Goal: Information Seeking & Learning: Find specific fact

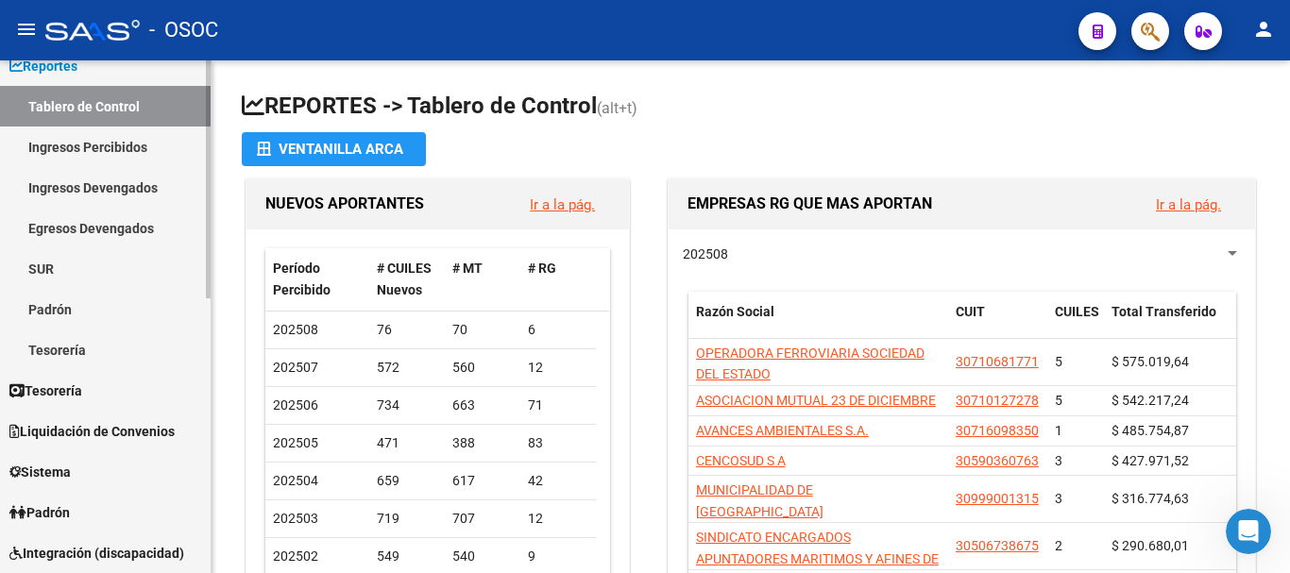
scroll to position [94, 0]
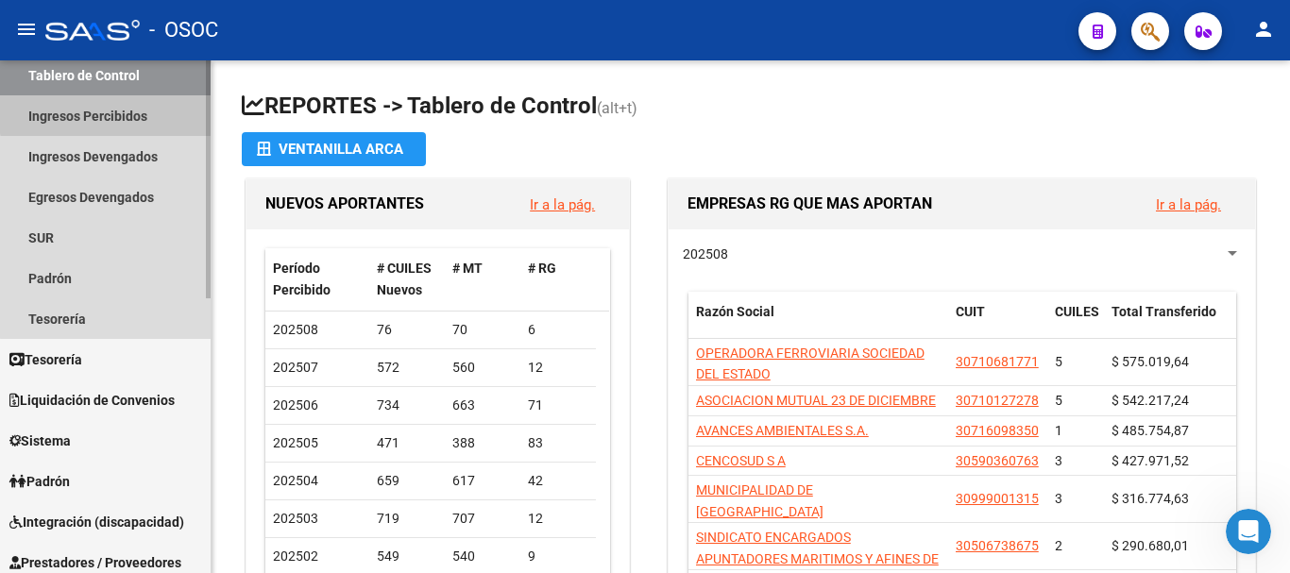
click at [110, 113] on link "Ingresos Percibidos" at bounding box center [105, 115] width 211 height 41
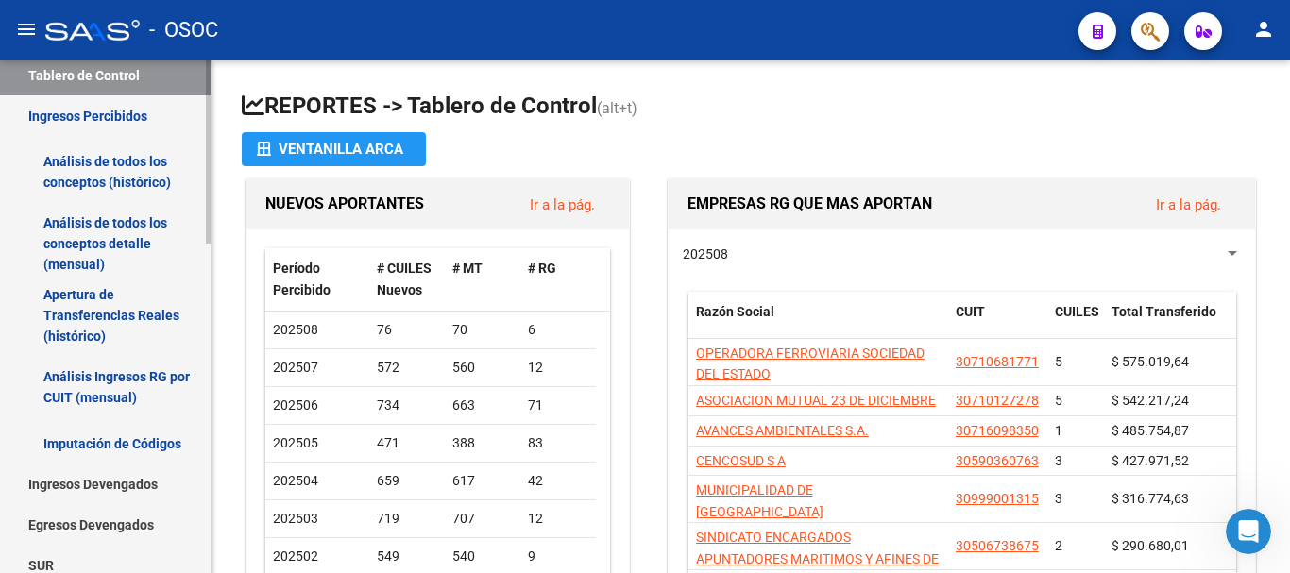
click at [114, 161] on link "Análisis de todos los conceptos (histórico)" at bounding box center [105, 172] width 211 height 72
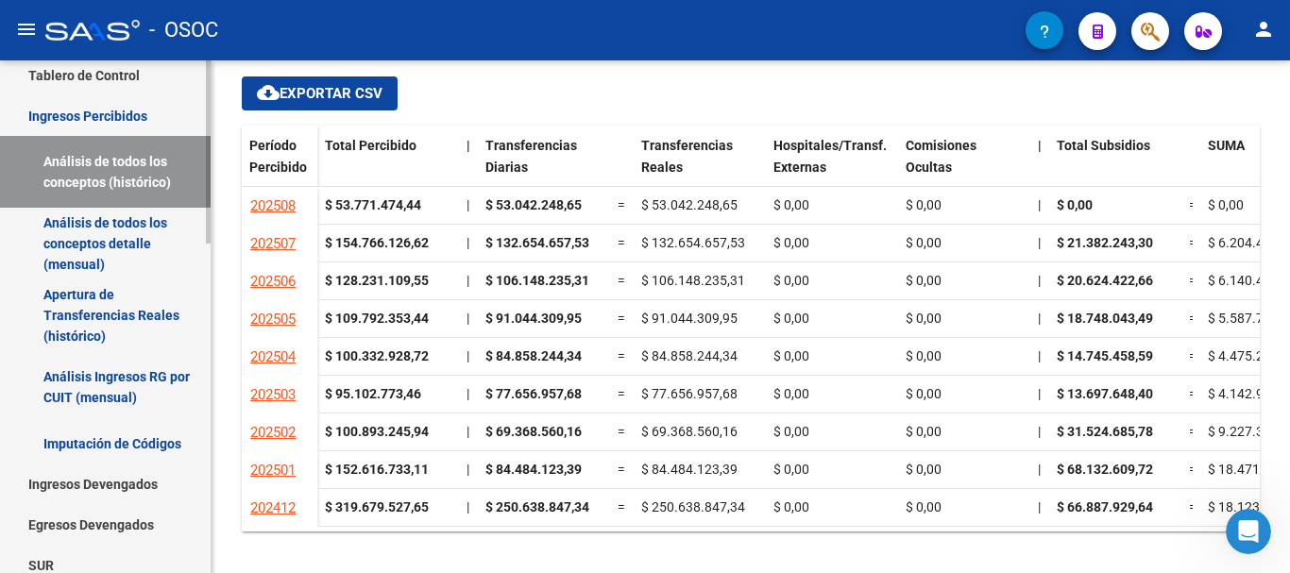
click at [115, 177] on link "Análisis de todos los conceptos (histórico)" at bounding box center [105, 172] width 211 height 72
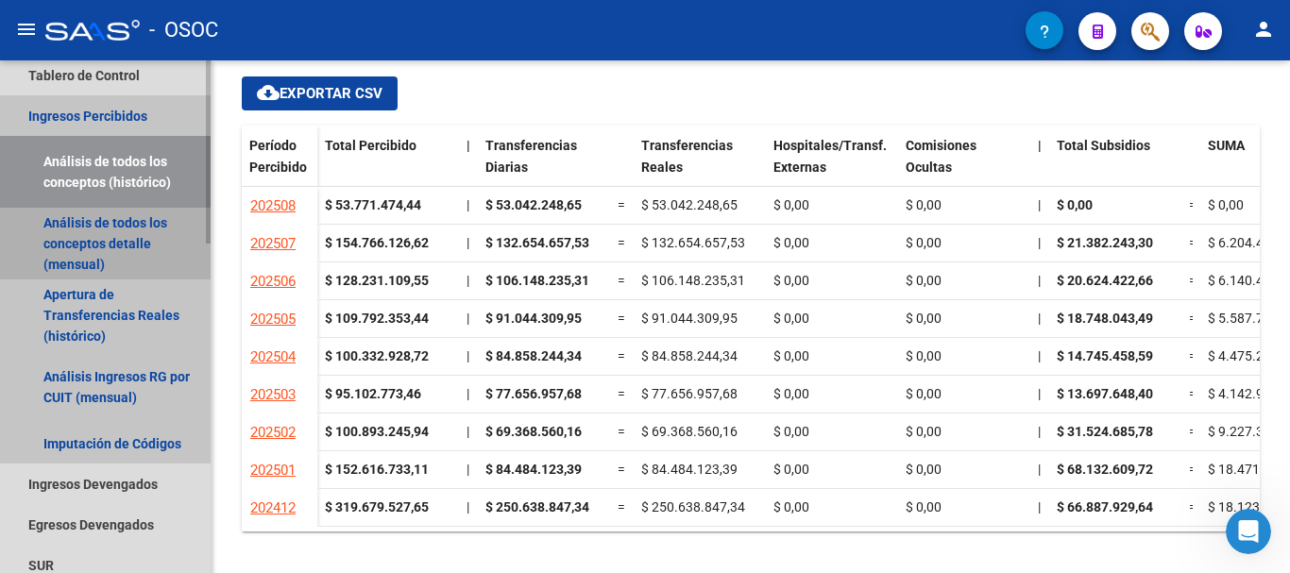
click at [111, 247] on link "Análisis de todos los conceptos detalle (mensual)" at bounding box center [105, 244] width 211 height 72
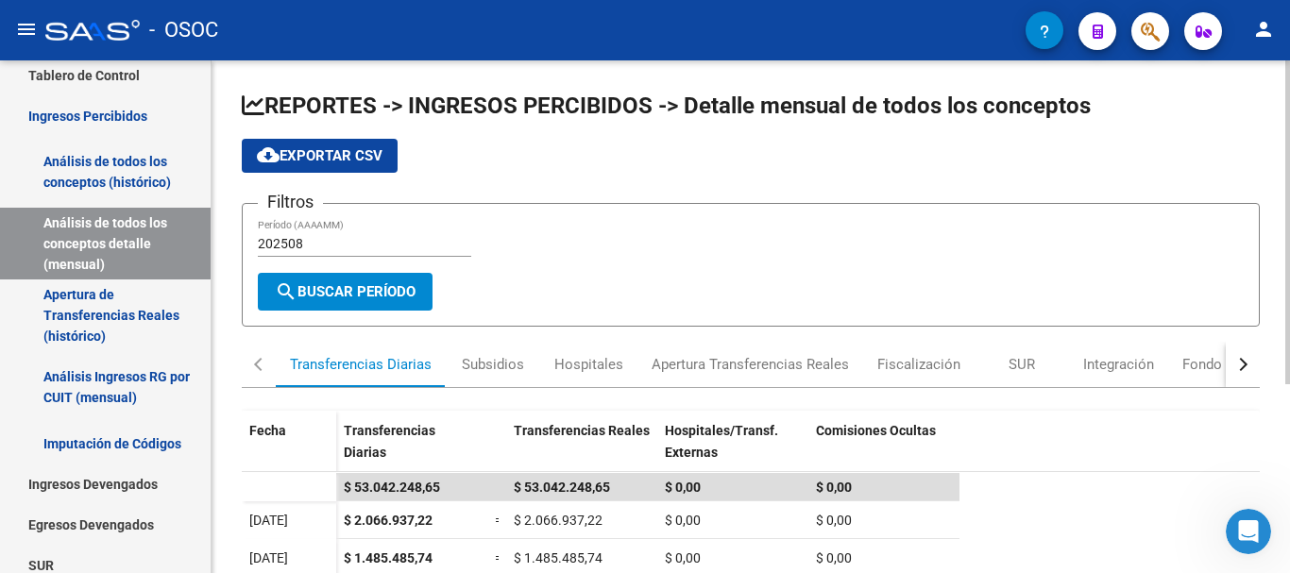
drag, startPoint x: 334, startPoint y: 234, endPoint x: 313, endPoint y: 260, distance: 33.5
click at [333, 235] on div "202508 Período (AAAAMM)" at bounding box center [364, 238] width 213 height 38
click at [390, 294] on span "search Buscar Período" at bounding box center [345, 291] width 141 height 17
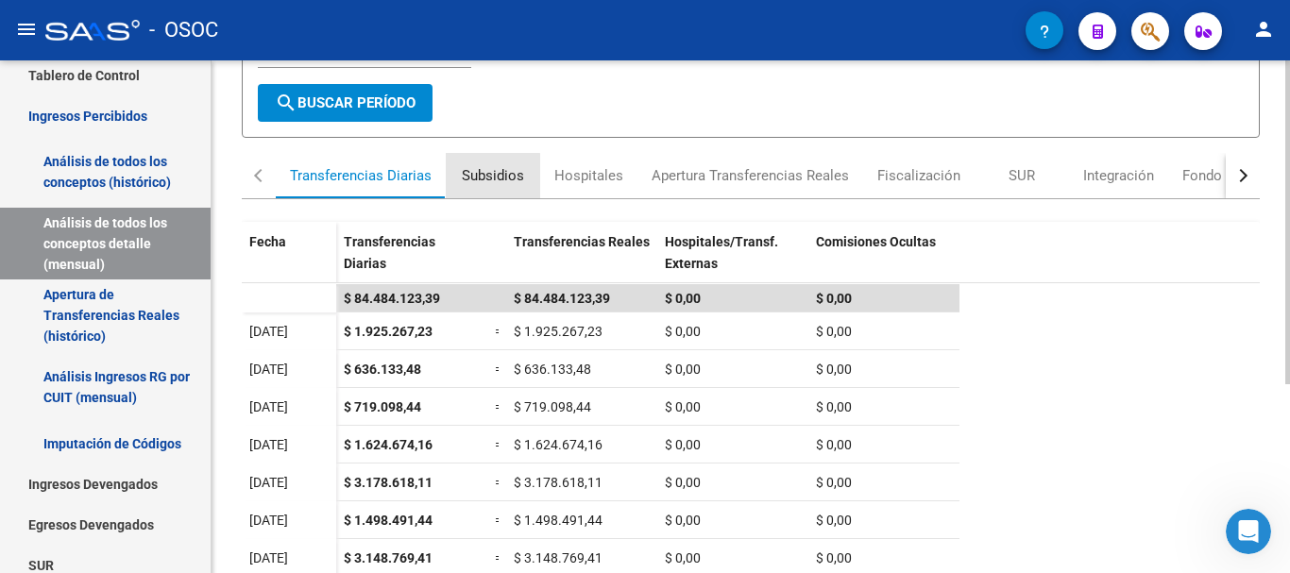
click at [464, 183] on div "Subsidios" at bounding box center [493, 175] width 62 height 21
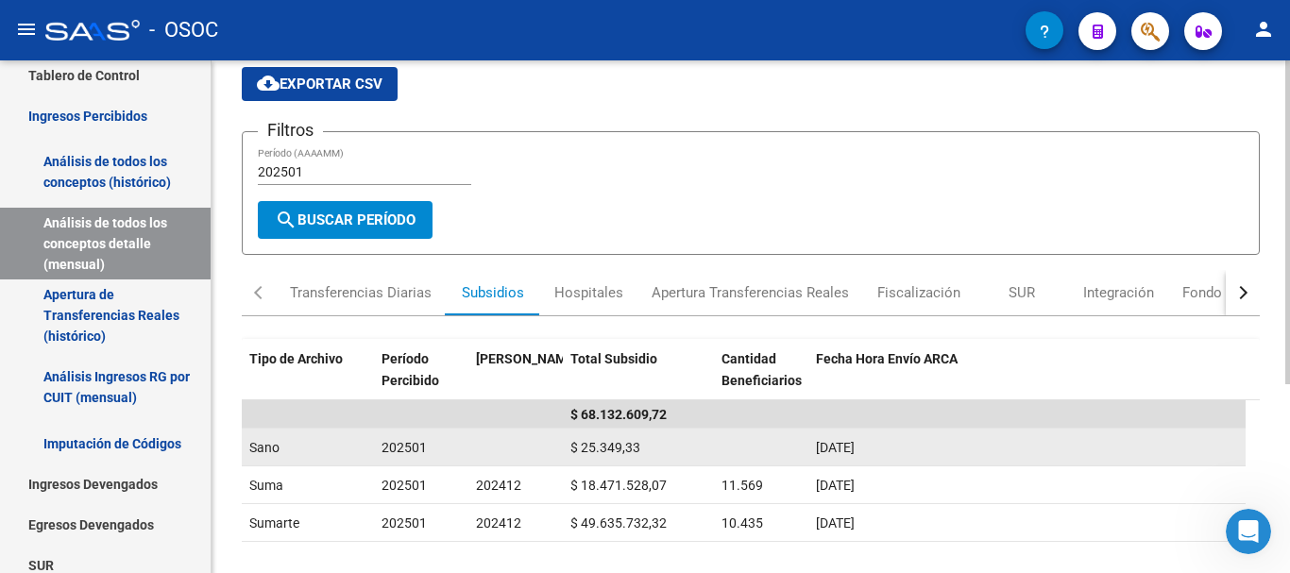
scroll to position [94, 0]
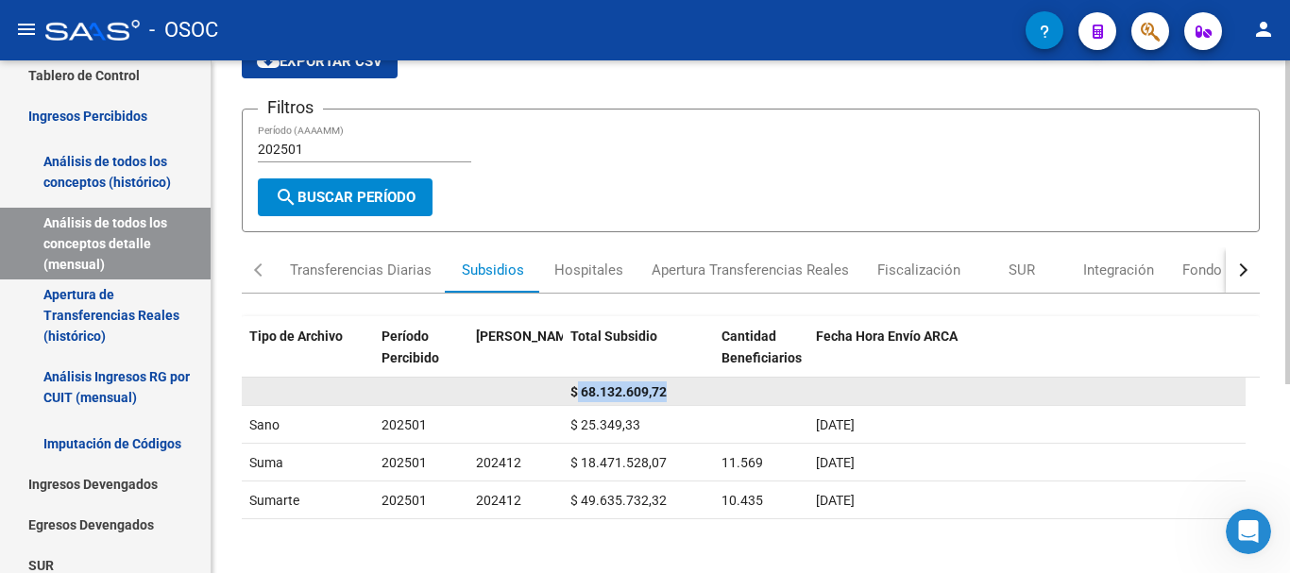
drag, startPoint x: 579, startPoint y: 390, endPoint x: 712, endPoint y: 390, distance: 133.1
click at [712, 390] on datatable-body-cell "$ 68.132.609,72" at bounding box center [638, 391] width 151 height 27
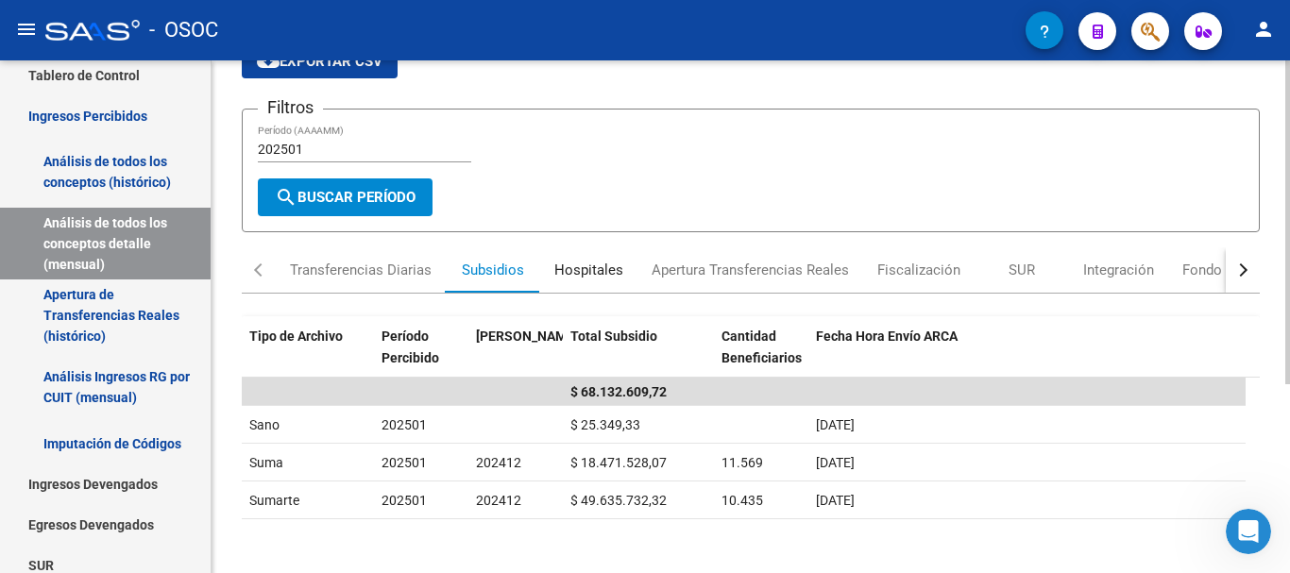
click at [608, 266] on div "Hospitales" at bounding box center [588, 270] width 69 height 21
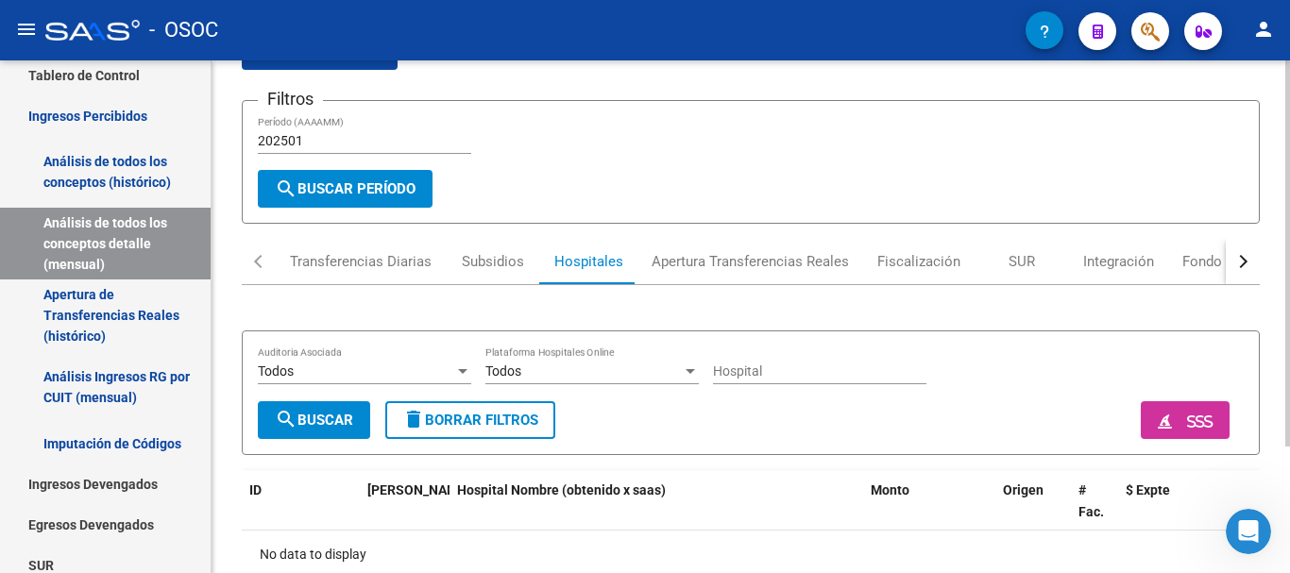
scroll to position [0, 0]
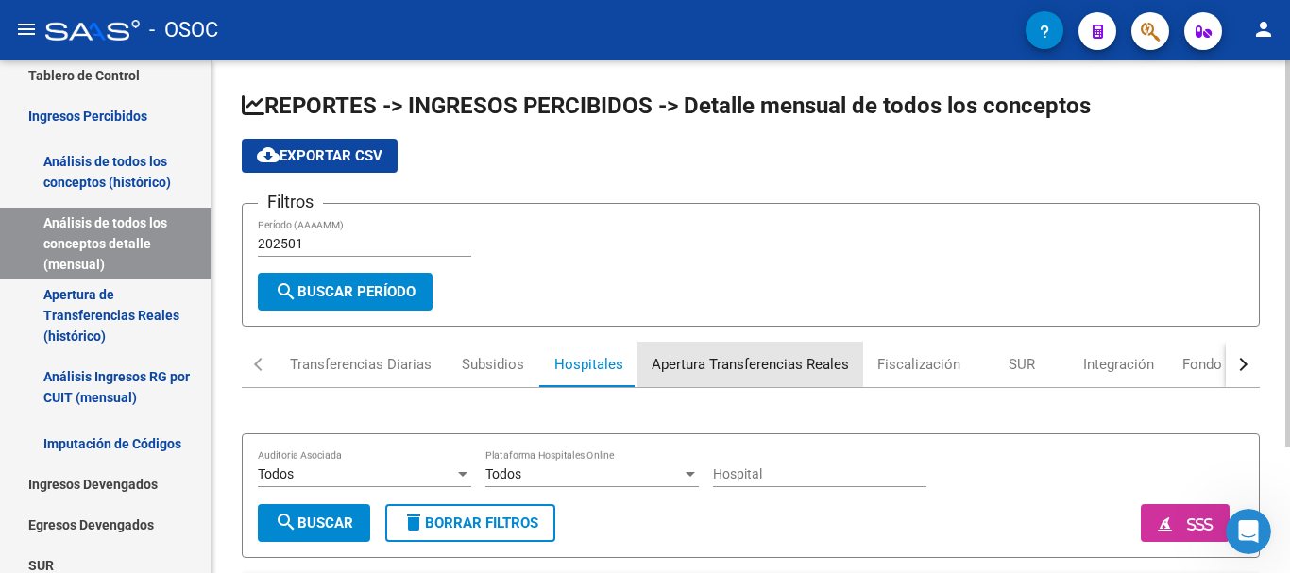
click at [701, 357] on div "Apertura Transferencias Reales" at bounding box center [750, 364] width 197 height 21
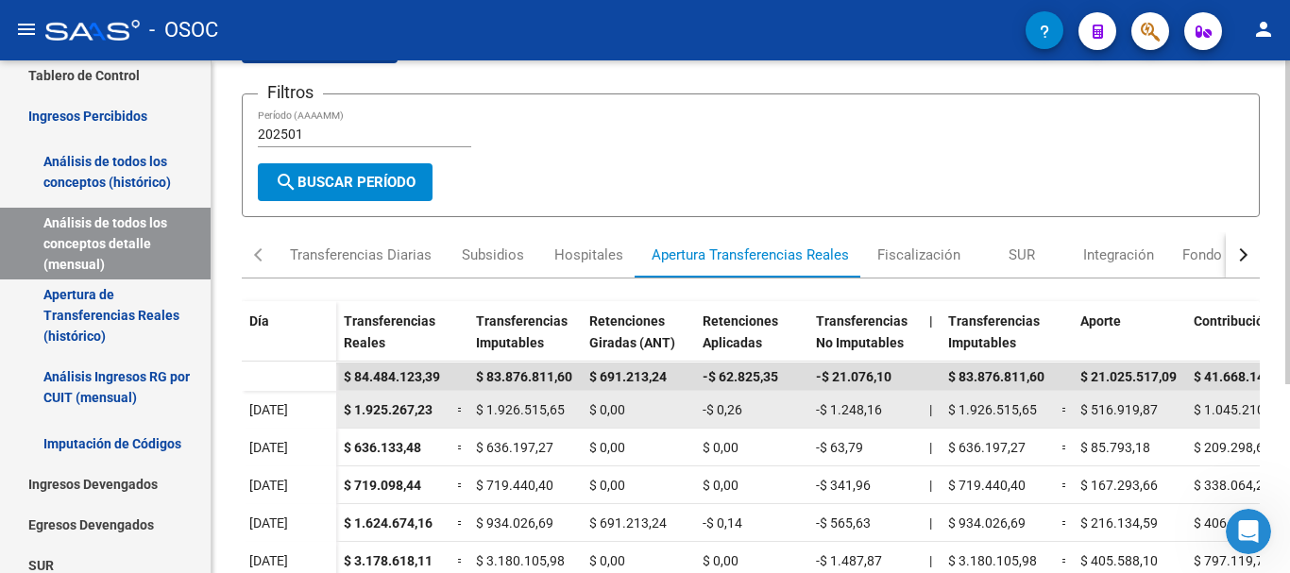
scroll to position [110, 0]
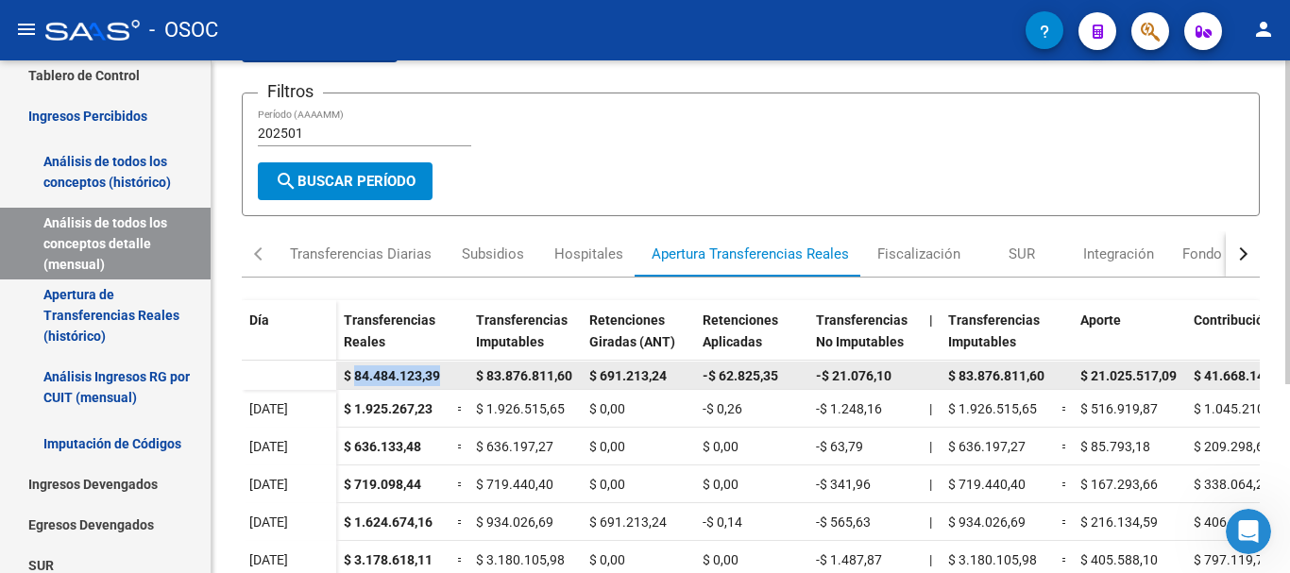
drag, startPoint x: 354, startPoint y: 373, endPoint x: 442, endPoint y: 372, distance: 87.8
click at [442, 372] on datatable-body-cell "$ 84.484.123,39" at bounding box center [392, 375] width 113 height 27
click at [496, 379] on span "$ 83.876.811,60" at bounding box center [524, 375] width 96 height 15
drag, startPoint x: 353, startPoint y: 378, endPoint x: 439, endPoint y: 376, distance: 85.9
click at [439, 376] on span "$ 84.484.123,39" at bounding box center [392, 375] width 96 height 15
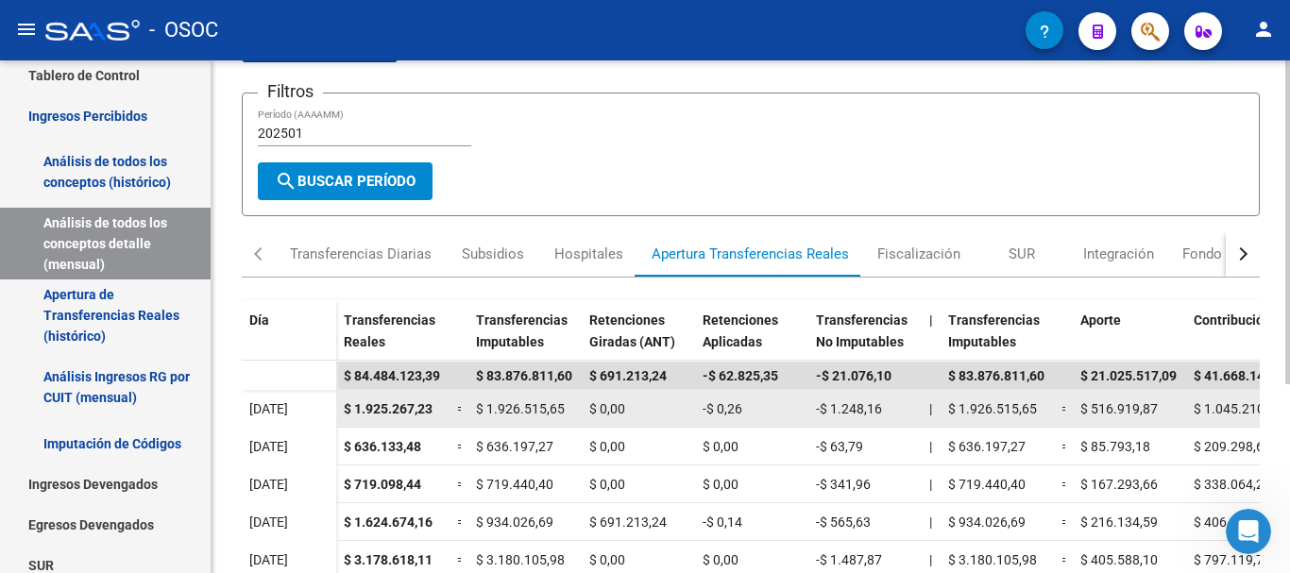
click at [481, 414] on span "$ 1.926.515,65" at bounding box center [520, 408] width 89 height 15
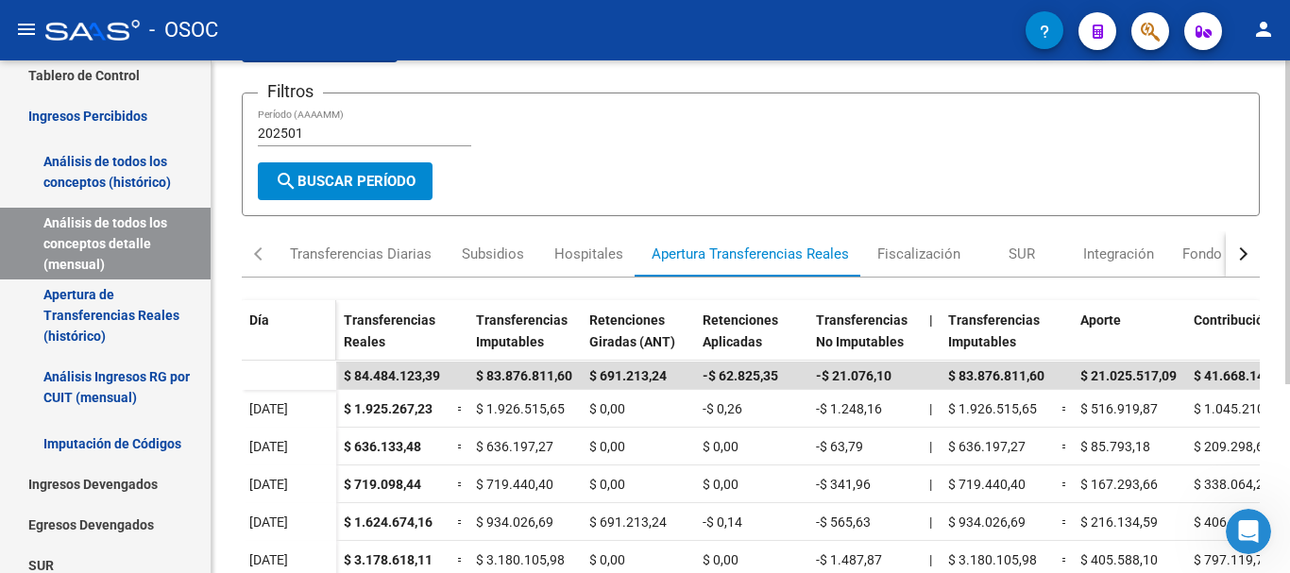
click at [330, 307] on span at bounding box center [332, 339] width 8 height 79
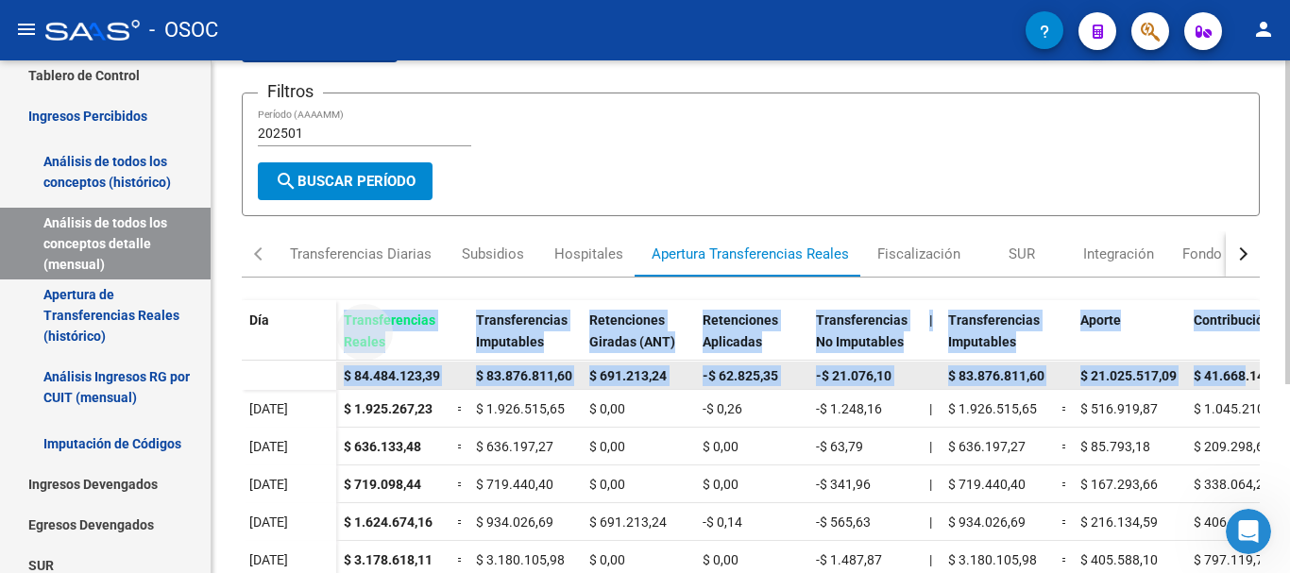
drag, startPoint x: 346, startPoint y: 311, endPoint x: 1244, endPoint y: 374, distance: 901.1
click at [1244, 374] on div "Día Transferencias Reales Transferencias Imputables Retenciones Giradas (ANT) R…" at bounding box center [751, 500] width 1018 height 401
click at [703, 383] on div "-$ 62.825,35" at bounding box center [752, 376] width 98 height 22
drag, startPoint x: 343, startPoint y: 316, endPoint x: 1244, endPoint y: 372, distance: 903.5
click at [1244, 372] on div "Día Transferencias Reales Transferencias Imputables Retenciones Giradas (ANT) R…" at bounding box center [751, 500] width 1018 height 401
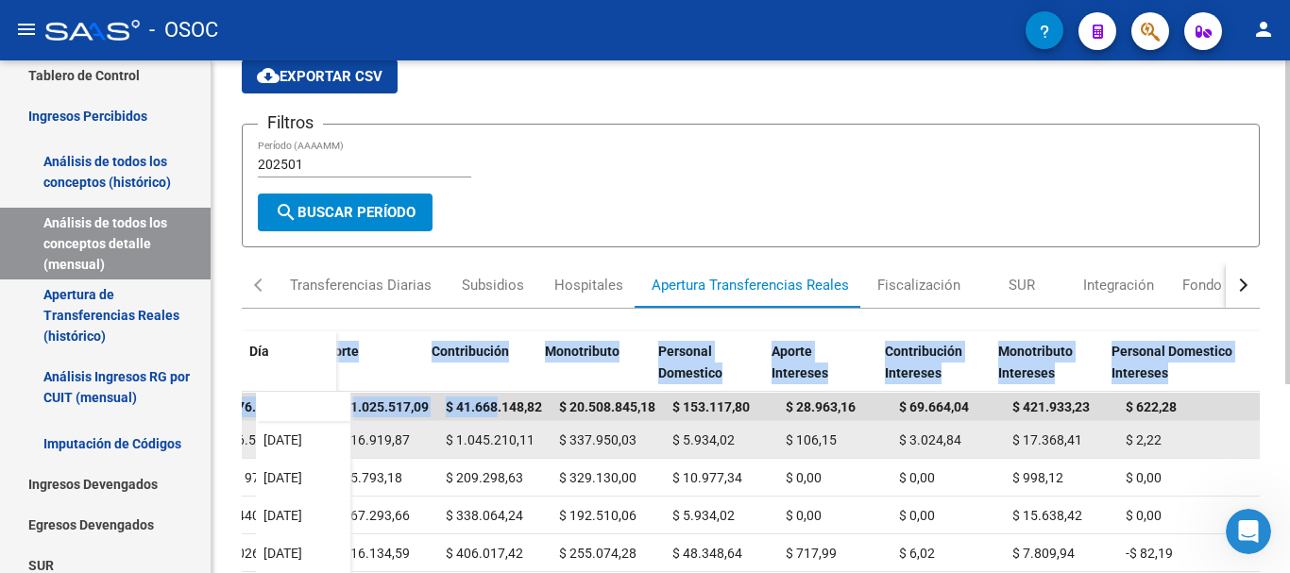
scroll to position [189, 0]
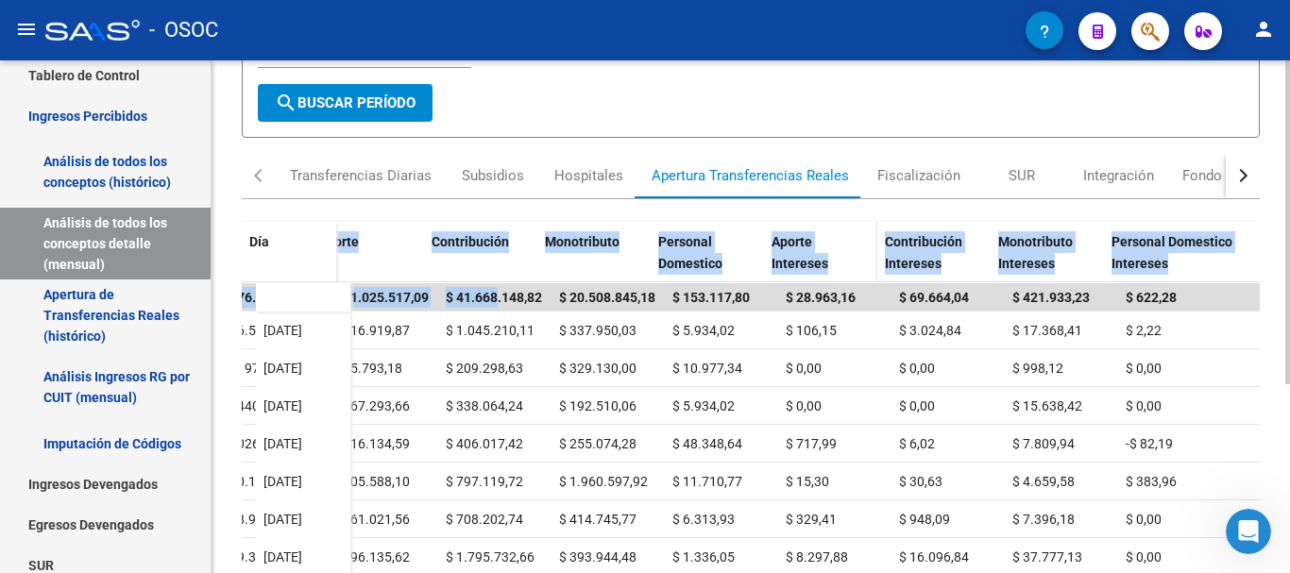
click at [861, 256] on div "Aporte Intereses" at bounding box center [820, 252] width 98 height 43
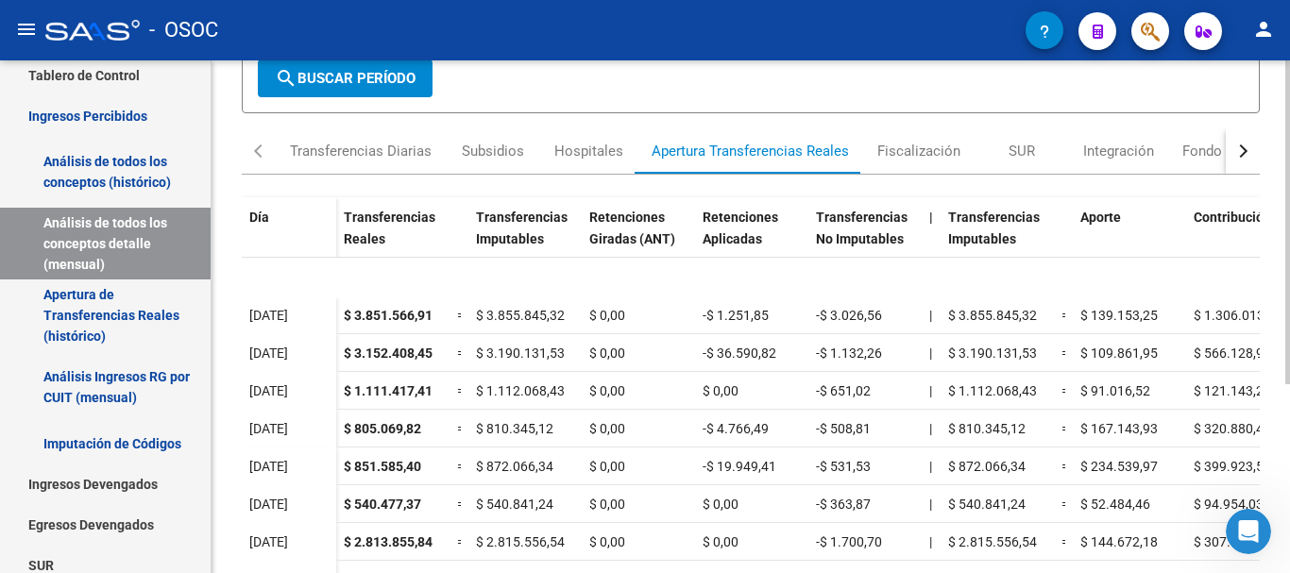
scroll to position [299, 0]
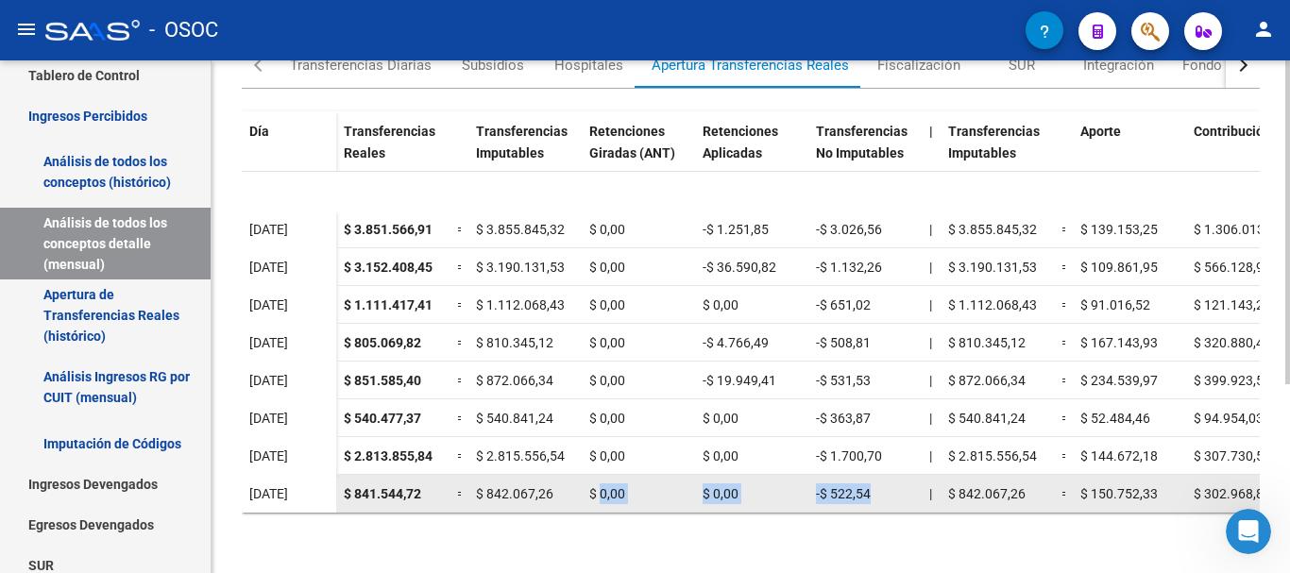
drag, startPoint x: 601, startPoint y: 498, endPoint x: 772, endPoint y: 497, distance: 170.9
click at [837, 483] on div "$ 841.544,72 = $ 842.067,26 $ 0,00 $ 0,00 -$ 522,54 | $ 842.067,26 = $ 150.752,…" at bounding box center [1171, 494] width 1671 height 38
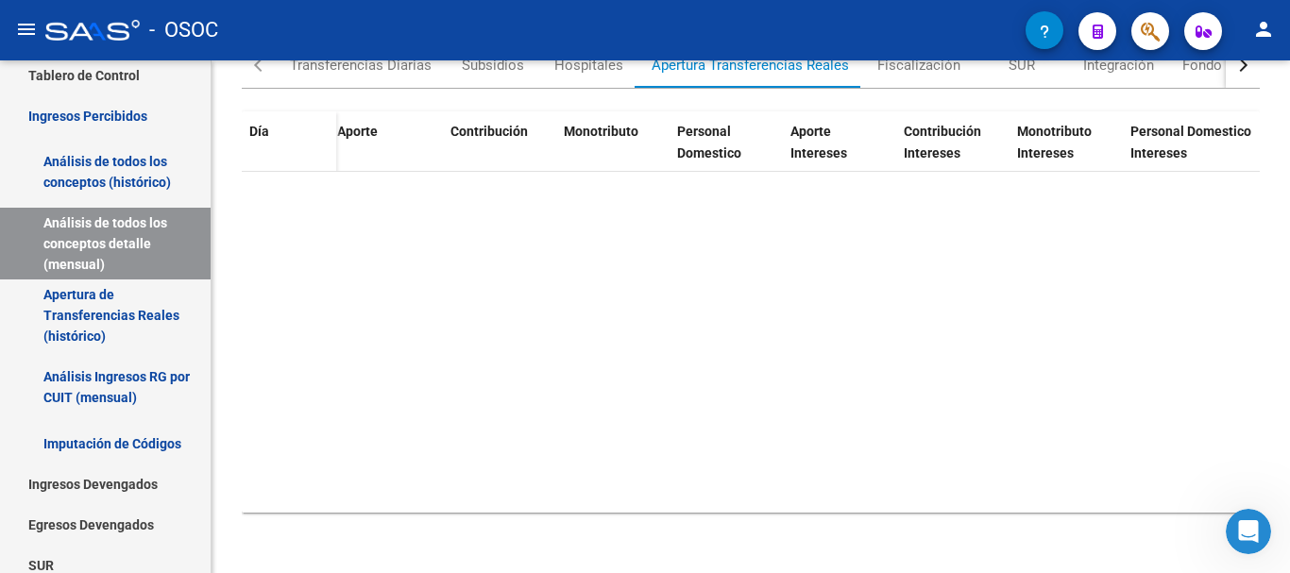
scroll to position [0, 743]
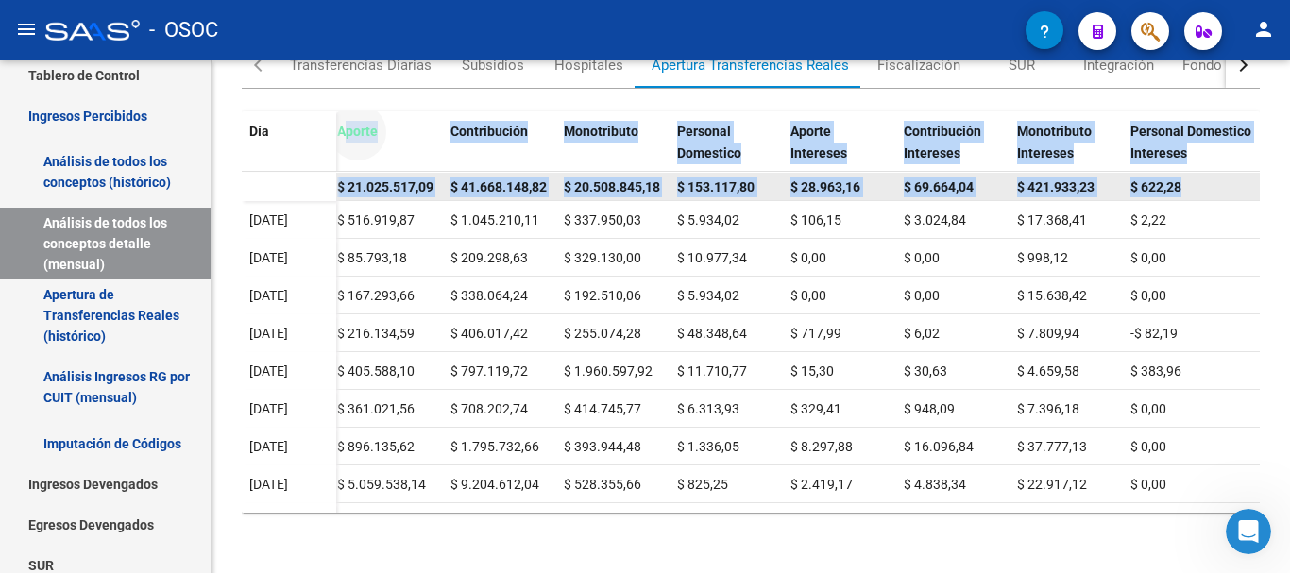
drag, startPoint x: 343, startPoint y: 118, endPoint x: 1207, endPoint y: 184, distance: 866.5
click at [1207, 184] on div "Día Transferencias Reales Transferencias Imputables Retenciones Giradas (ANT) R…" at bounding box center [751, 311] width 1018 height 401
copy div "porte Contribución Monotributo Personal Domestico Aporte Intereses Contribución…"
click at [418, 155] on datatable-header-cell "Aporte" at bounding box center [386, 150] width 113 height 79
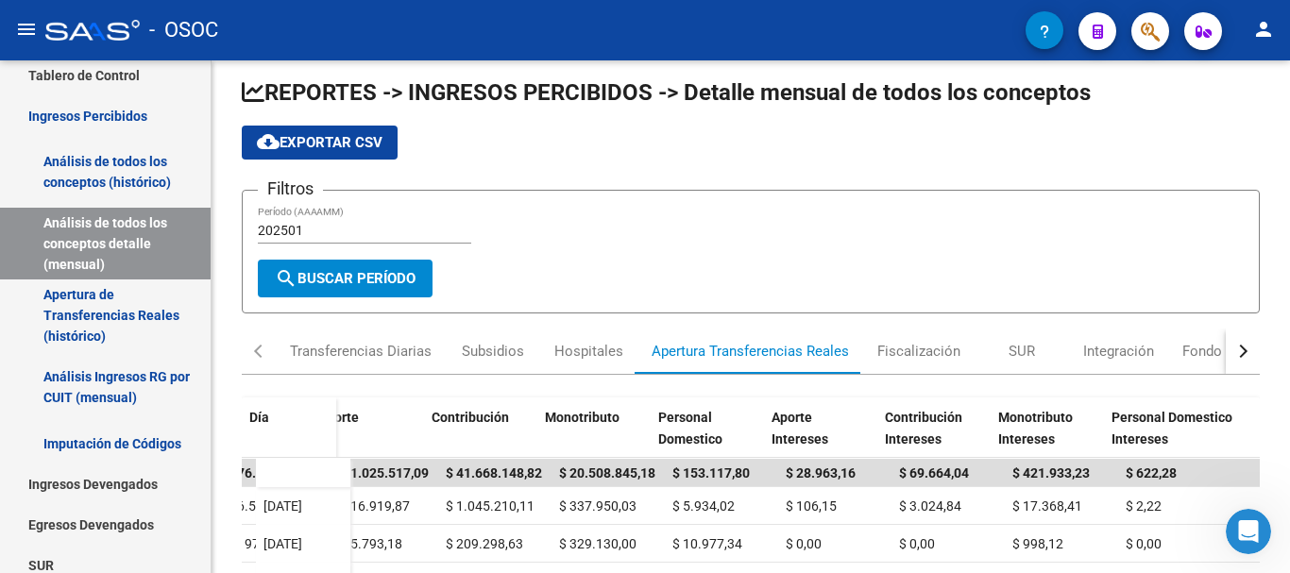
scroll to position [0, 0]
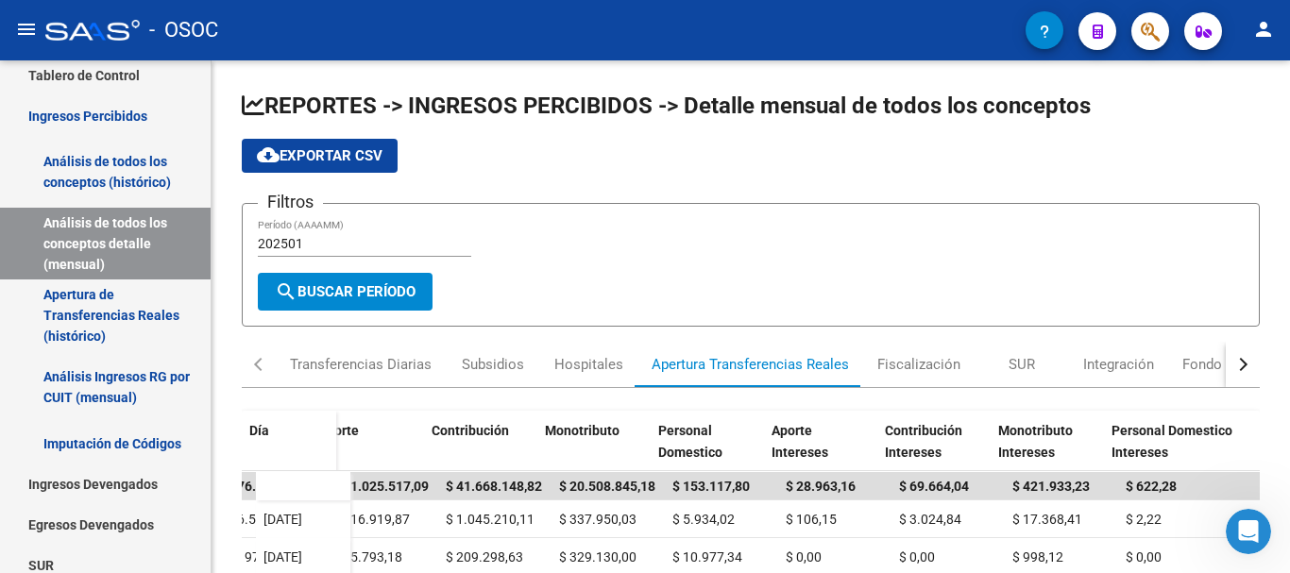
click at [285, 245] on input "202501" at bounding box center [364, 244] width 213 height 16
click at [339, 290] on span "search Buscar Período" at bounding box center [345, 291] width 141 height 17
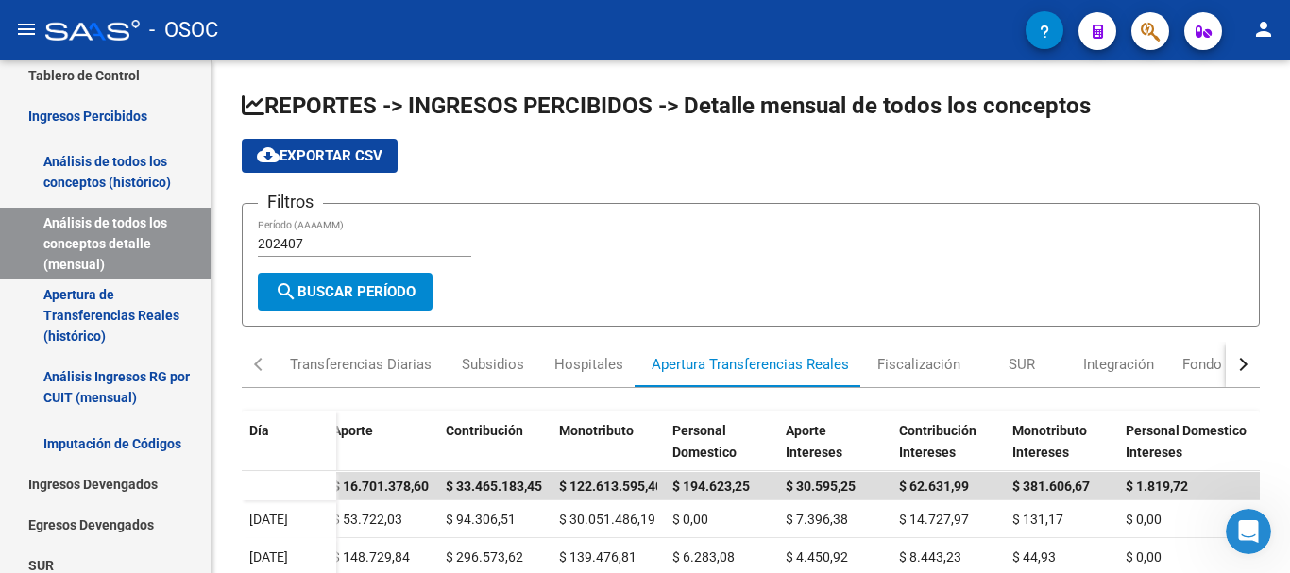
click at [378, 291] on span "search Buscar Período" at bounding box center [345, 291] width 141 height 17
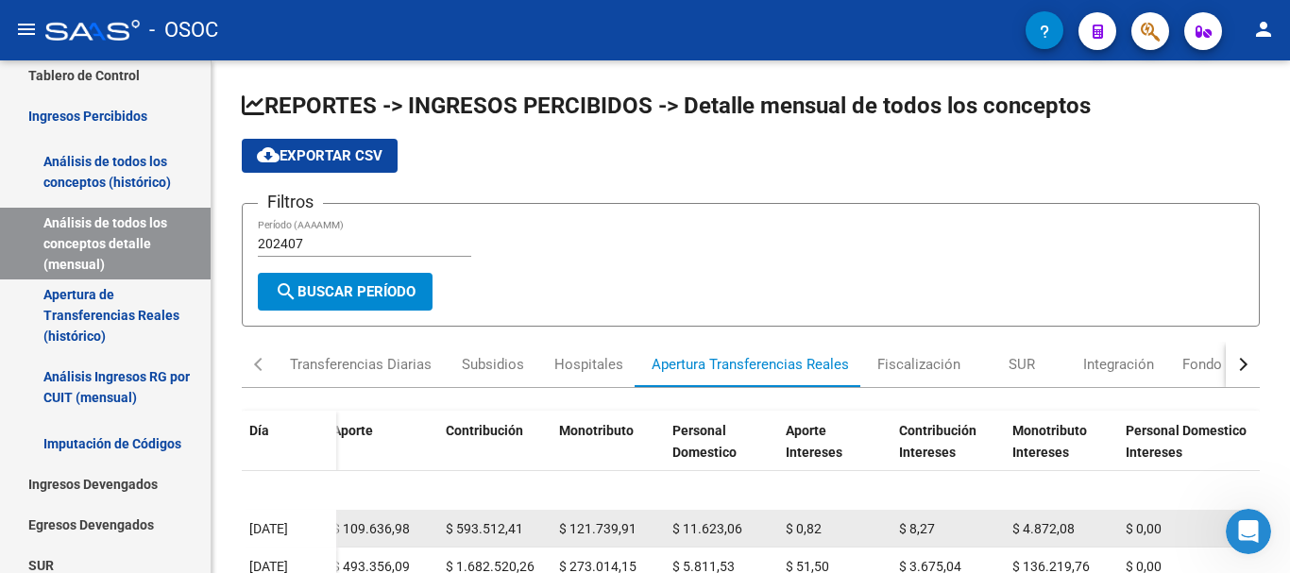
scroll to position [299, 0]
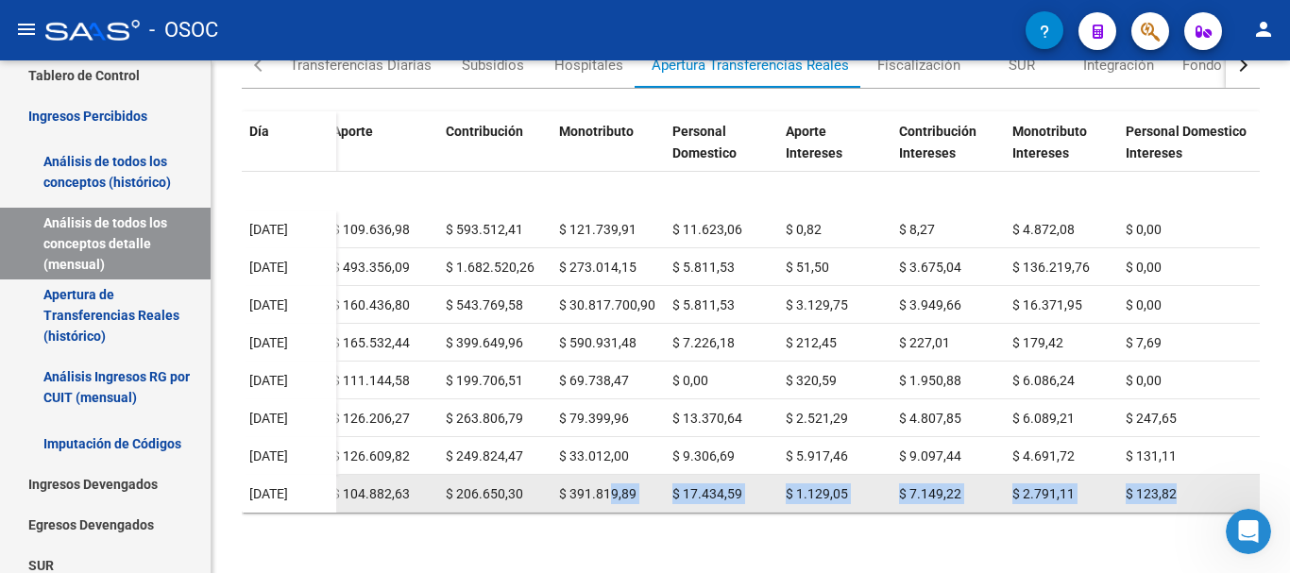
drag, startPoint x: 949, startPoint y: 513, endPoint x: 635, endPoint y: 482, distance: 316.0
click at [627, 482] on datatable-body "$ 173.999.329,11 $ 173.451.434,33 $ 625.173,69 -$ 55.872,63 -$ 21.406,28 $ 173.…" at bounding box center [751, 342] width 1018 height 341
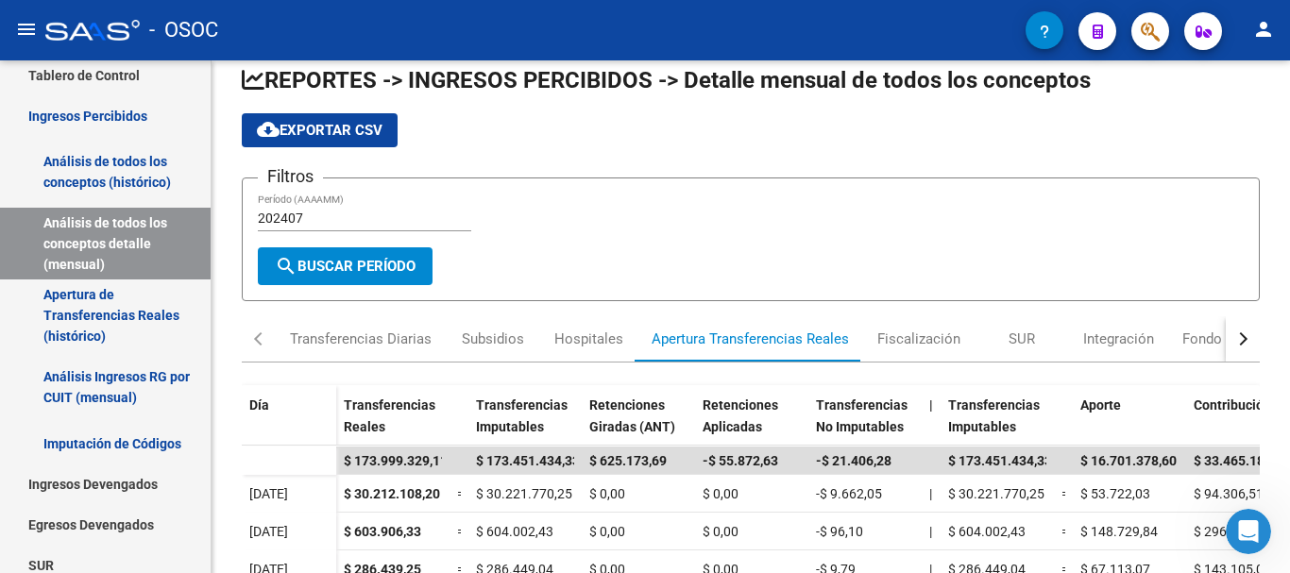
scroll to position [16, 0]
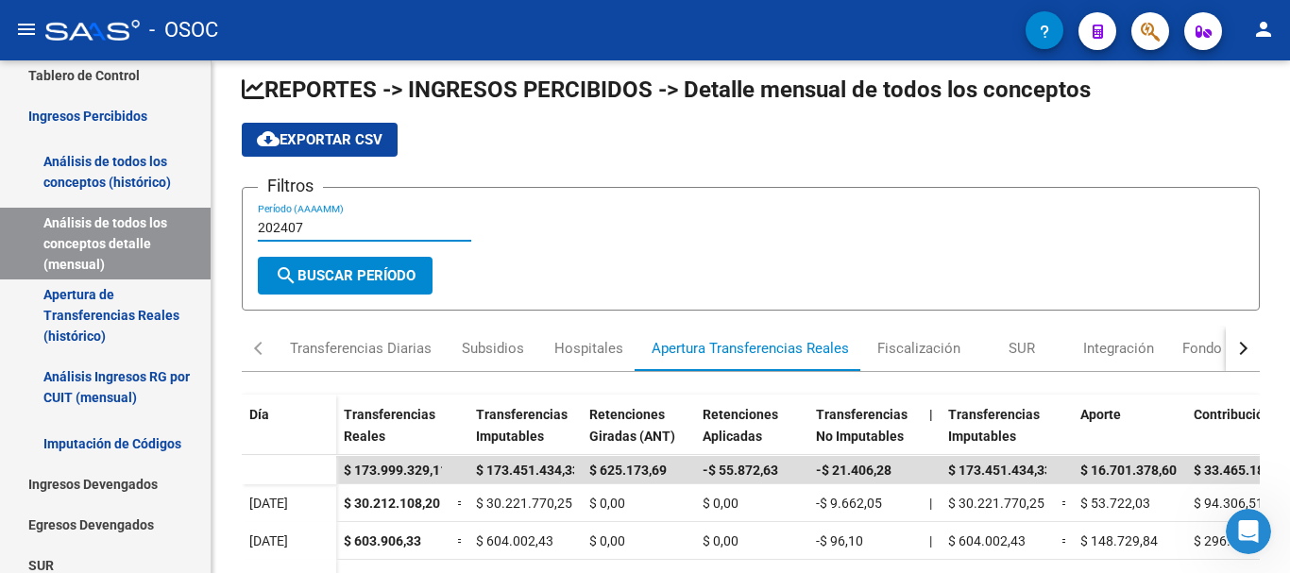
click at [317, 222] on input "202407" at bounding box center [364, 228] width 213 height 16
click at [325, 282] on span "search Buscar Período" at bounding box center [345, 275] width 141 height 17
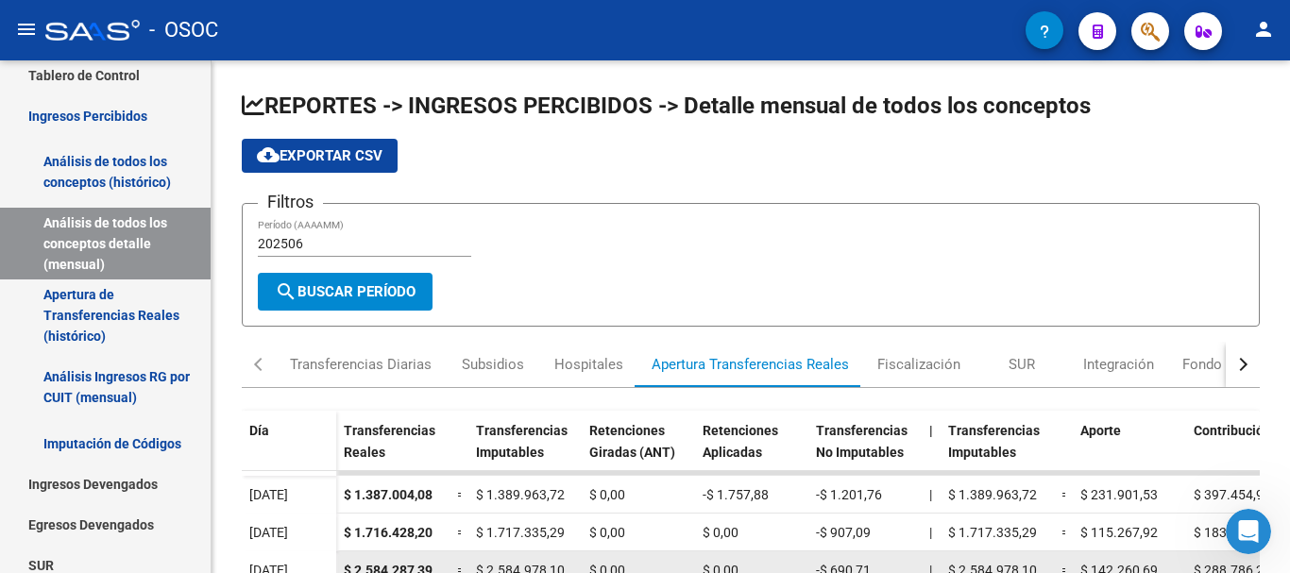
scroll to position [94, 0]
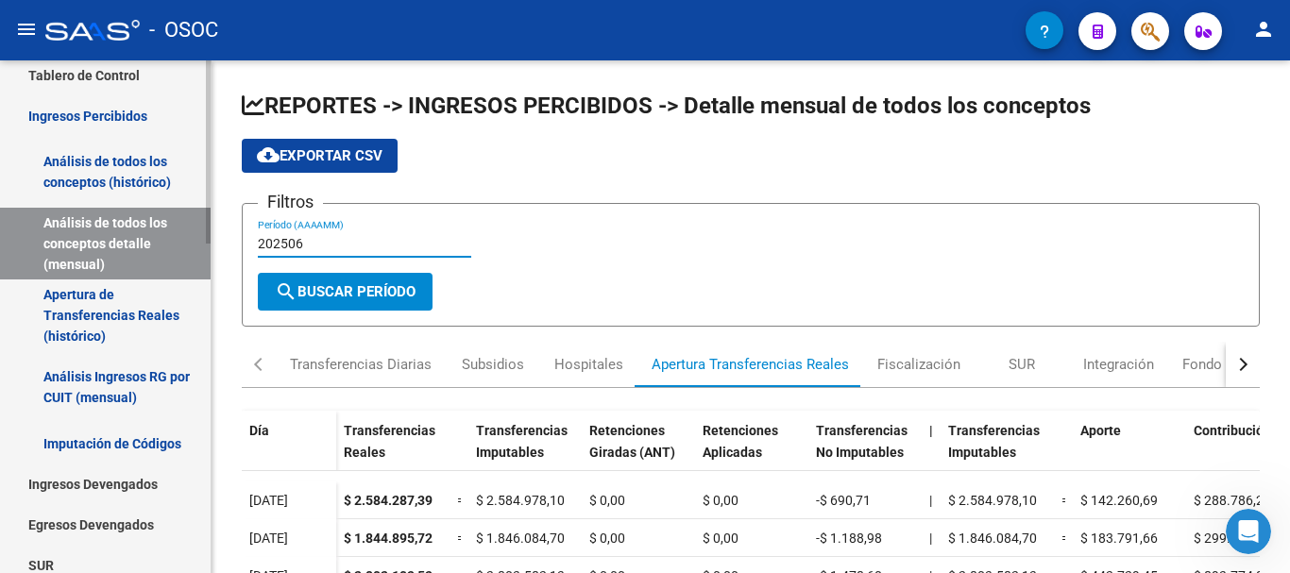
drag, startPoint x: 312, startPoint y: 246, endPoint x: 204, endPoint y: 234, distance: 108.3
click at [204, 234] on mat-sidenav-container "Firma Express Reportes Tablero de Control Ingresos Percibidos Análisis de todos…" at bounding box center [645, 316] width 1290 height 513
type input "0"
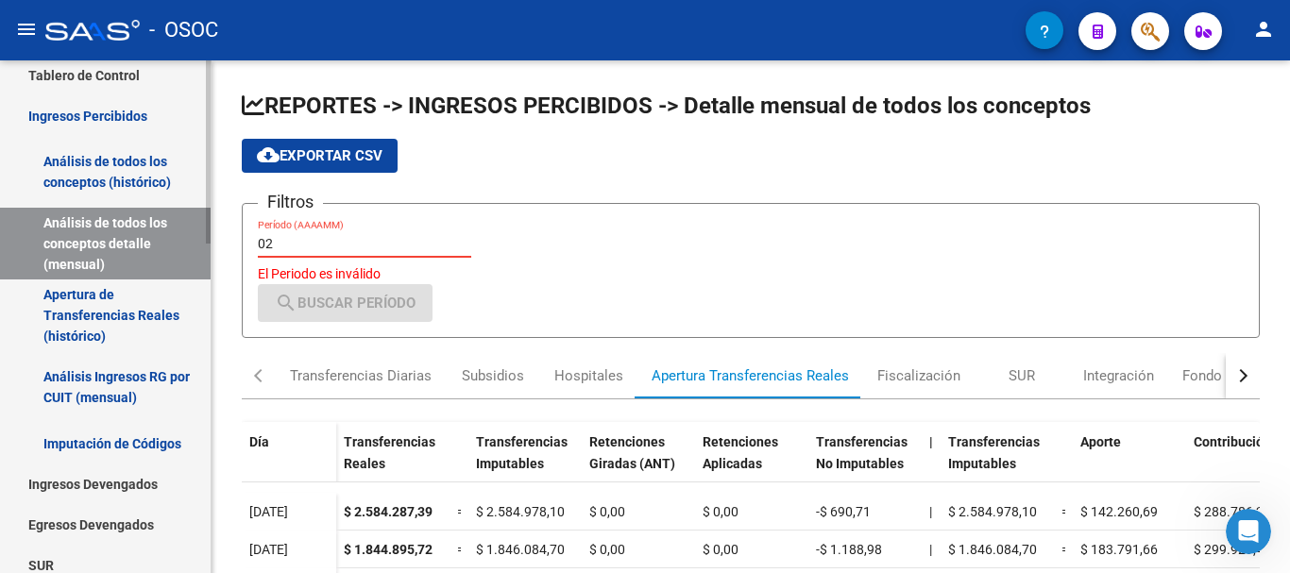
type input "0"
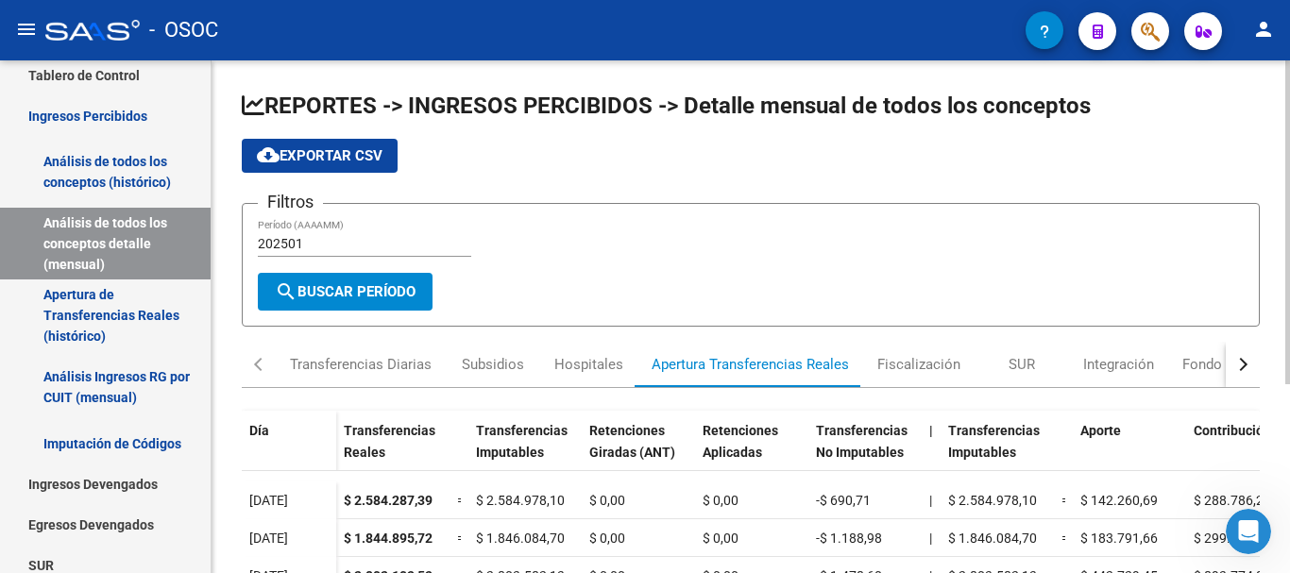
click at [350, 271] on div "202501 Período (AAAAMM)" at bounding box center [364, 246] width 213 height 54
click at [359, 276] on button "search Buscar Período" at bounding box center [345, 292] width 175 height 38
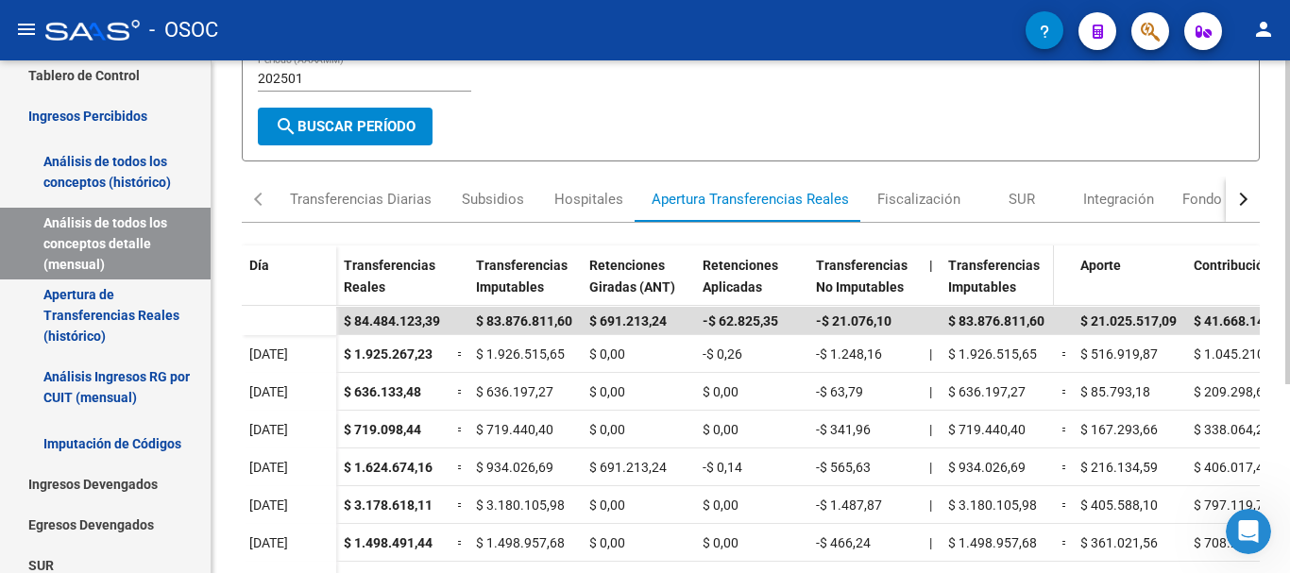
scroll to position [189, 0]
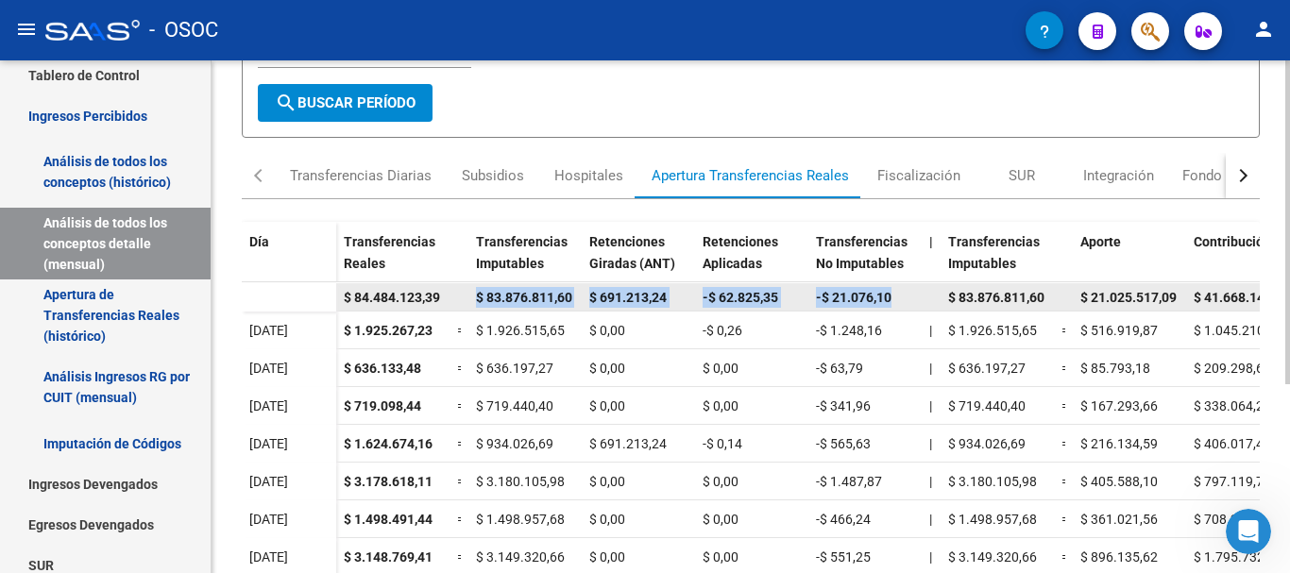
drag, startPoint x: 910, startPoint y: 294, endPoint x: 469, endPoint y: 287, distance: 441.0
click at [469, 287] on div "$ 84.484.123,39 $ 83.876.811,60 $ 691.213,24 -$ 62.825,35 -$ 21.076,10 $ 83.876…" at bounding box center [1171, 297] width 1671 height 28
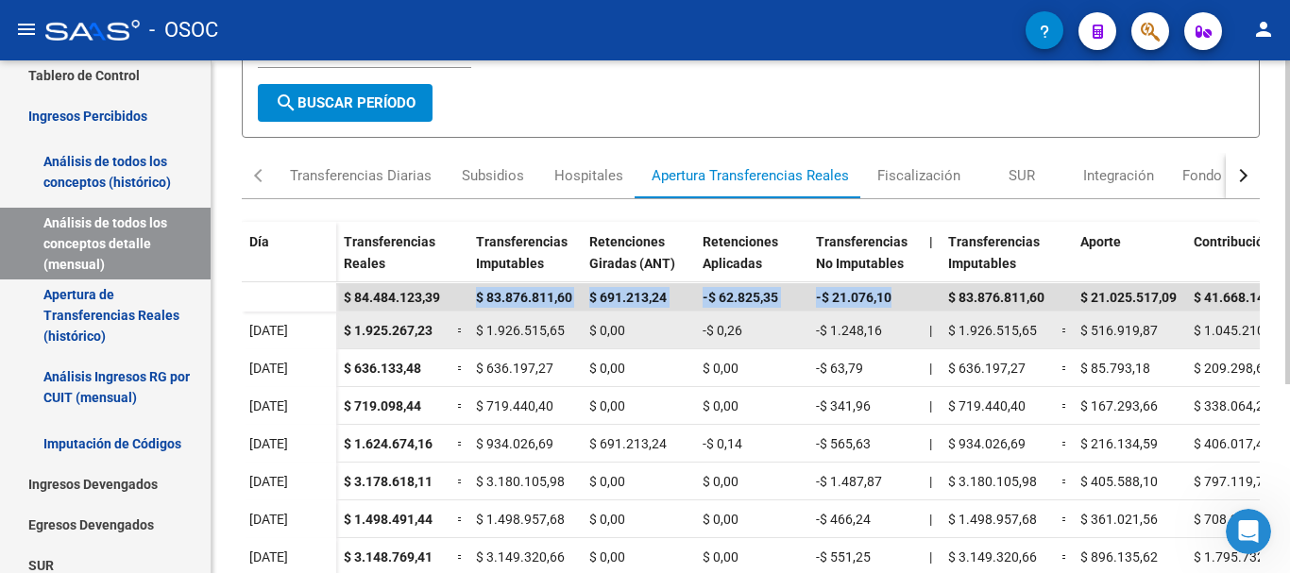
scroll to position [0, 0]
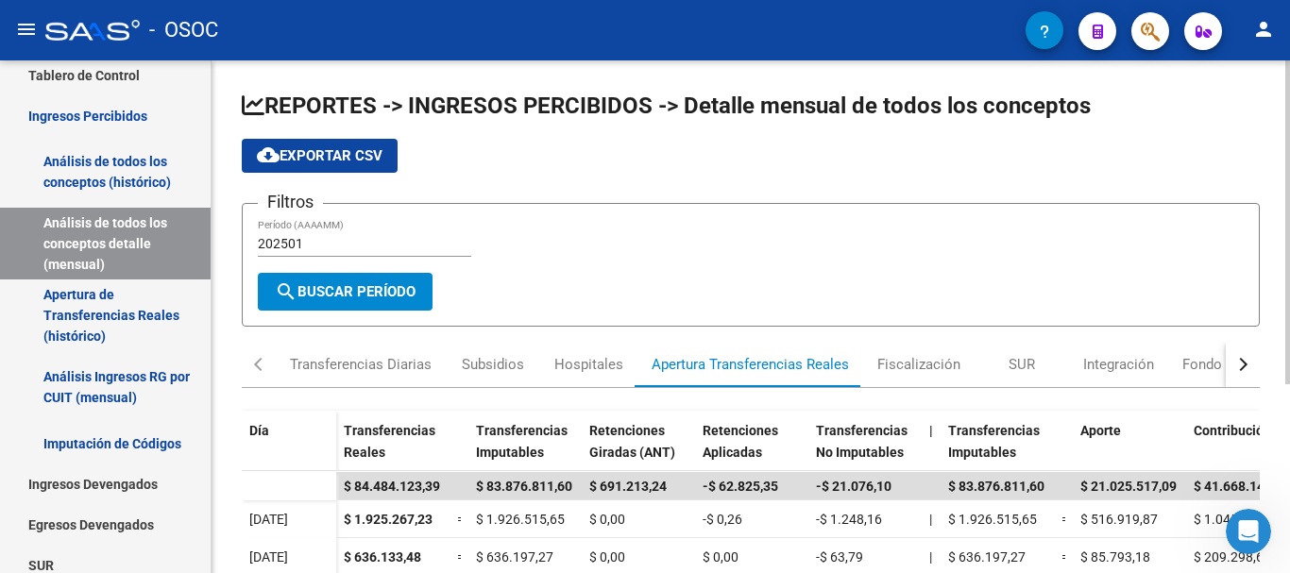
click at [304, 245] on input "202501" at bounding box center [364, 244] width 213 height 16
click at [345, 280] on button "search Buscar Período" at bounding box center [345, 292] width 175 height 38
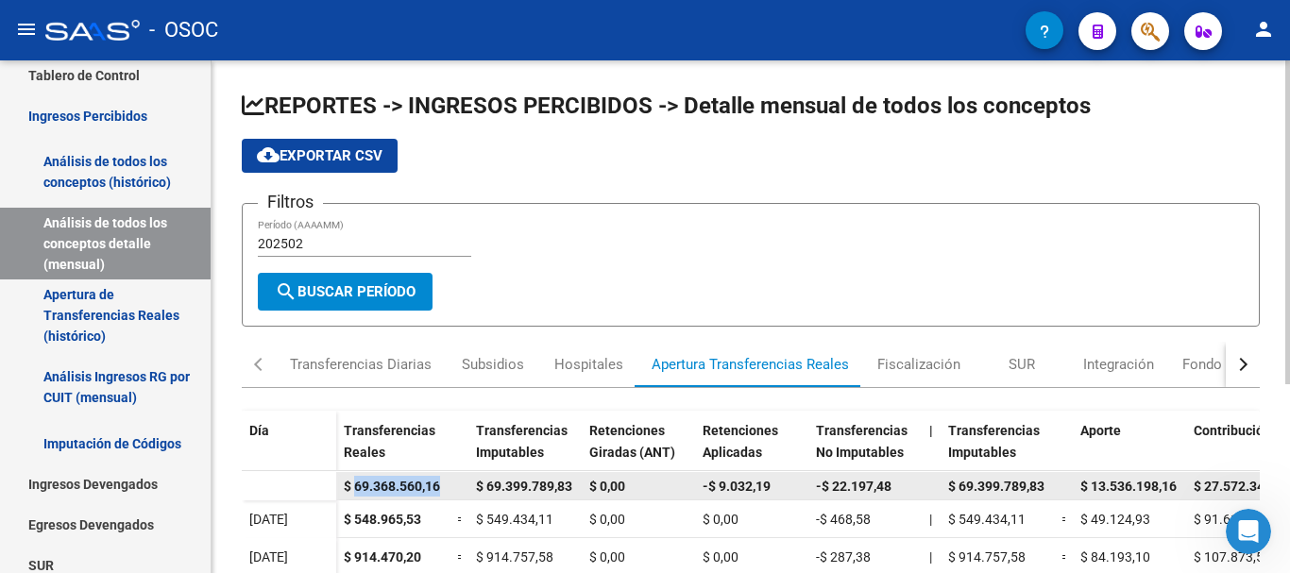
drag, startPoint x: 355, startPoint y: 487, endPoint x: 443, endPoint y: 487, distance: 87.8
click at [443, 487] on datatable-body-cell "$ 69.368.560,16" at bounding box center [392, 485] width 113 height 27
copy span "69.368.560,16"
drag, startPoint x: 488, startPoint y: 485, endPoint x: 584, endPoint y: 483, distance: 96.3
click at [584, 483] on div "$ 69.368.560,16 $ 69.399.789,83 $ 0,00 -$ 9.032,19 -$ 22.197,48 $ 69.399.789,83…" at bounding box center [1171, 486] width 1671 height 28
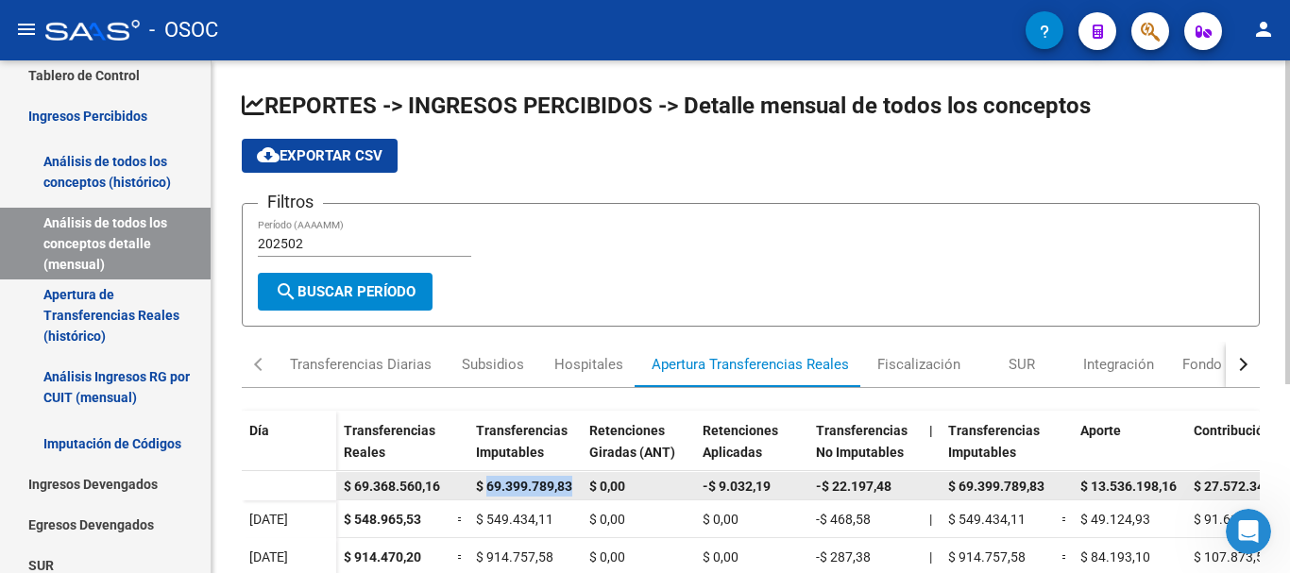
copy span "69.399.789,83"
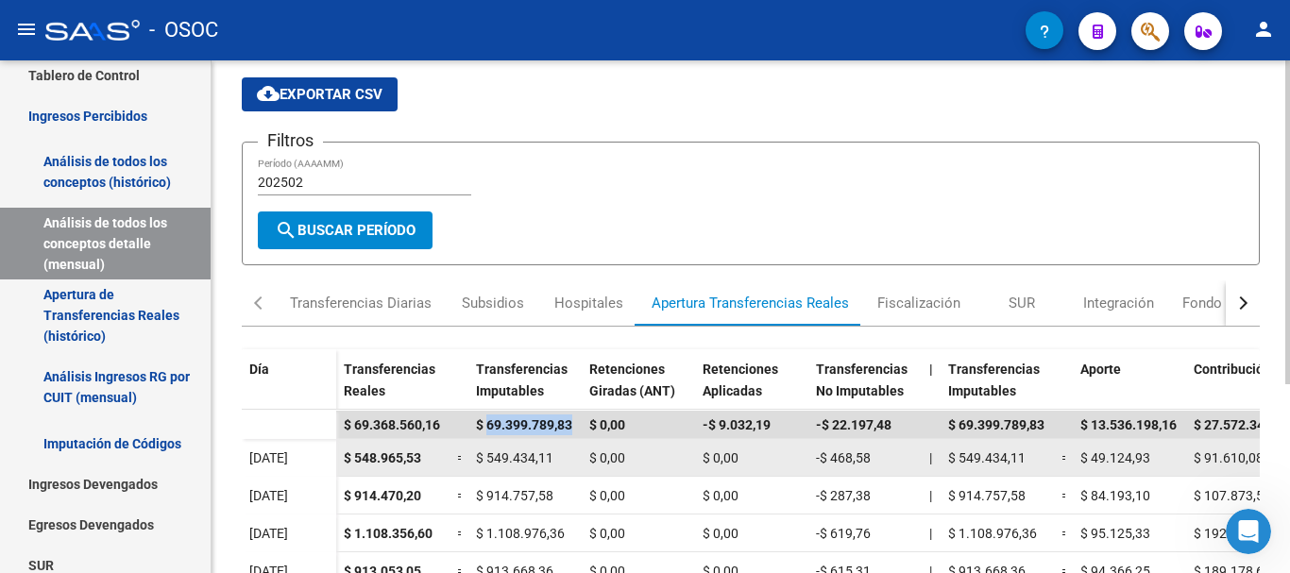
scroll to position [94, 0]
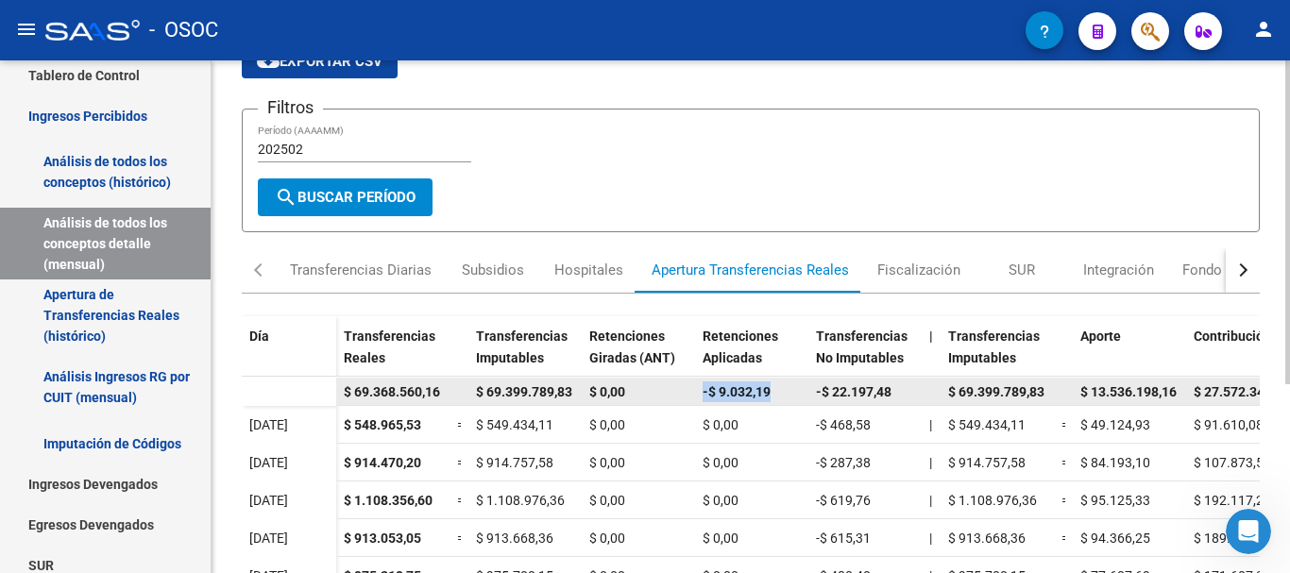
drag, startPoint x: 703, startPoint y: 382, endPoint x: 786, endPoint y: 390, distance: 82.5
click at [786, 390] on div "-$ 9.032,19" at bounding box center [752, 392] width 98 height 22
copy span "-$ 9.032,19"
drag, startPoint x: 816, startPoint y: 387, endPoint x: 912, endPoint y: 390, distance: 96.4
click at [912, 390] on div "-$ 22.197,48" at bounding box center [865, 392] width 98 height 22
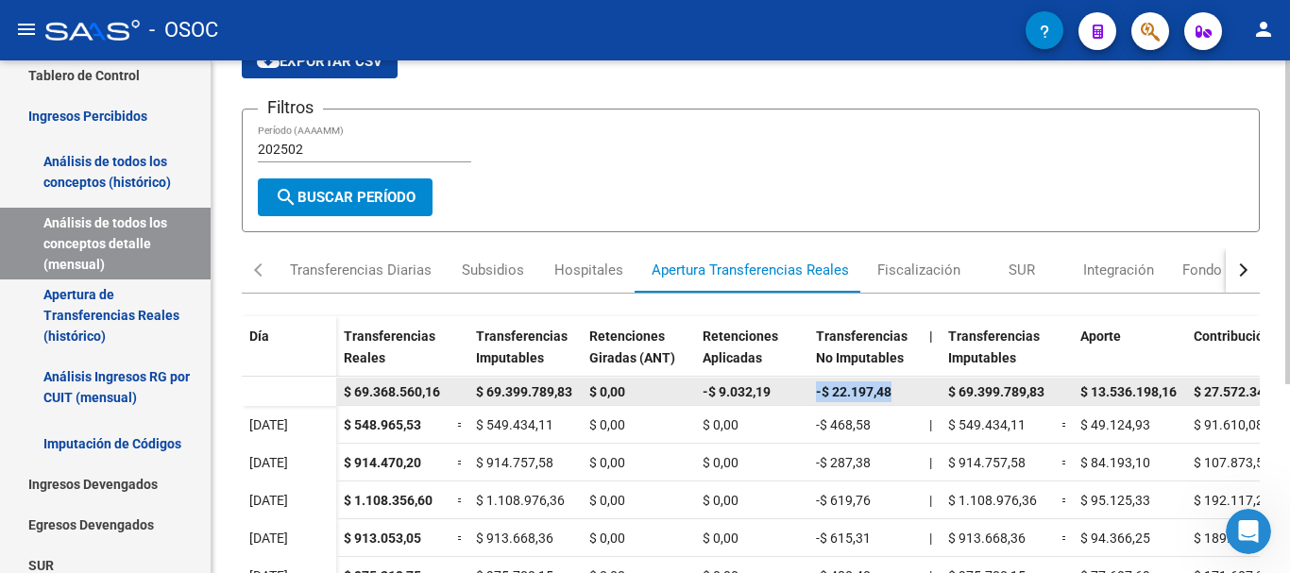
copy span "-$ 22.197,48"
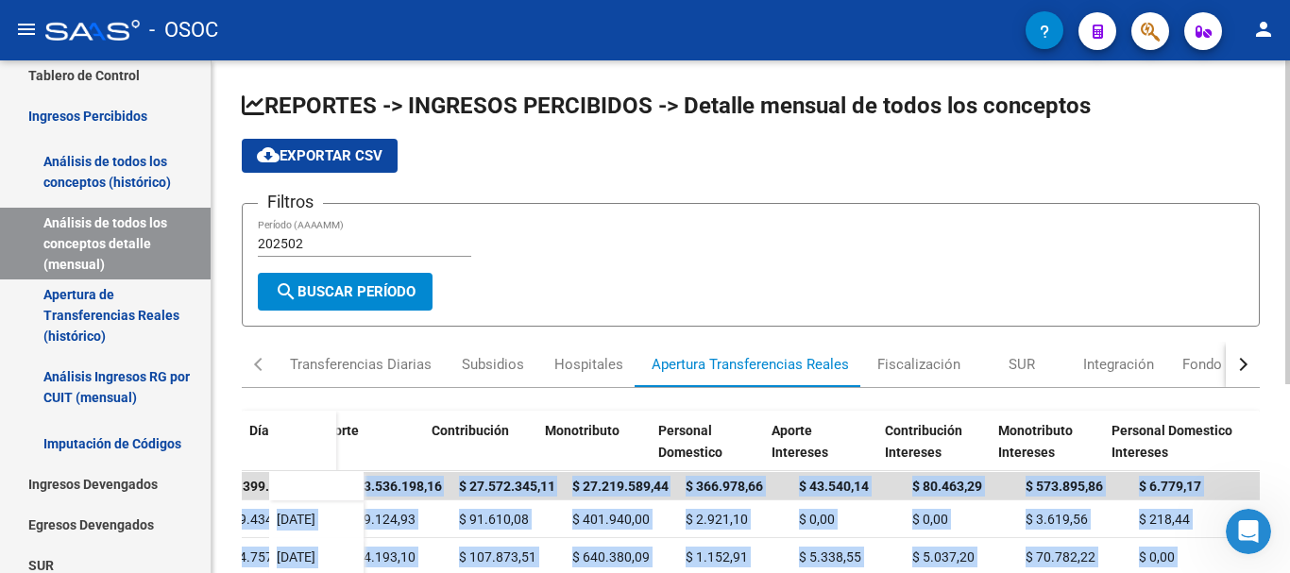
scroll to position [0, 762]
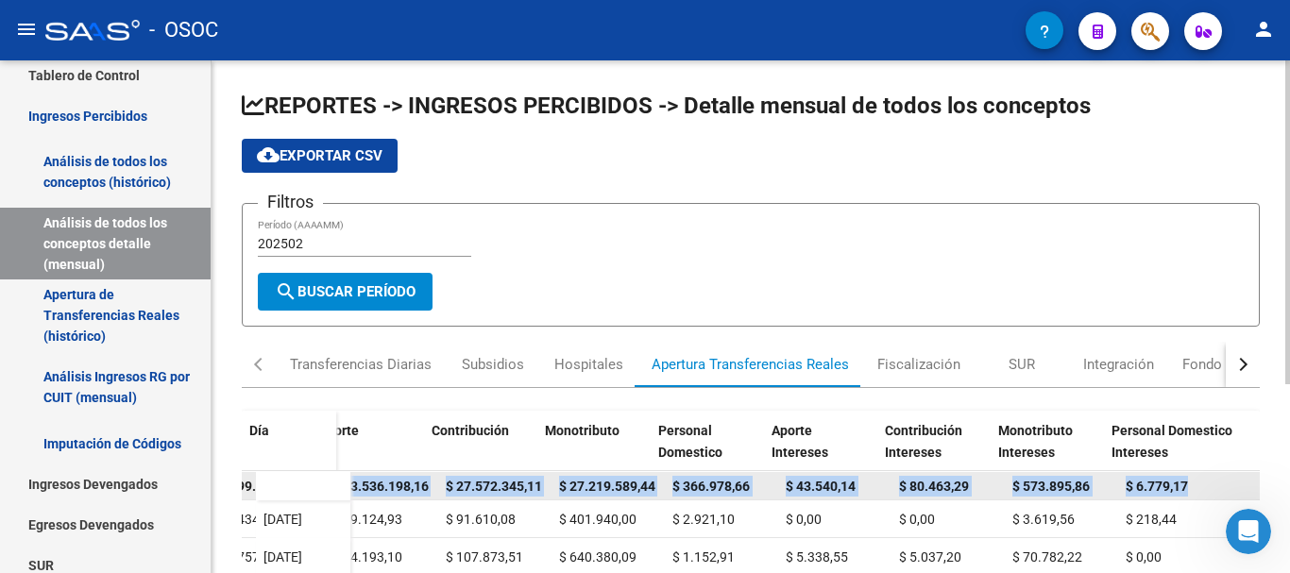
drag, startPoint x: 508, startPoint y: 484, endPoint x: 1178, endPoint y: 482, distance: 670.4
click at [1178, 482] on div "$ 69.368.560,16 $ 69.399.789,83 $ 0,00 -$ 9.032,19 -$ 22.197,48 $ 69.399.789,83…" at bounding box center [423, 486] width 1671 height 28
copy div "13.536.198,16 $ 27.572.345,11 $ 27.219.589,44 $ 366.978,66 $ 43.540,14 $ 80.463…"
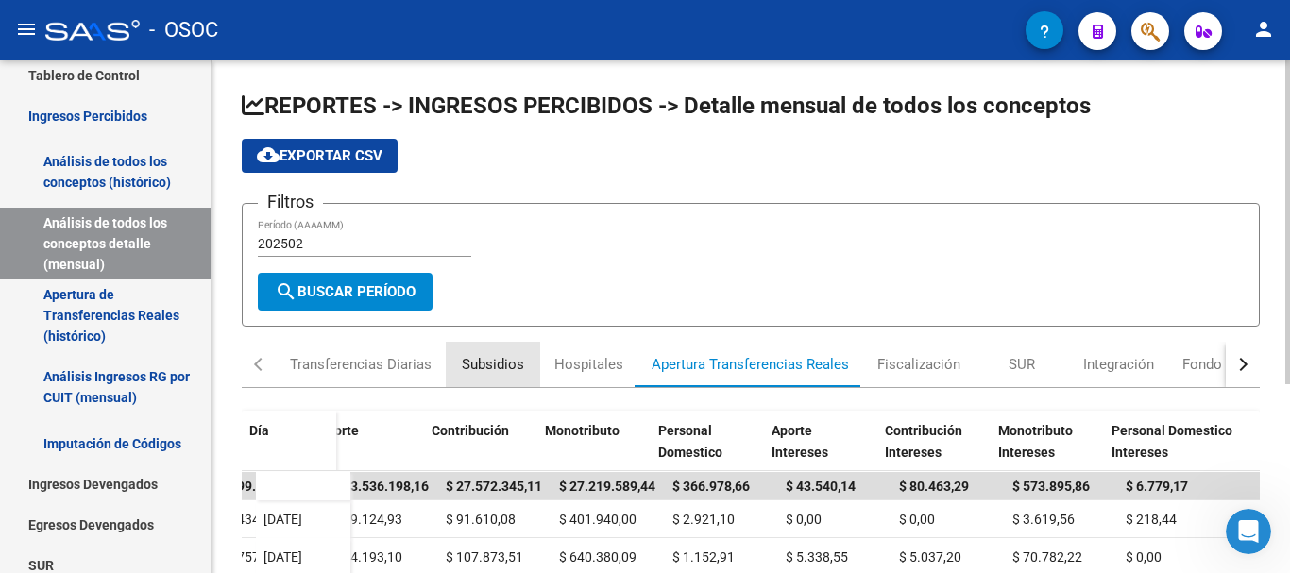
click at [478, 359] on div "Subsidios" at bounding box center [493, 364] width 62 height 21
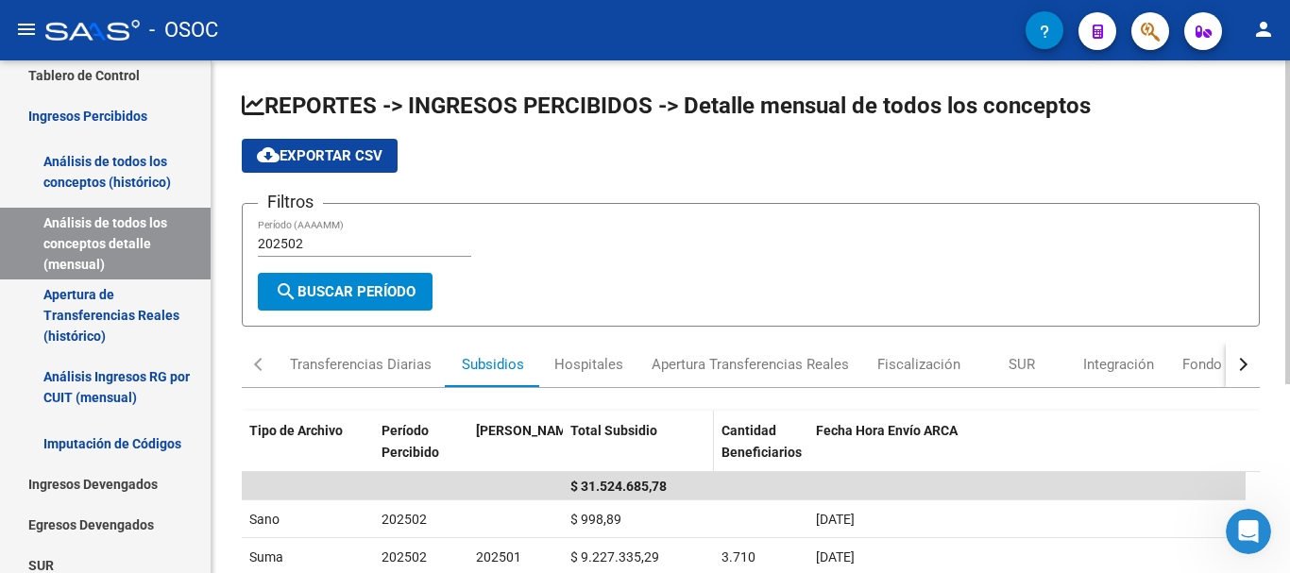
scroll to position [94, 0]
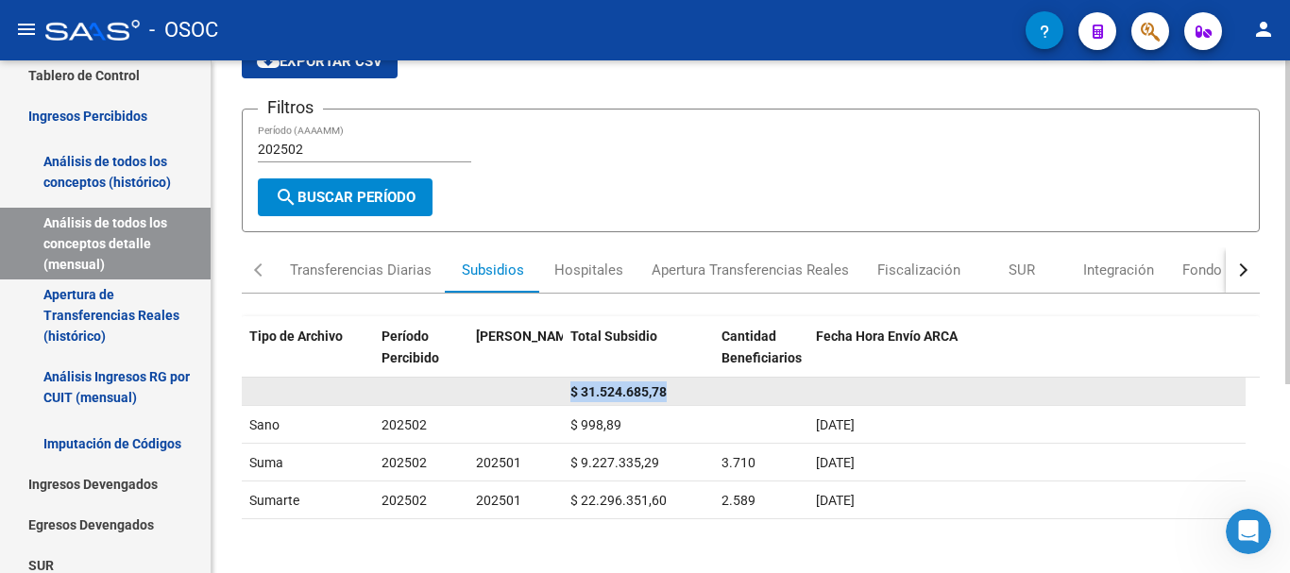
drag, startPoint x: 574, startPoint y: 392, endPoint x: 692, endPoint y: 390, distance: 118.0
click at [692, 390] on div "$ 31.524.685,78" at bounding box center [638, 392] width 136 height 22
copy span "$ 31.524.685,78"
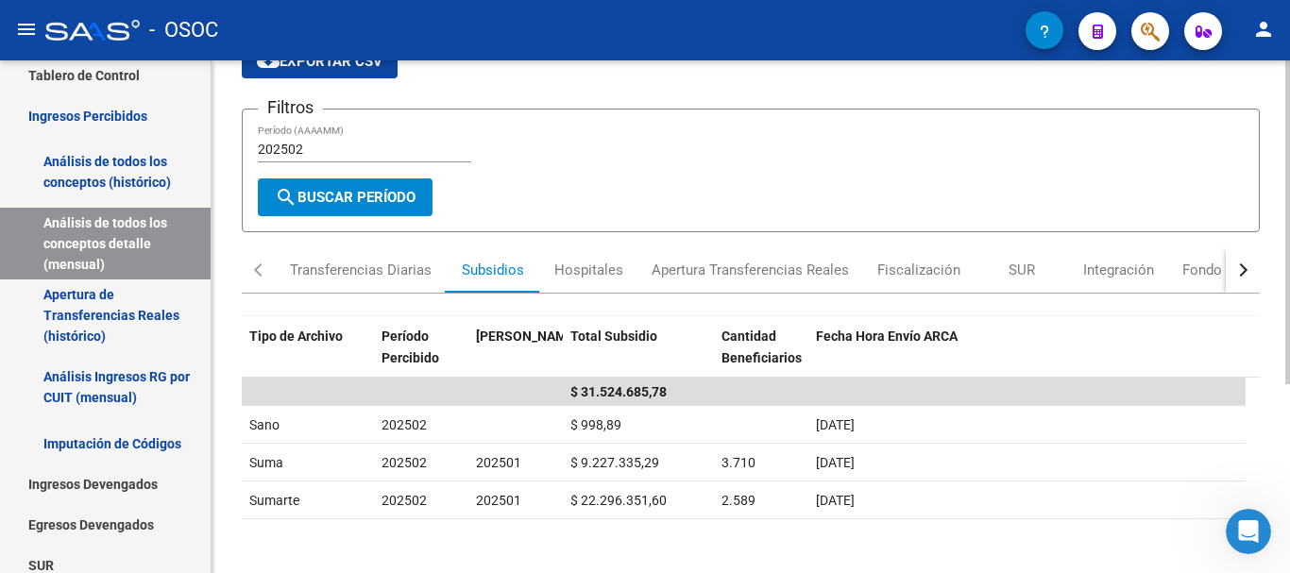
click at [326, 145] on input "202502" at bounding box center [364, 150] width 213 height 16
click at [345, 190] on span "search Buscar Período" at bounding box center [345, 197] width 141 height 17
click at [334, 192] on span "search Buscar Período" at bounding box center [345, 197] width 141 height 17
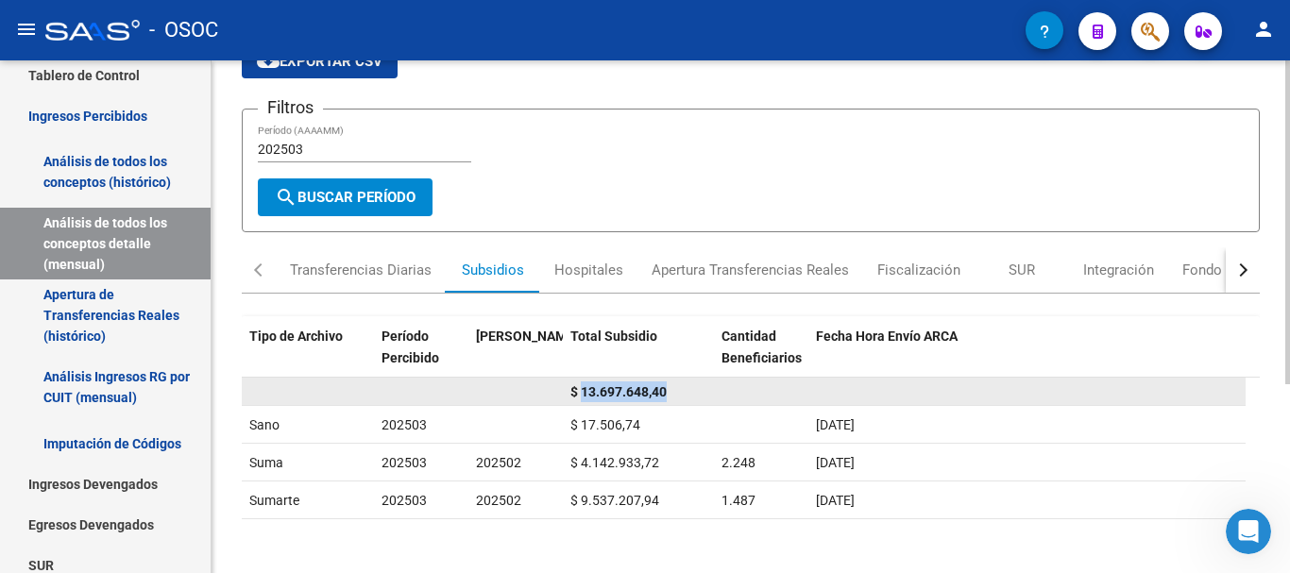
drag, startPoint x: 582, startPoint y: 390, endPoint x: 689, endPoint y: 388, distance: 107.7
click at [689, 388] on div "$ 13.697.648,40" at bounding box center [638, 392] width 136 height 22
copy span "13.697.648,40"
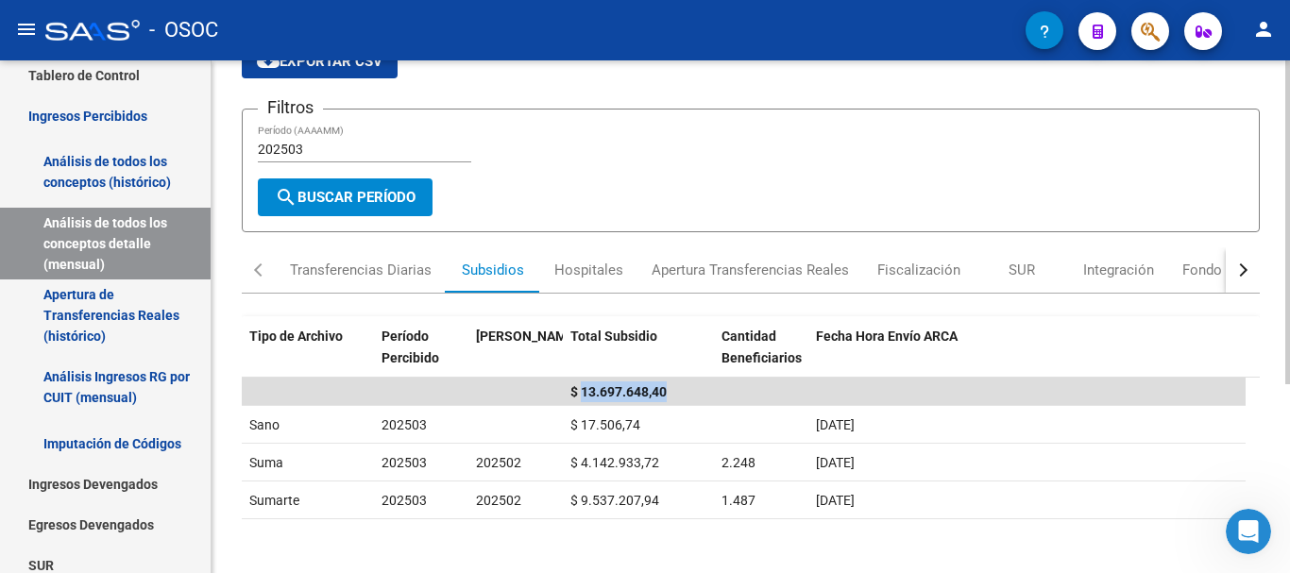
drag, startPoint x: 334, startPoint y: 199, endPoint x: 521, endPoint y: 255, distance: 195.1
click at [521, 255] on div "REPORTES -> INGRESOS PERCIBIDOS -> Detalle mensual de todos los conceptos cloud…" at bounding box center [751, 364] width 1018 height 736
click at [550, 270] on div "Hospitales" at bounding box center [588, 269] width 97 height 45
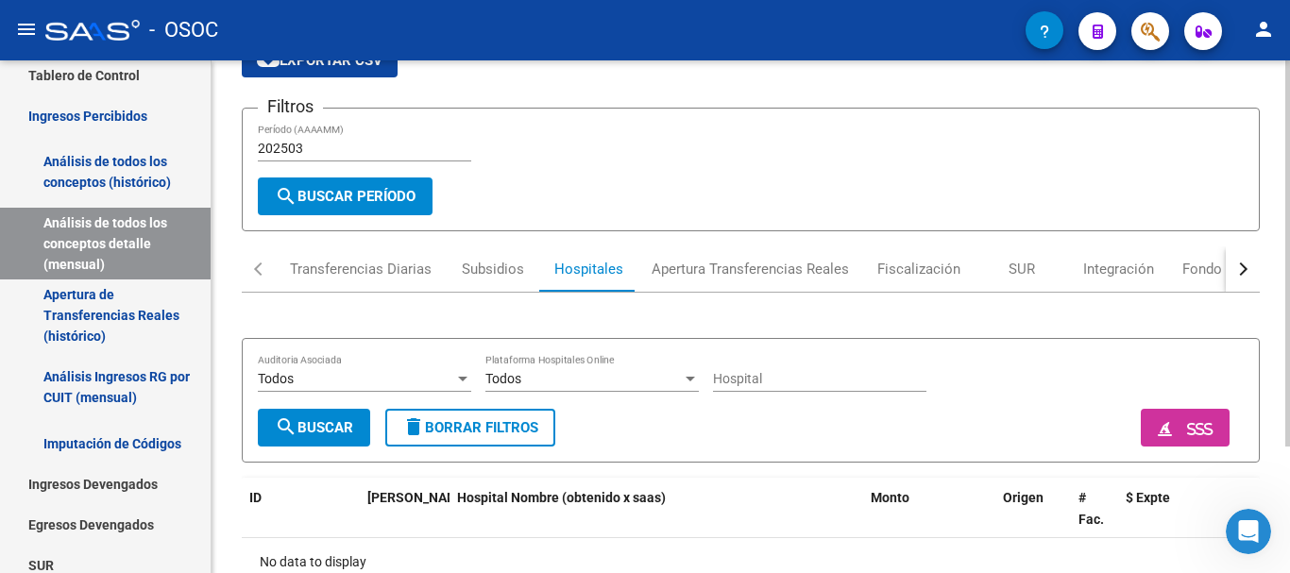
scroll to position [168, 0]
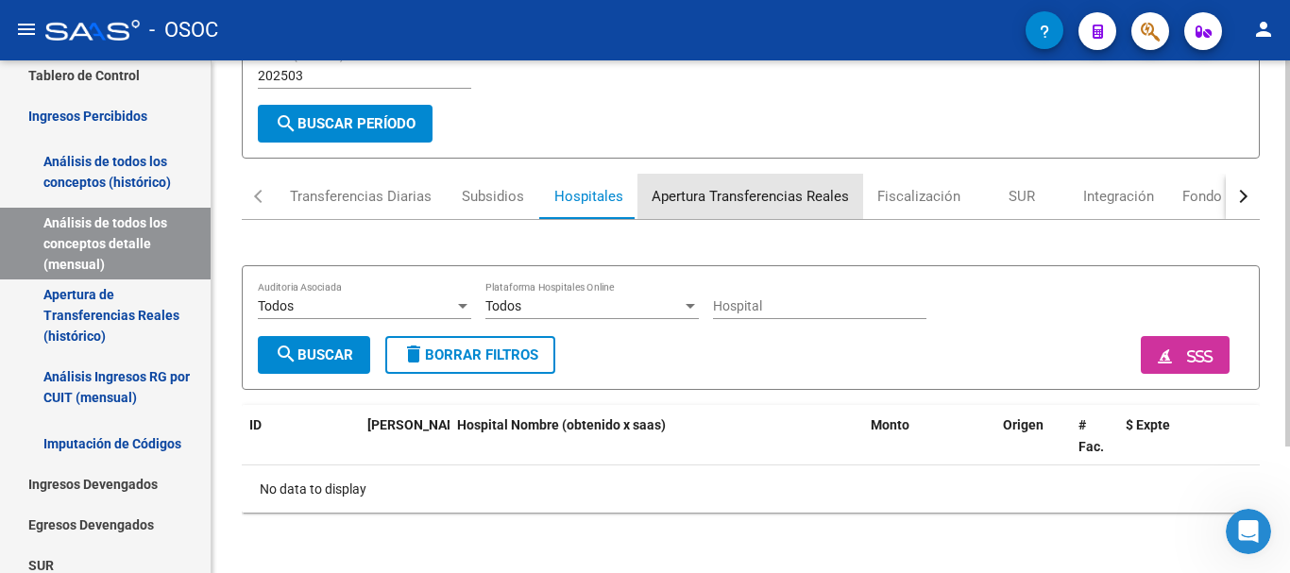
click at [766, 201] on div "Apertura Transferencias Reales" at bounding box center [750, 196] width 197 height 21
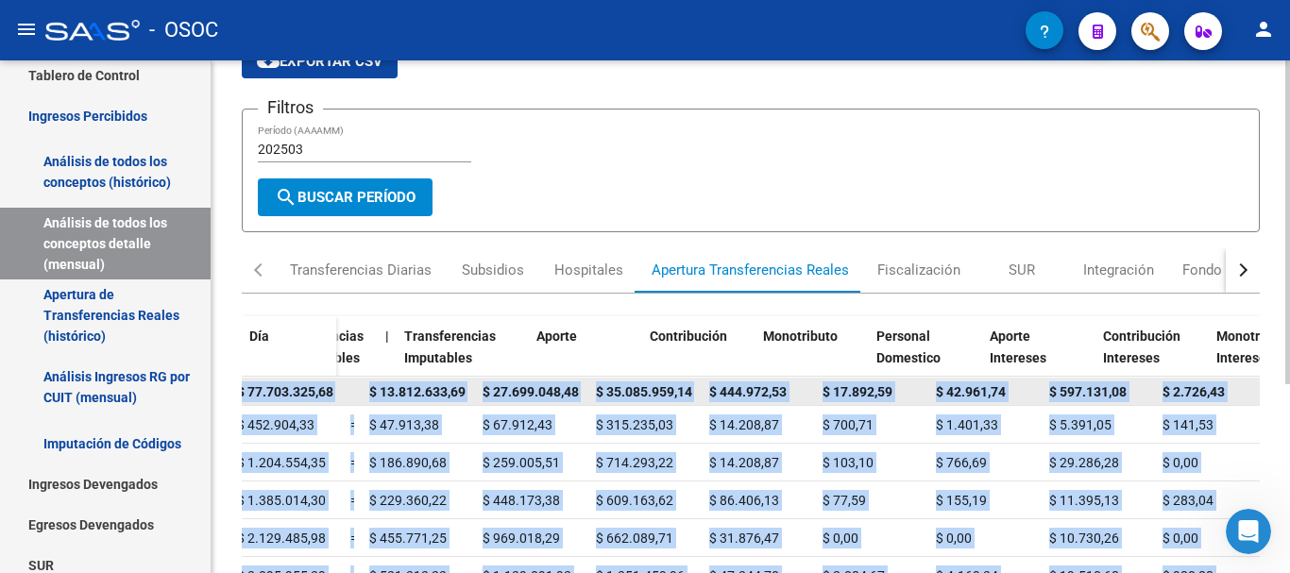
scroll to position [0, 762]
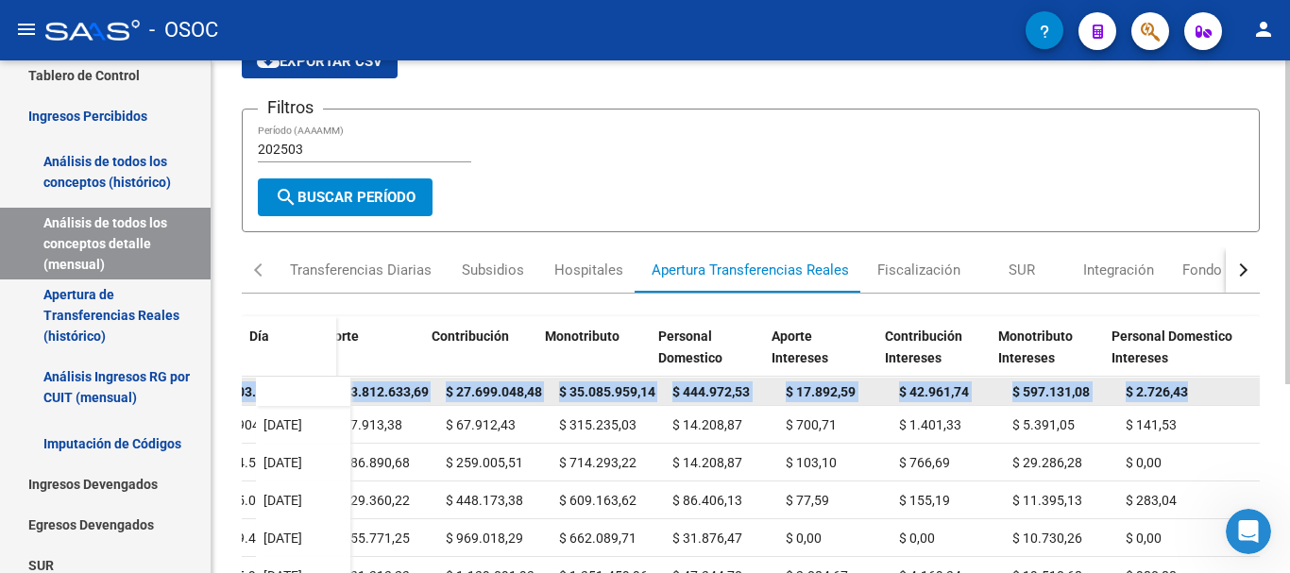
drag, startPoint x: 347, startPoint y: 391, endPoint x: 1203, endPoint y: 388, distance: 856.4
click at [1203, 388] on div "$ 77.656.957,68 $ 77.703.325,68 $ 0,00 -$ 16.110,44 -$ 30.257,56 $ 77.703.325,6…" at bounding box center [423, 392] width 1671 height 28
copy div "$ 77.656.957,68 $ 77.703.325,68 $ 0,00 -$ 16.110,44 -$ 30.257,56 $ 77.703.325,6…"
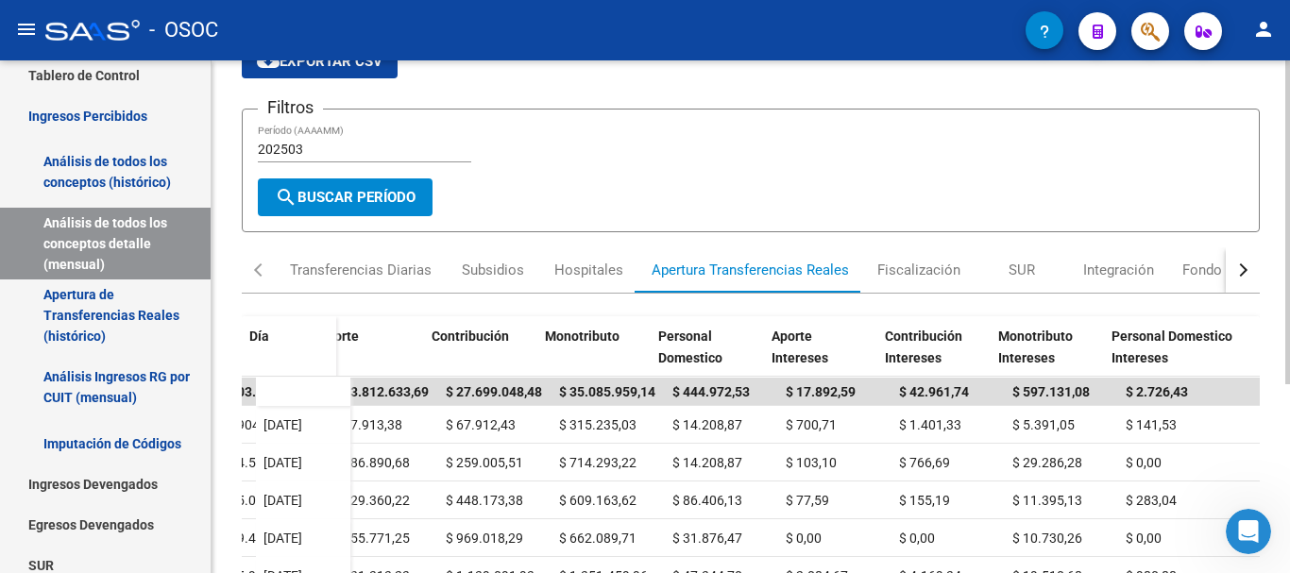
click at [324, 138] on div "202503 Período (AAAAMM)" at bounding box center [364, 144] width 213 height 38
click at [316, 150] on input "202503" at bounding box center [364, 150] width 213 height 16
click at [342, 186] on button "search Buscar Período" at bounding box center [345, 197] width 175 height 38
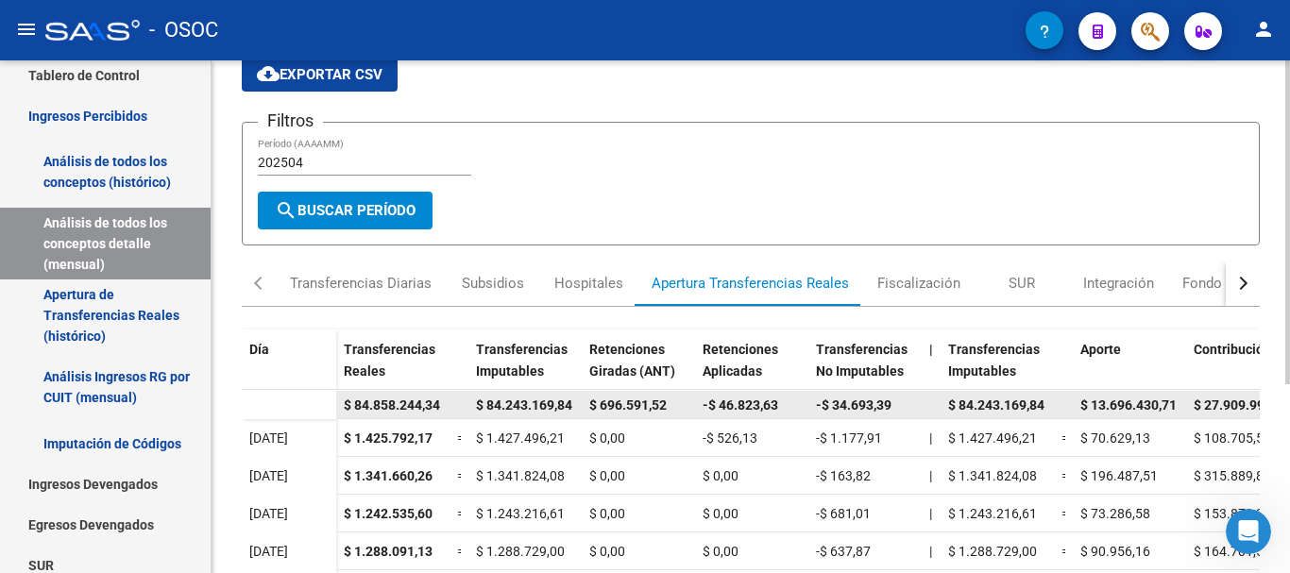
scroll to position [110, 0]
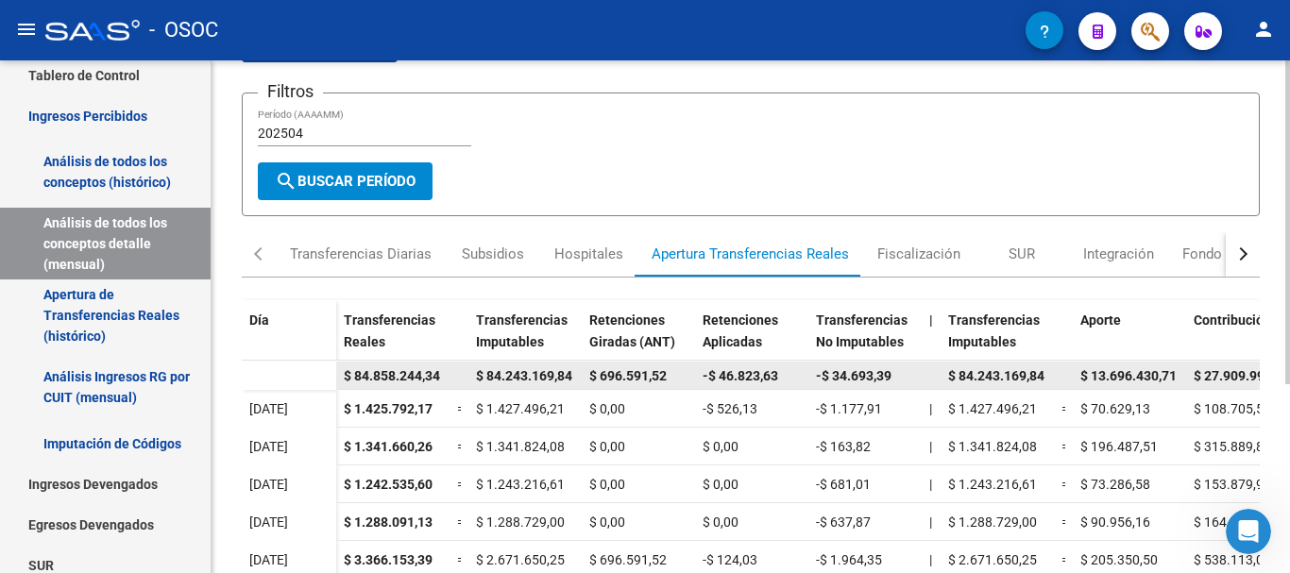
click at [346, 371] on span "$ 84.858.244,34" at bounding box center [392, 375] width 96 height 15
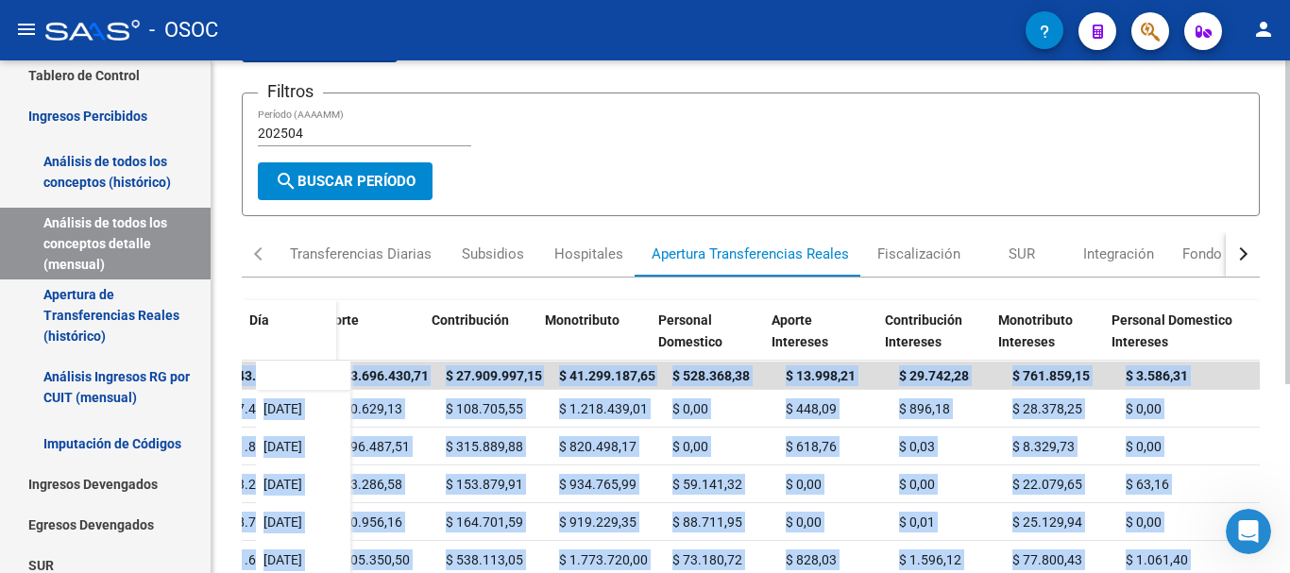
scroll to position [0, 762]
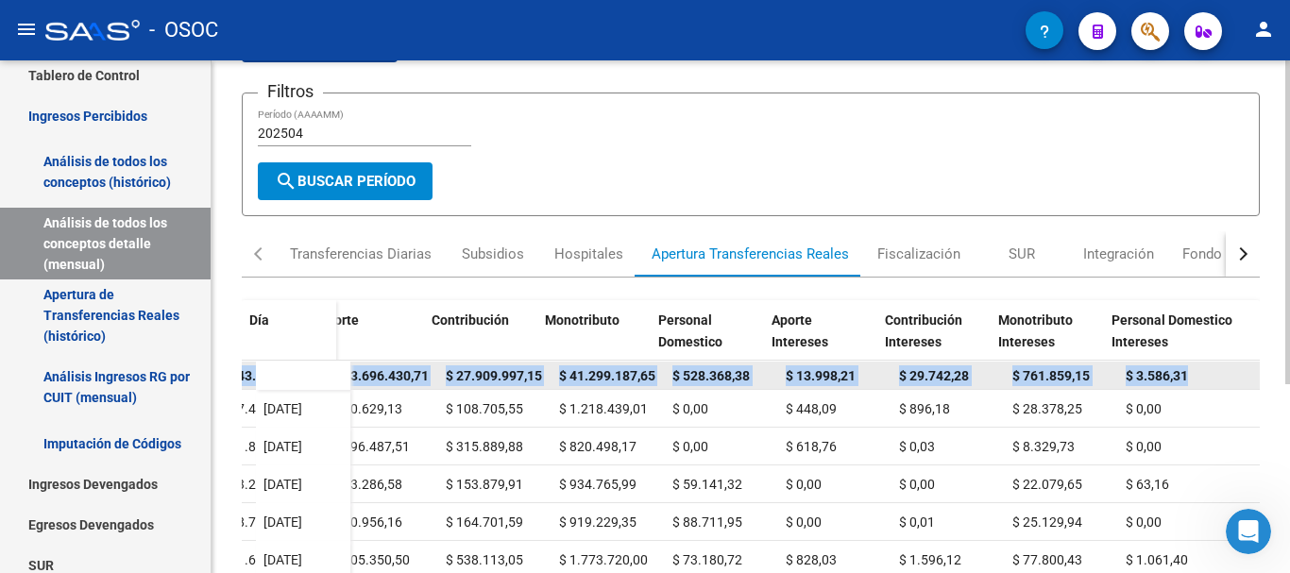
drag, startPoint x: 346, startPoint y: 371, endPoint x: 1181, endPoint y: 377, distance: 835.7
click at [1181, 377] on div "$ 84.858.244,34 $ 84.243.169,84 $ 696.591,52 -$ 46.823,63 -$ 34.693,39 $ 84.243…" at bounding box center [423, 376] width 1671 height 28
copy div "$ 84.858.244,34 $ 84.243.169,84 $ 696.591,52 -$ 46.823,63 -$ 34.693,39 $ 84.243…"
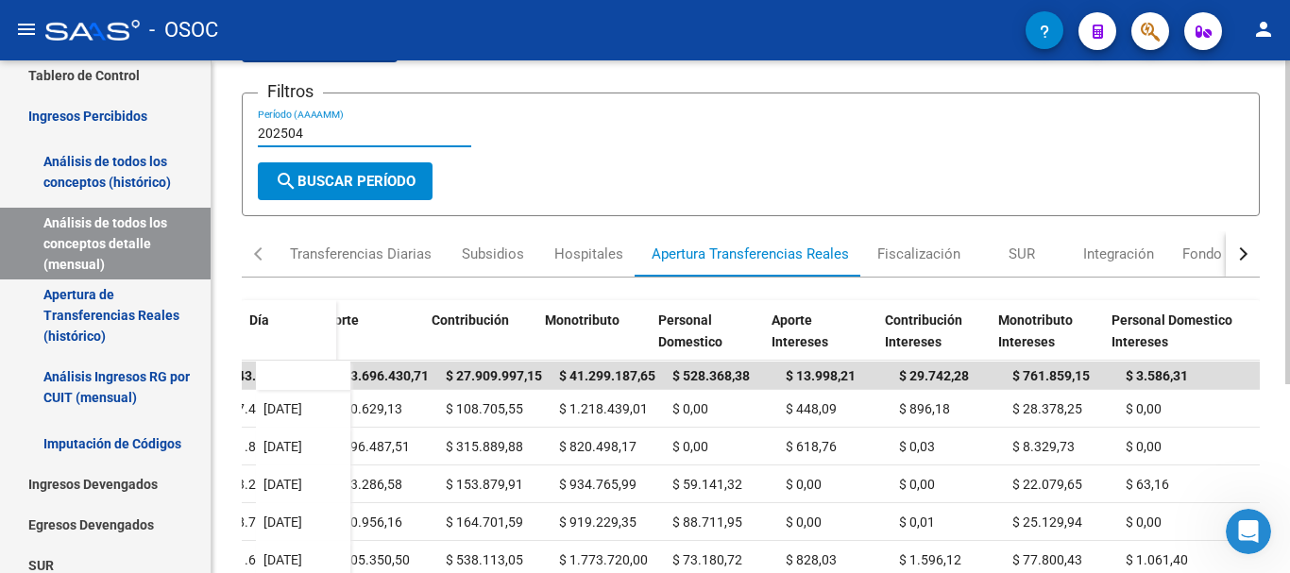
click at [336, 134] on input "202504" at bounding box center [364, 134] width 213 height 16
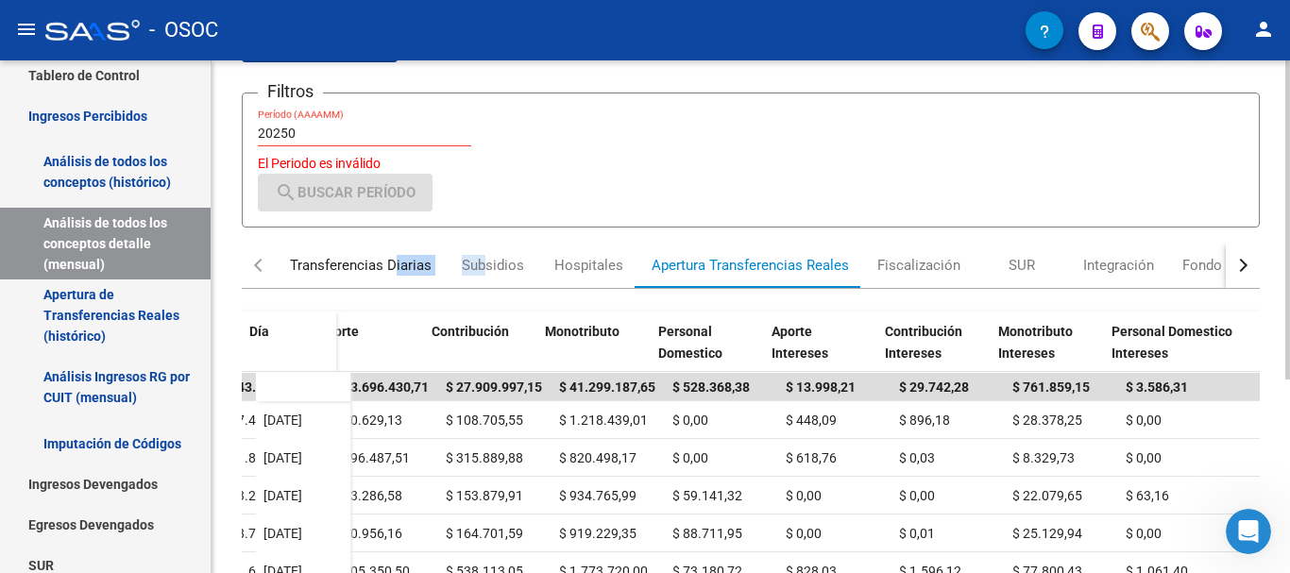
drag, startPoint x: 394, startPoint y: 262, endPoint x: 481, endPoint y: 260, distance: 86.9
click at [481, 260] on div "Transferencias Diarias Subsidios Hospitales Apertura Transferencias Reales Fisc…" at bounding box center [933, 265] width 1315 height 45
click at [481, 260] on div "Subsidios" at bounding box center [493, 265] width 62 height 21
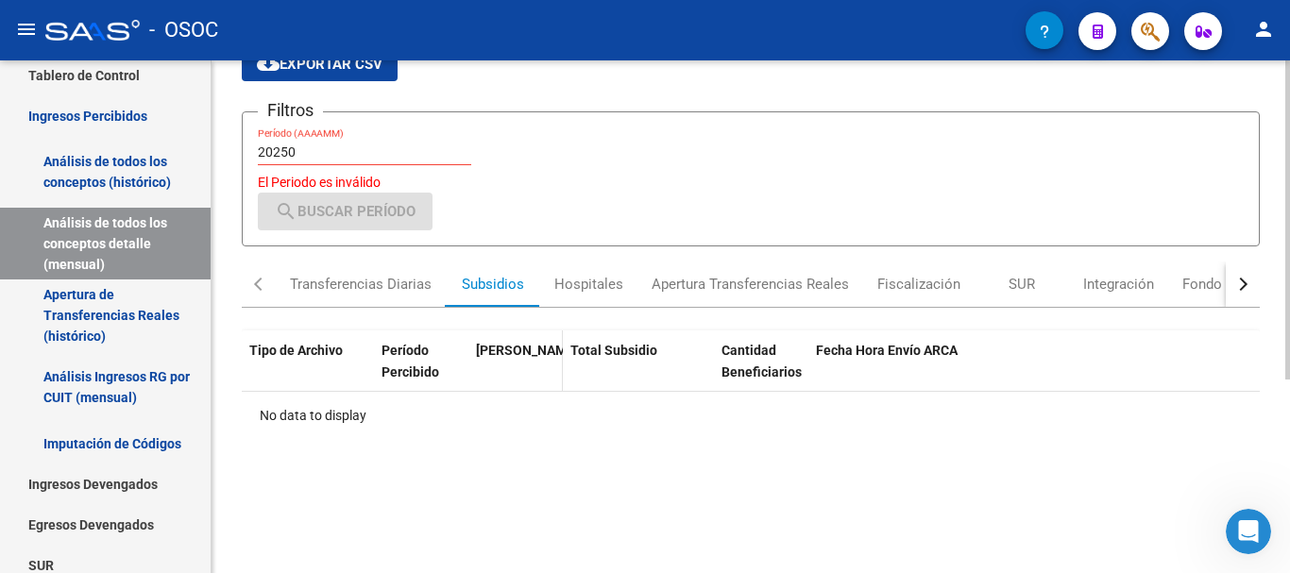
scroll to position [94, 0]
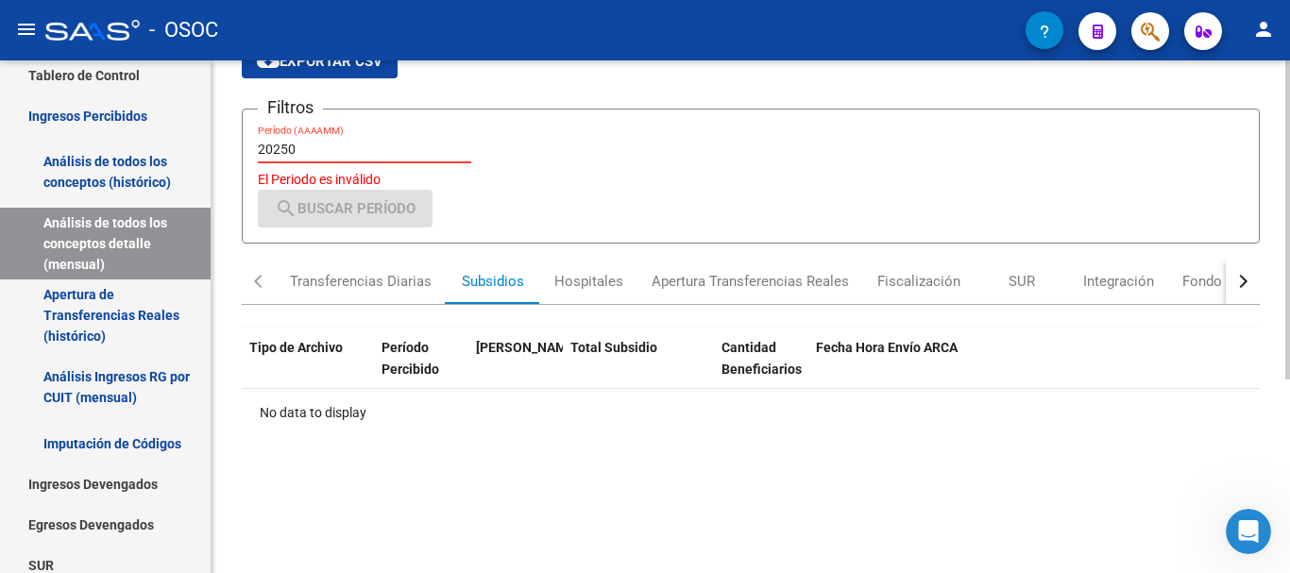
click at [314, 151] on input "20250" at bounding box center [364, 150] width 213 height 16
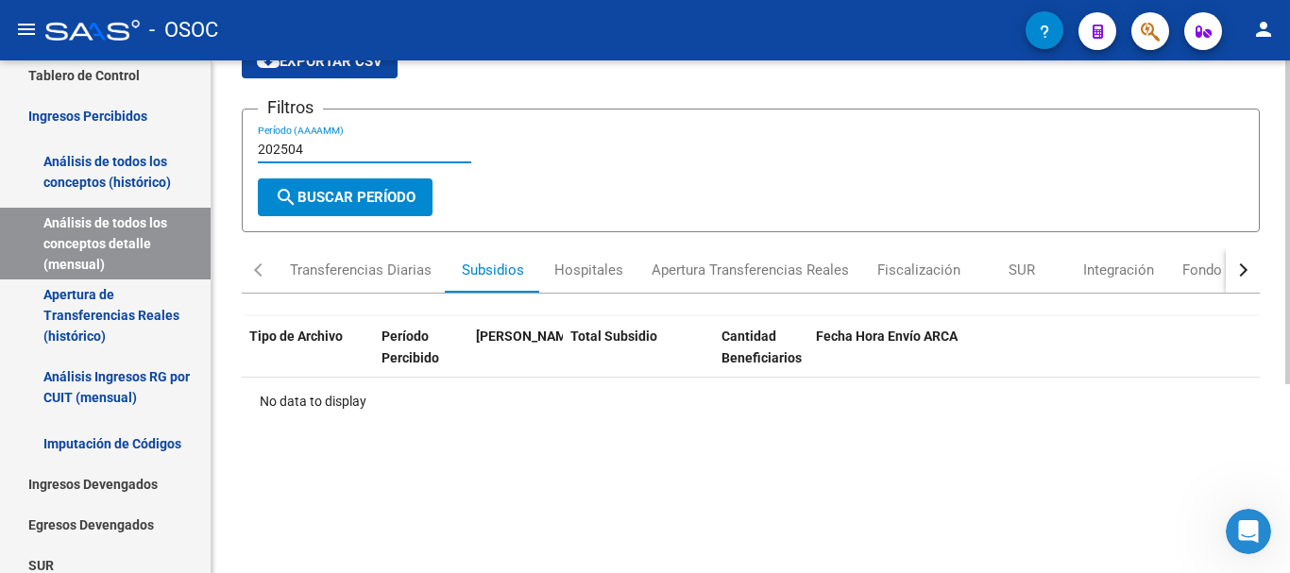
click at [376, 201] on span "search Buscar Período" at bounding box center [345, 197] width 141 height 17
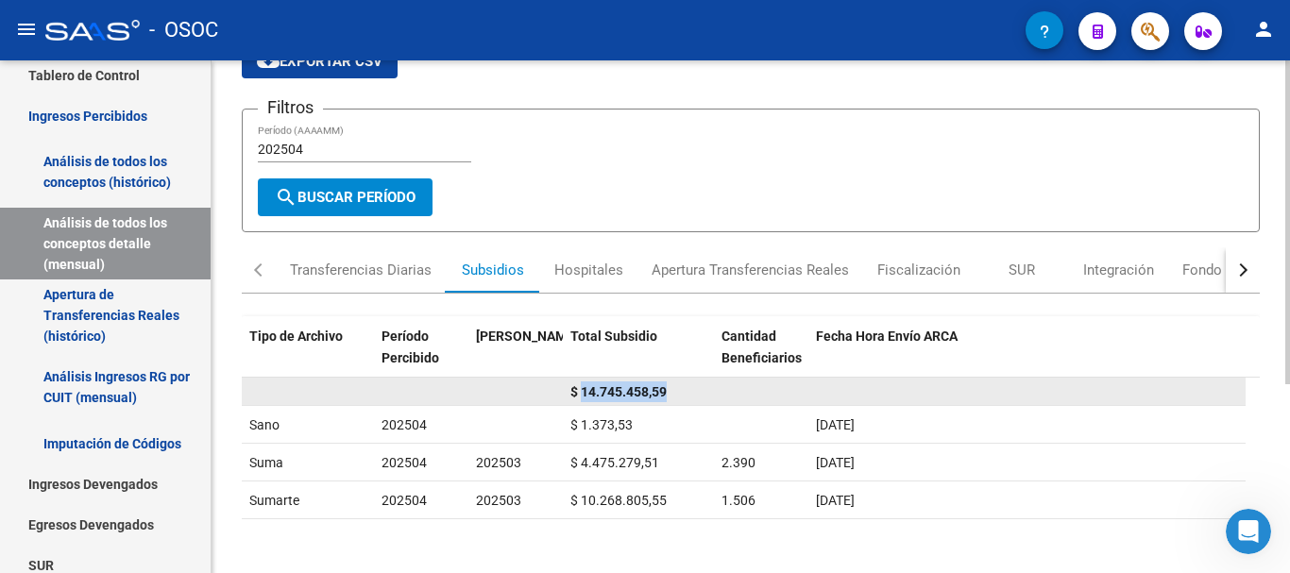
drag, startPoint x: 581, startPoint y: 391, endPoint x: 692, endPoint y: 384, distance: 111.6
click at [692, 384] on div "$ 14.745.458,59" at bounding box center [638, 392] width 136 height 22
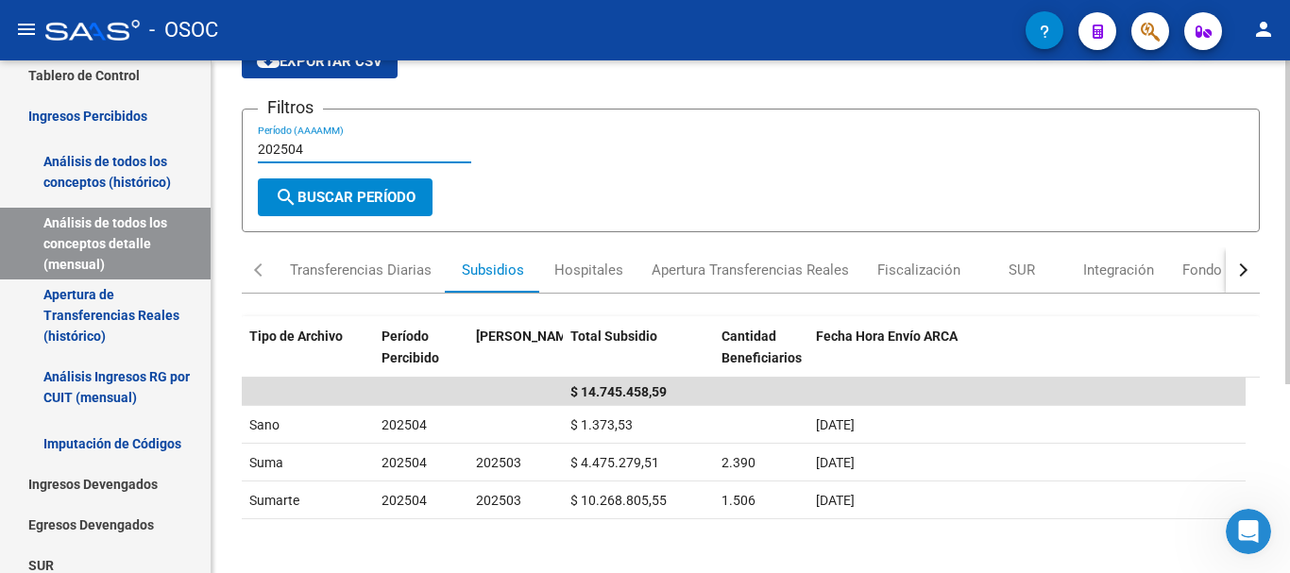
click at [346, 149] on input "202504" at bounding box center [364, 150] width 213 height 16
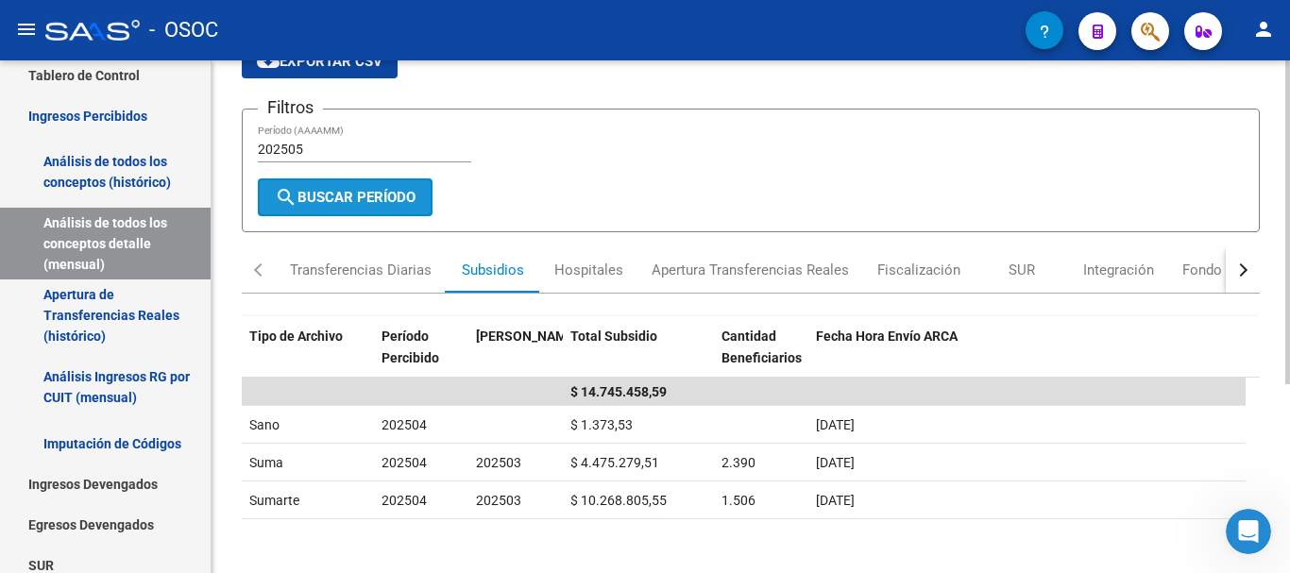
click at [385, 190] on span "search Buscar Período" at bounding box center [345, 197] width 141 height 17
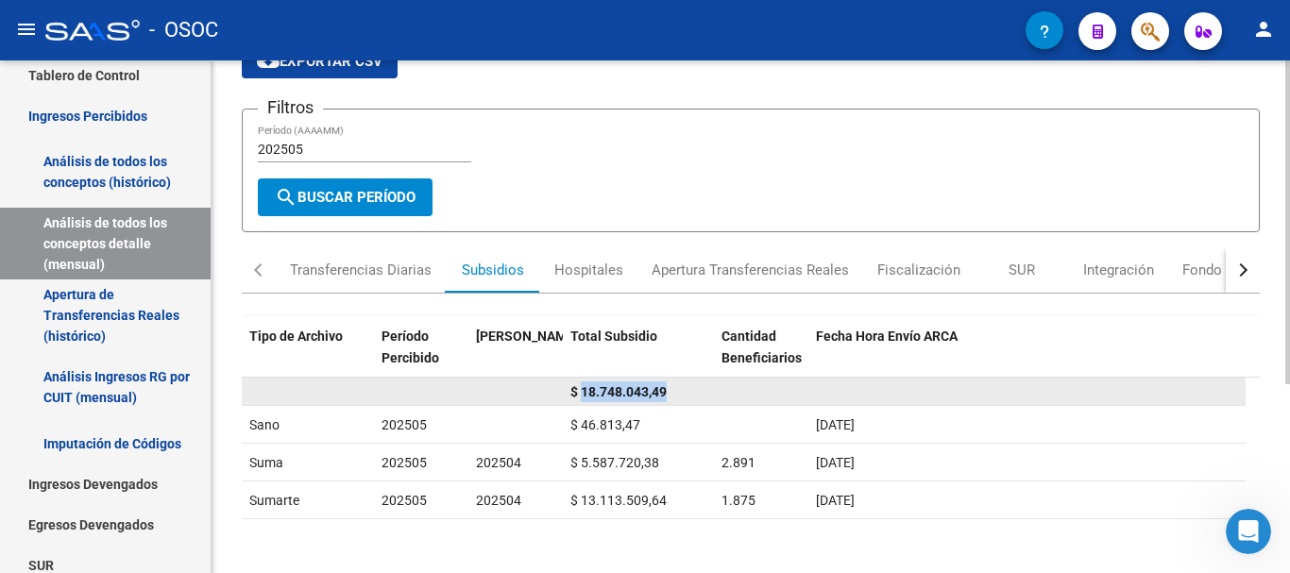
drag, startPoint x: 583, startPoint y: 385, endPoint x: 696, endPoint y: 389, distance: 113.4
click at [696, 389] on div "$ 18.748.043,49" at bounding box center [638, 392] width 136 height 22
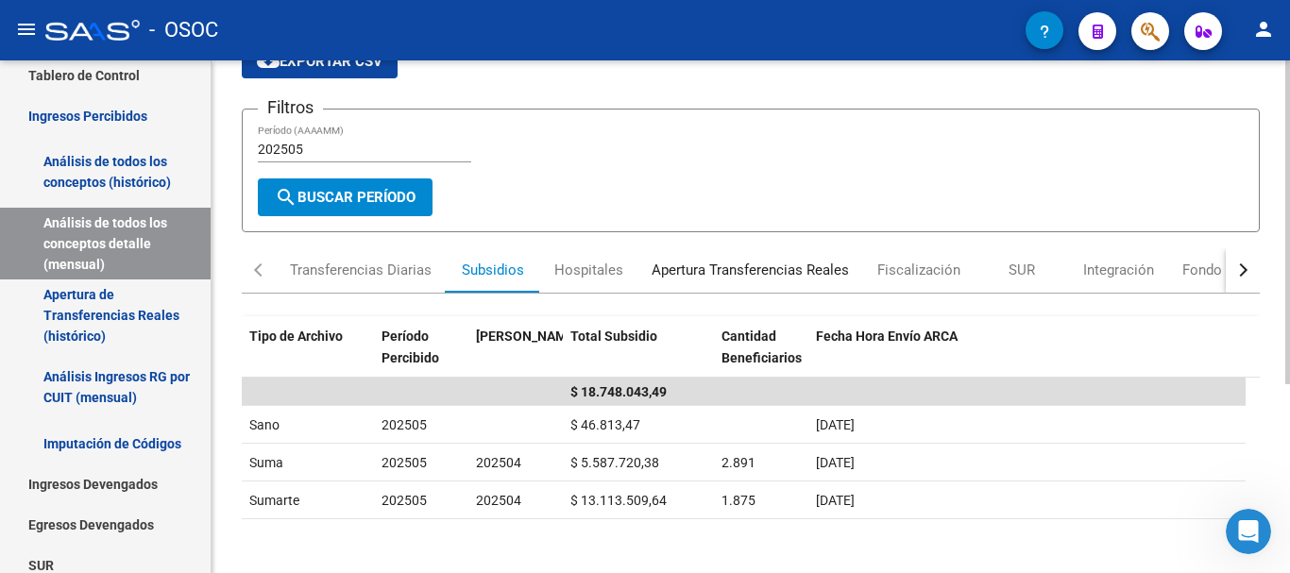
click at [801, 273] on div "Apertura Transferencias Reales" at bounding box center [750, 270] width 197 height 21
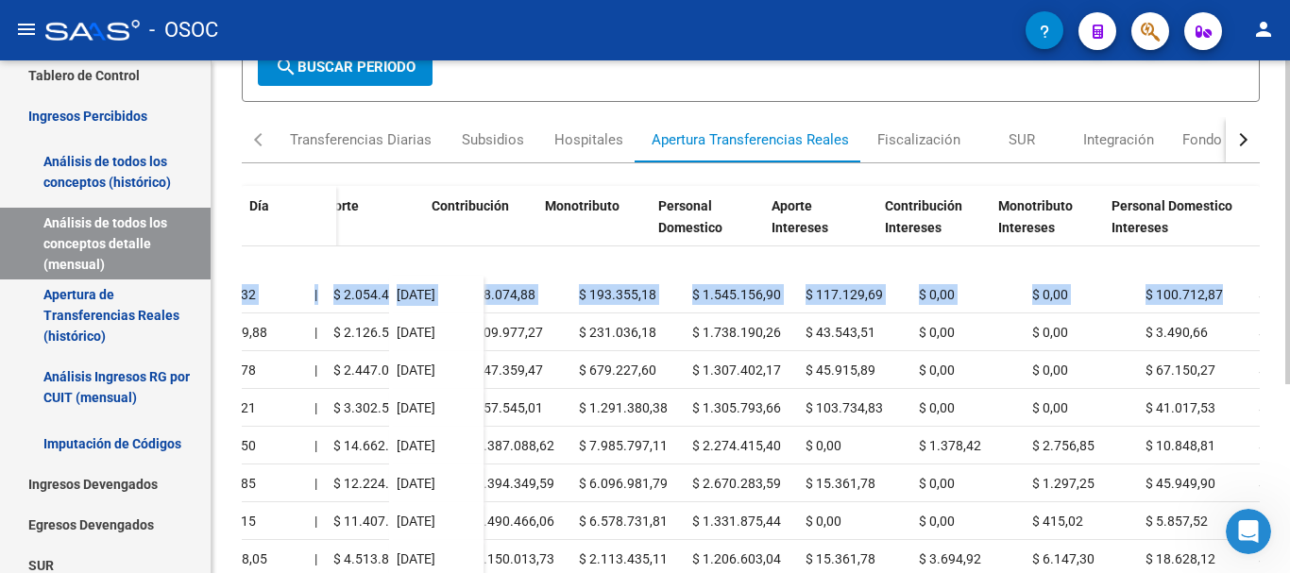
scroll to position [76, 762]
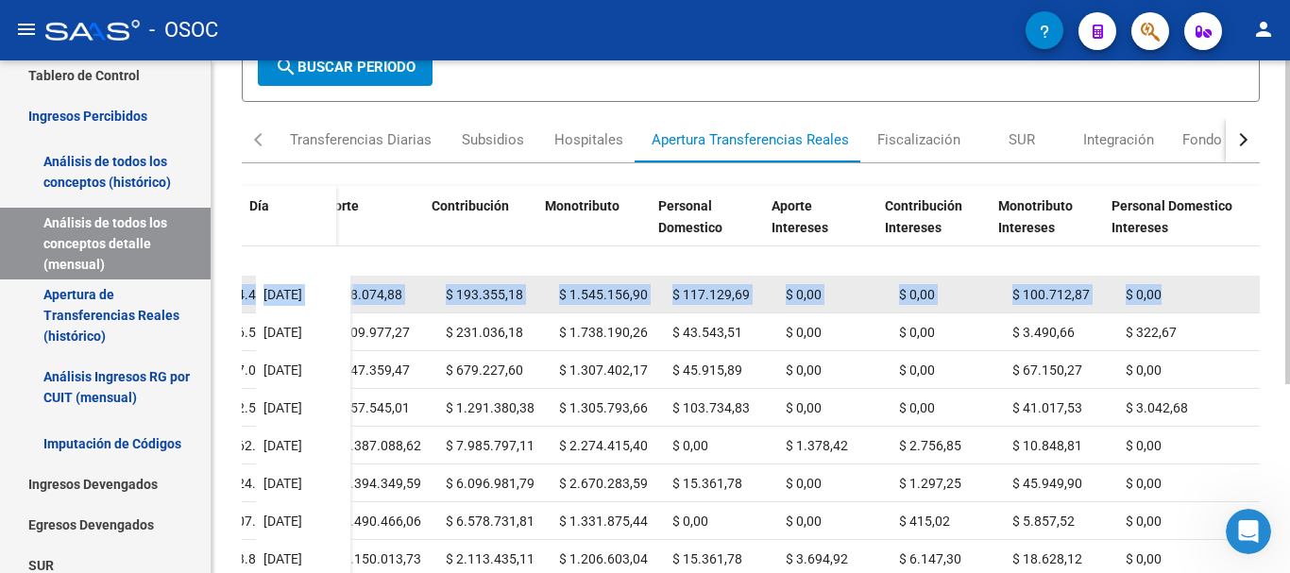
drag, startPoint x: 349, startPoint y: 484, endPoint x: 1160, endPoint y: 287, distance: 834.8
click at [512, 287] on datatable-scroller "$ 91.044.309,95 $ 91.085.418,28 $ 0,00 -$ 13.308,70 -$ 27.799,63 $ 91.085.418,2…" at bounding box center [3, 549] width 1018 height 755
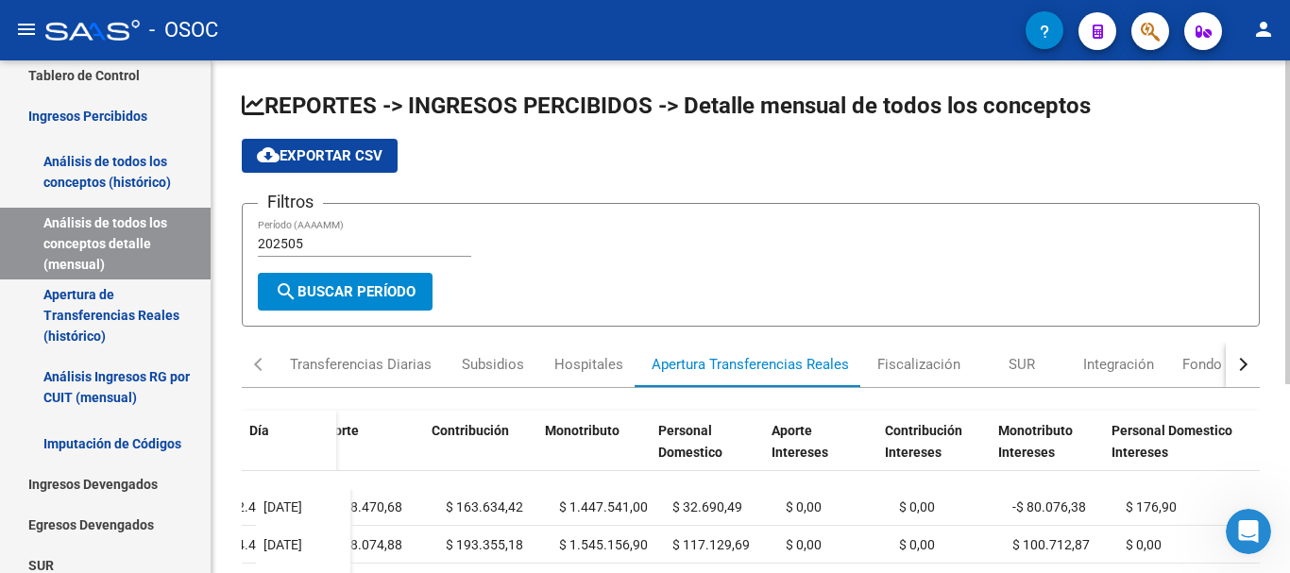
scroll to position [0, 762]
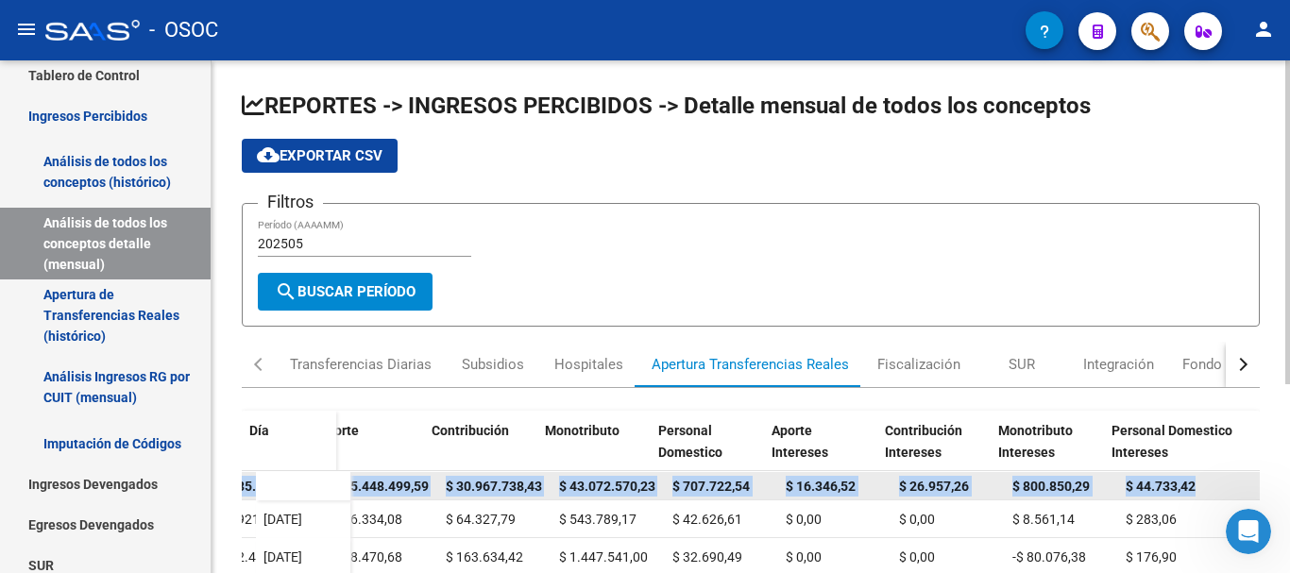
click at [745, 495] on div "$ 707.722,54" at bounding box center [721, 487] width 98 height 22
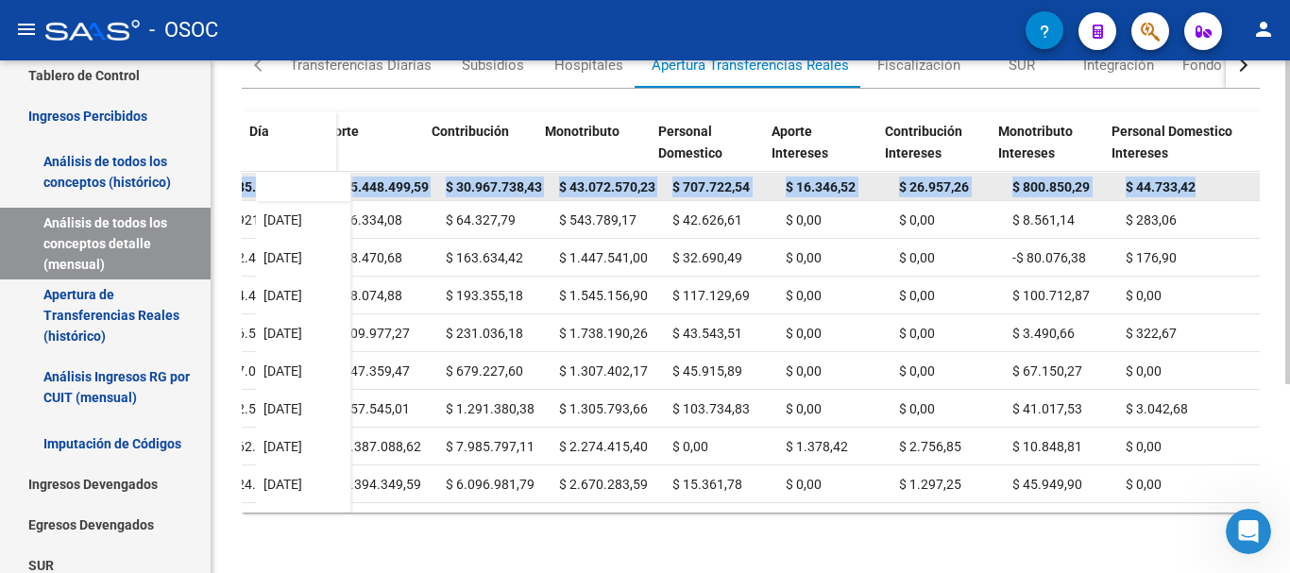
drag, startPoint x: 355, startPoint y: 184, endPoint x: 1196, endPoint y: 189, distance: 841.3
click at [1196, 189] on div "$ 91.044.309,95 $ 91.085.418,28 $ 0,00 -$ 13.308,70 -$ 27.799,63 $ 91.085.418,2…" at bounding box center [423, 187] width 1671 height 28
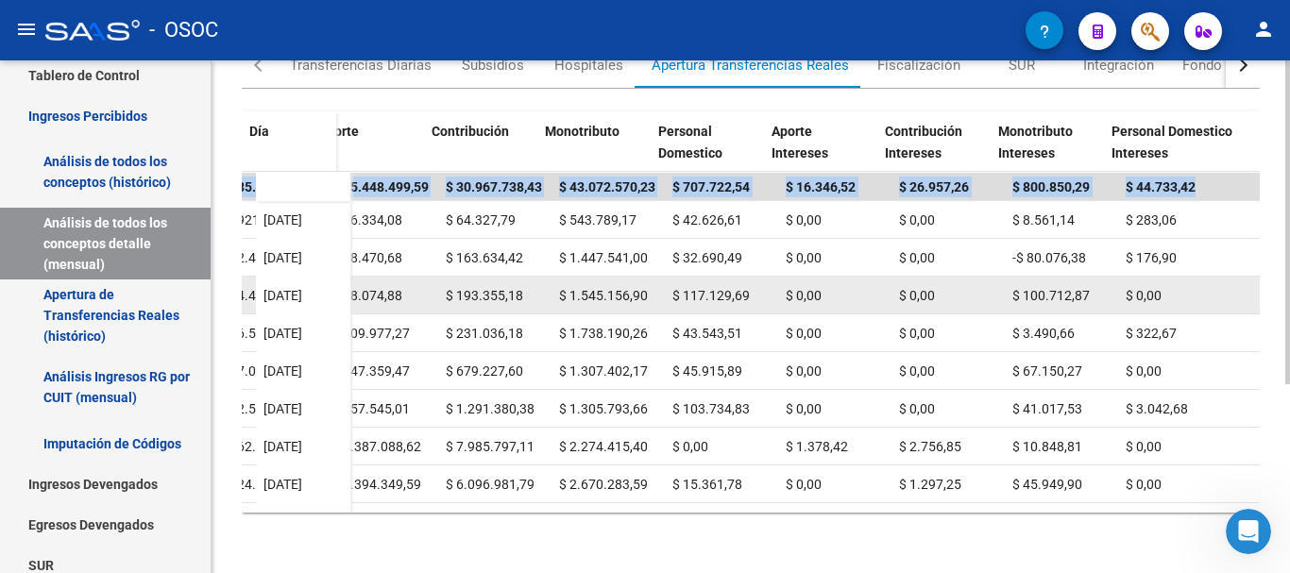
scroll to position [0, 0]
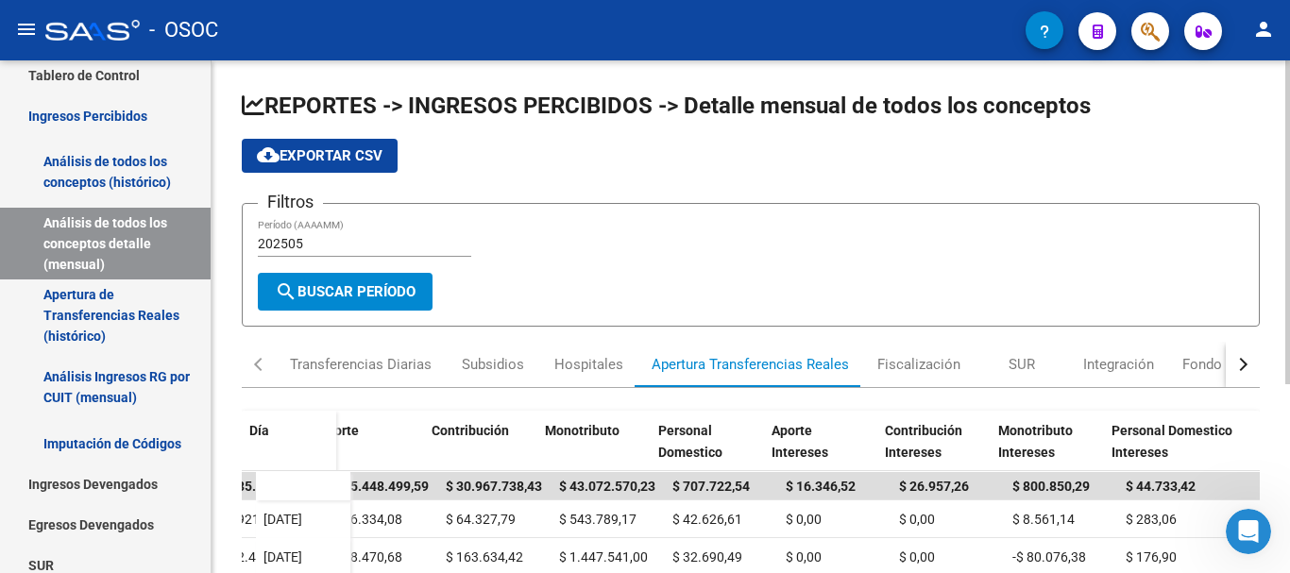
click at [325, 244] on input "202505" at bounding box center [364, 244] width 213 height 16
click at [331, 280] on button "search Buscar Período" at bounding box center [345, 292] width 175 height 38
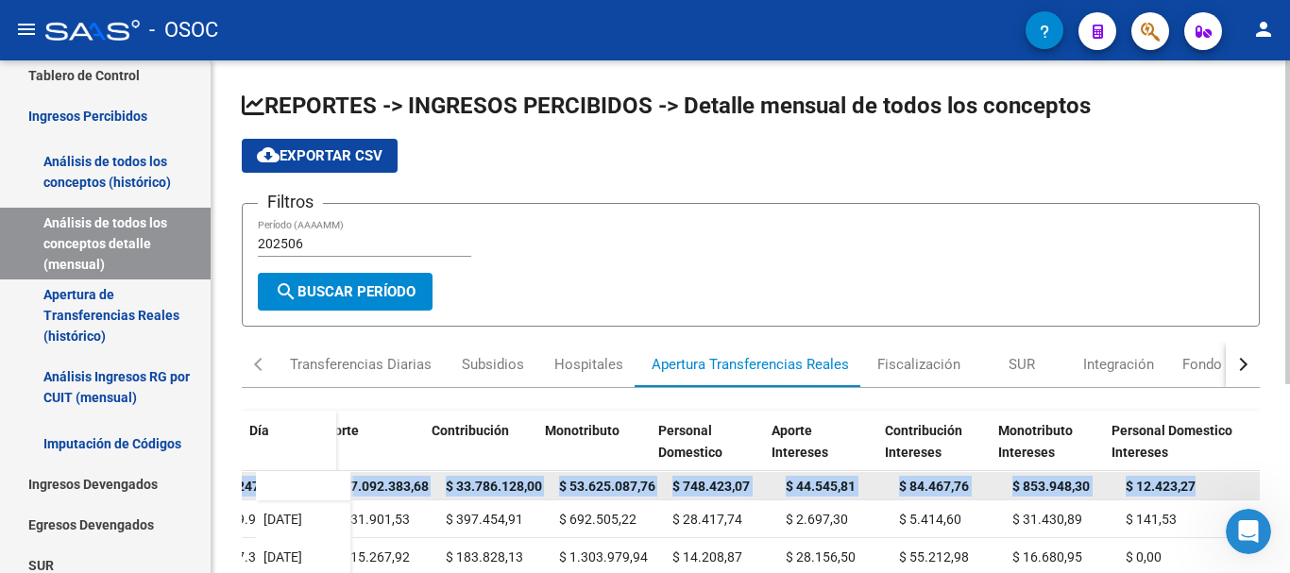
drag, startPoint x: 345, startPoint y: 484, endPoint x: 1200, endPoint y: 482, distance: 855.5
click at [1200, 482] on div "$ 106.148.235,31 $ 106.247.407,65 $ 0,00 -$ 62.463,97 -$ 36.708,37 $ 106.247.40…" at bounding box center [423, 486] width 1671 height 28
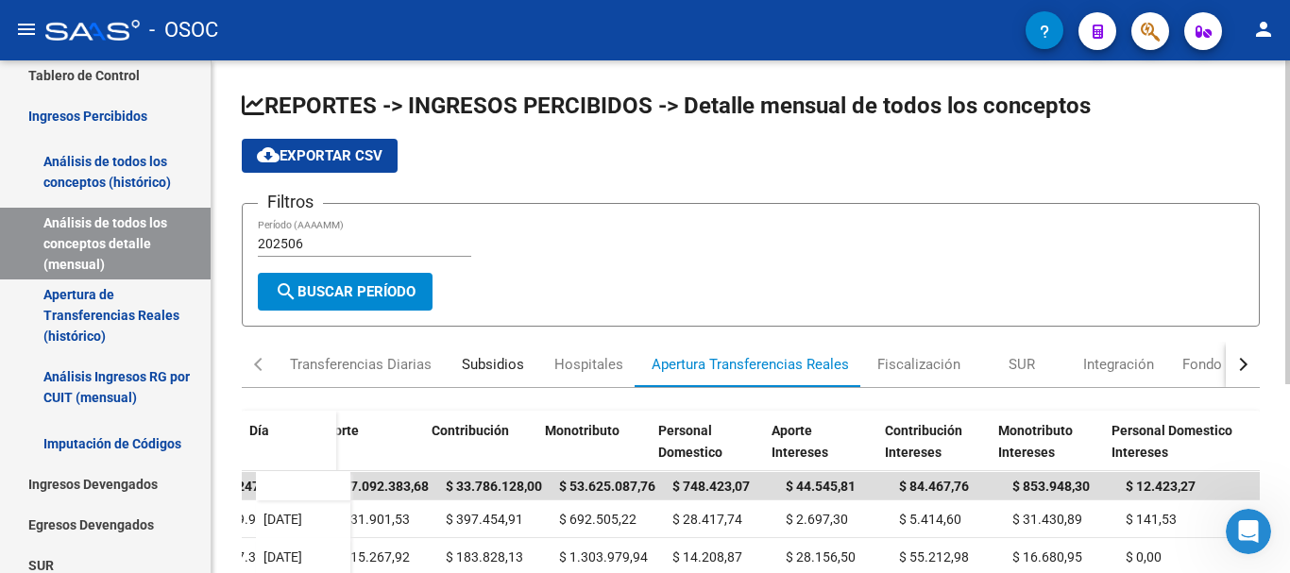
click at [498, 357] on div "Subsidios" at bounding box center [493, 364] width 62 height 21
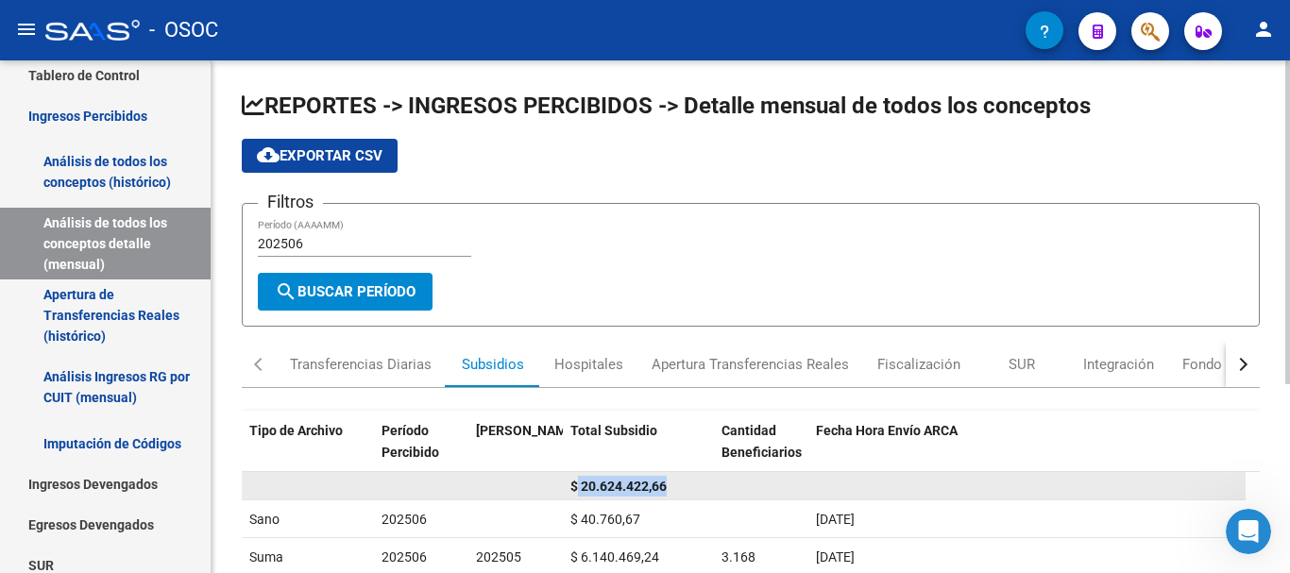
drag, startPoint x: 579, startPoint y: 483, endPoint x: 691, endPoint y: 480, distance: 112.4
click at [691, 480] on div "$ 20.624.422,66" at bounding box center [638, 487] width 136 height 22
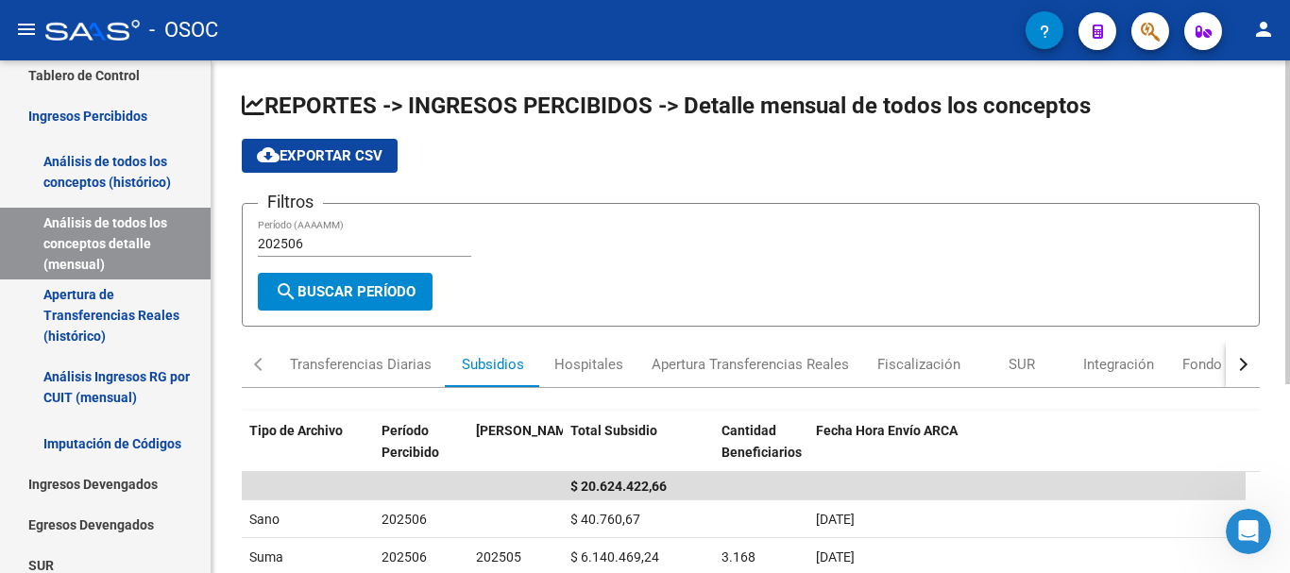
click at [314, 233] on div "202506 Período (AAAAMM)" at bounding box center [364, 238] width 213 height 38
click at [315, 236] on input "202506" at bounding box center [364, 244] width 213 height 16
click at [319, 236] on input "202506" at bounding box center [364, 244] width 213 height 16
click at [327, 289] on span "search Buscar Período" at bounding box center [345, 291] width 141 height 17
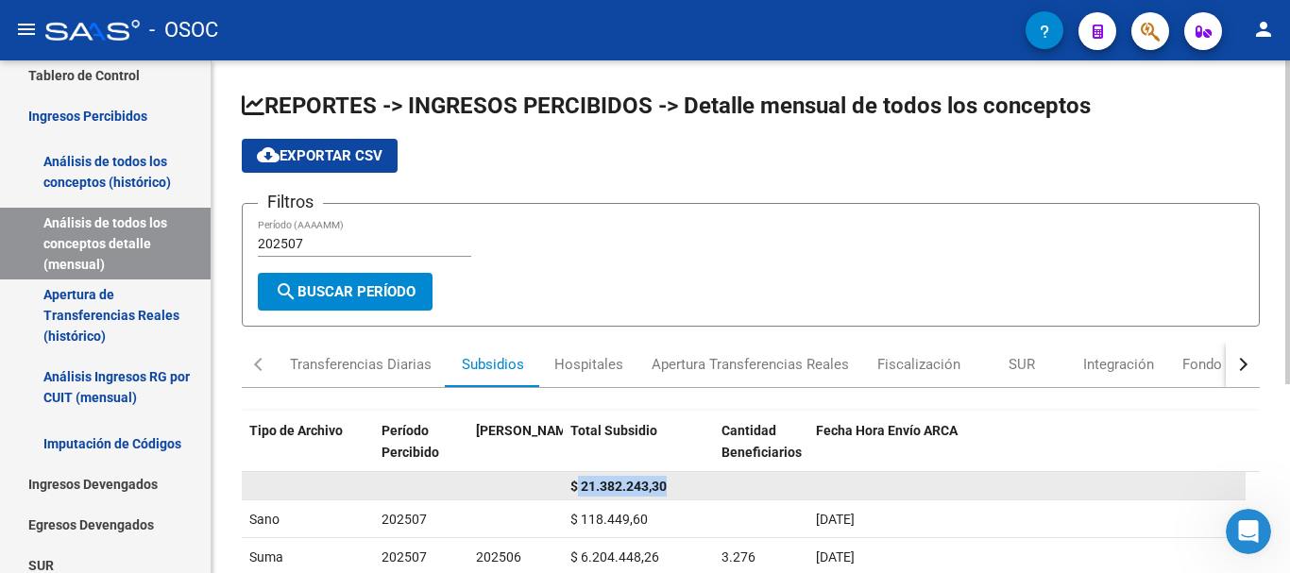
drag, startPoint x: 579, startPoint y: 488, endPoint x: 690, endPoint y: 484, distance: 111.5
click at [690, 484] on div "$ 21.382.243,30" at bounding box center [638, 487] width 136 height 22
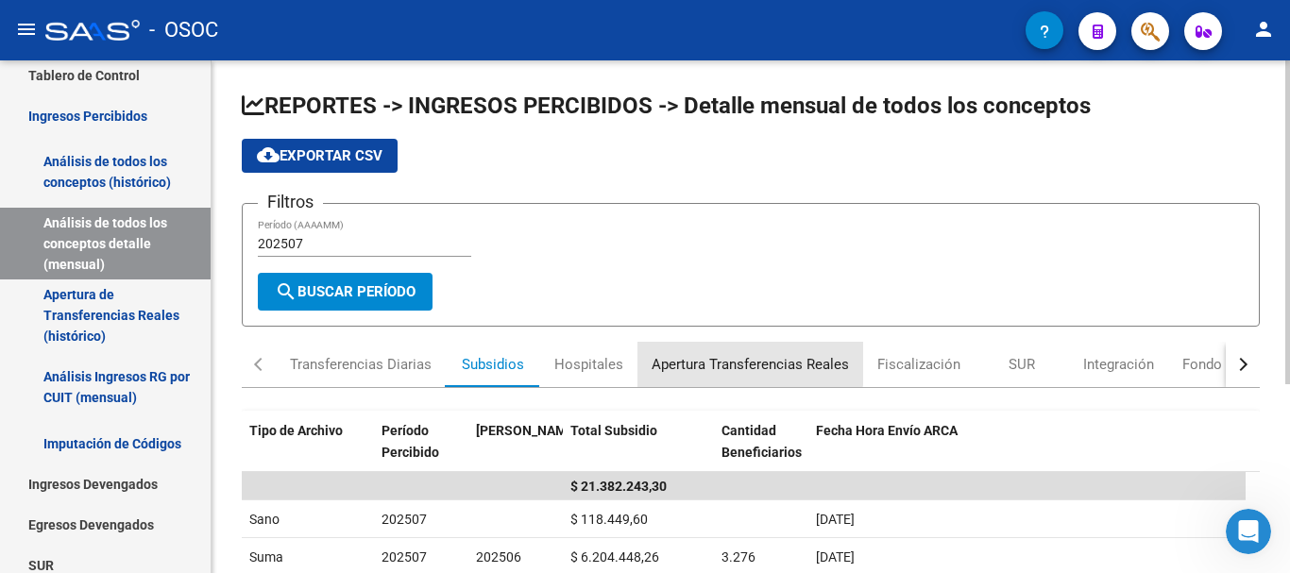
click at [717, 357] on div "Apertura Transferencias Reales" at bounding box center [750, 364] width 197 height 21
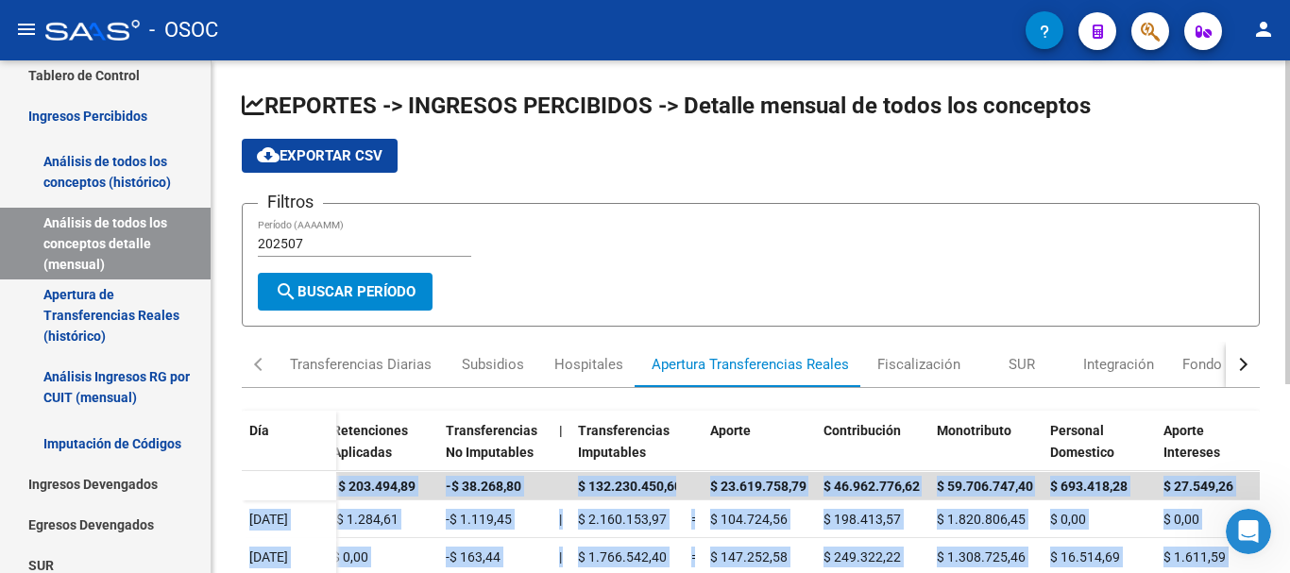
scroll to position [0, 762]
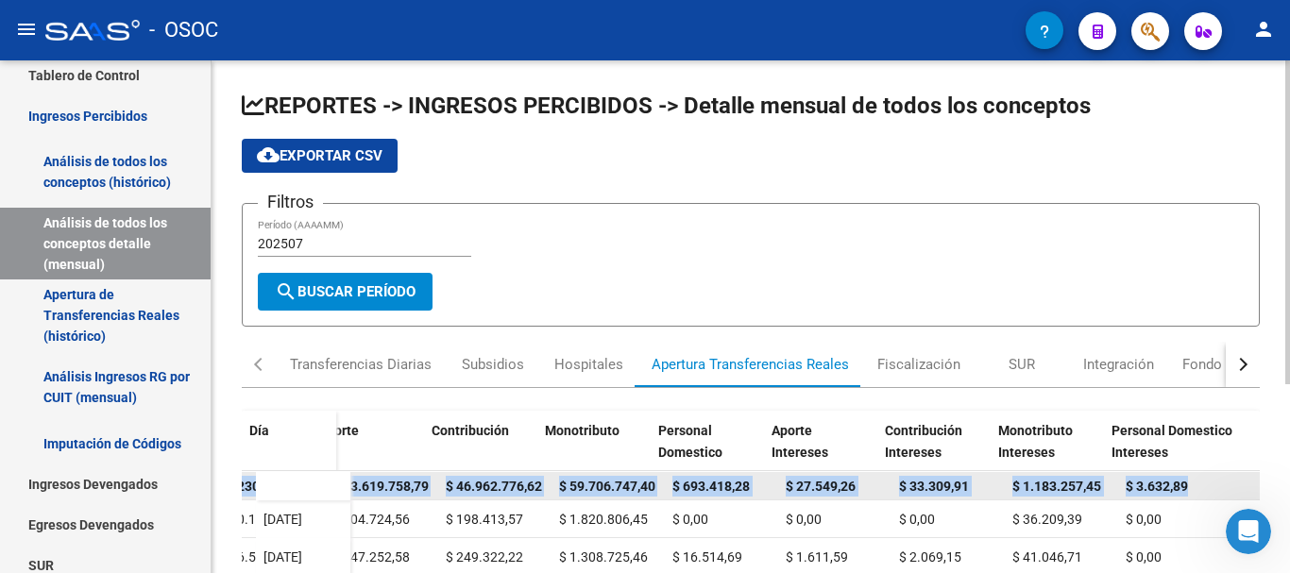
drag, startPoint x: 350, startPoint y: 483, endPoint x: 1204, endPoint y: 484, distance: 853.6
click at [1204, 484] on div "$ 132.654.657,53 $ 132.230.450,60 $ 665.970,62 -$ 203.494,89 -$ 38.268,80 $ 132…" at bounding box center [423, 486] width 1671 height 28
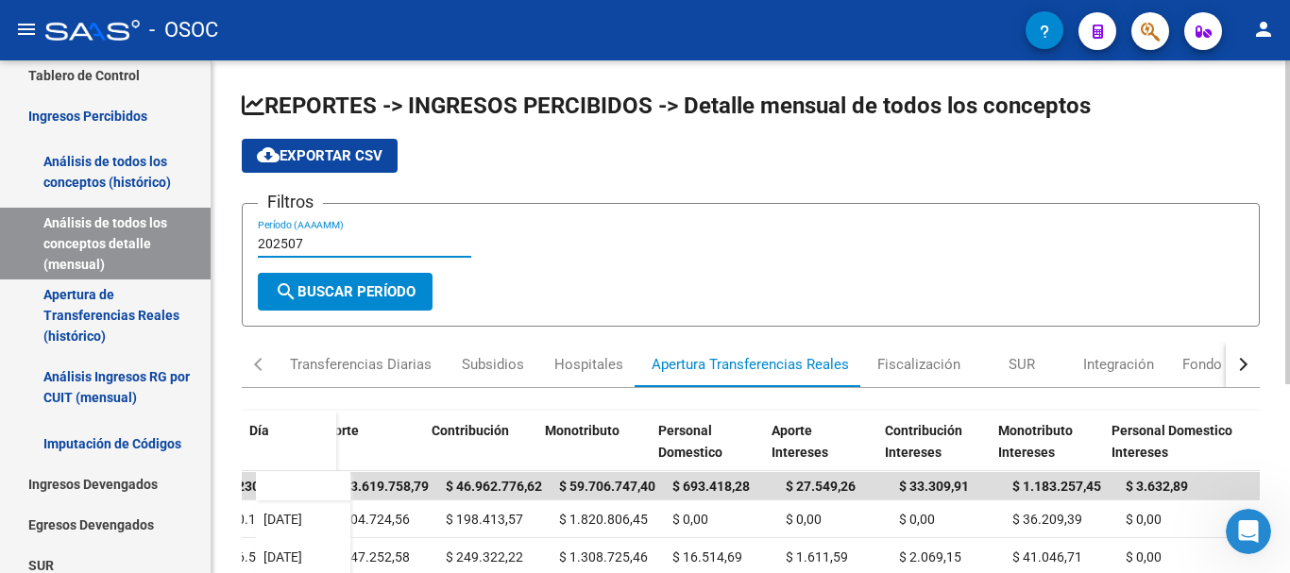
click at [346, 244] on input "202507" at bounding box center [364, 244] width 213 height 16
type input "202508"
click at [301, 295] on span "search Buscar Período" at bounding box center [345, 291] width 141 height 17
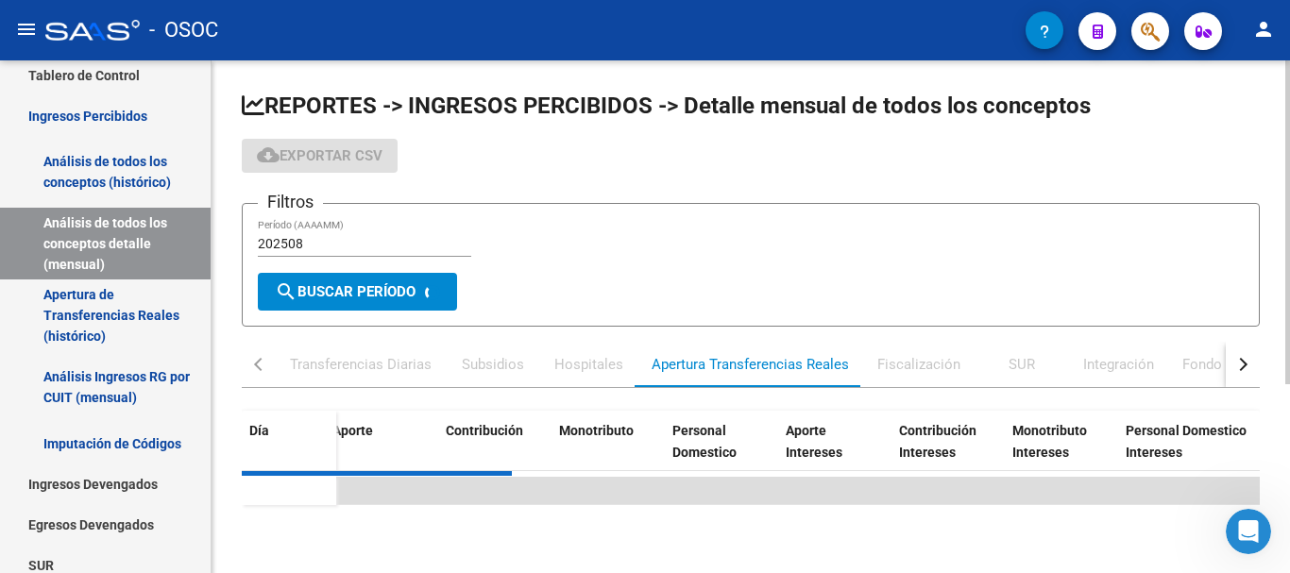
scroll to position [0, 748]
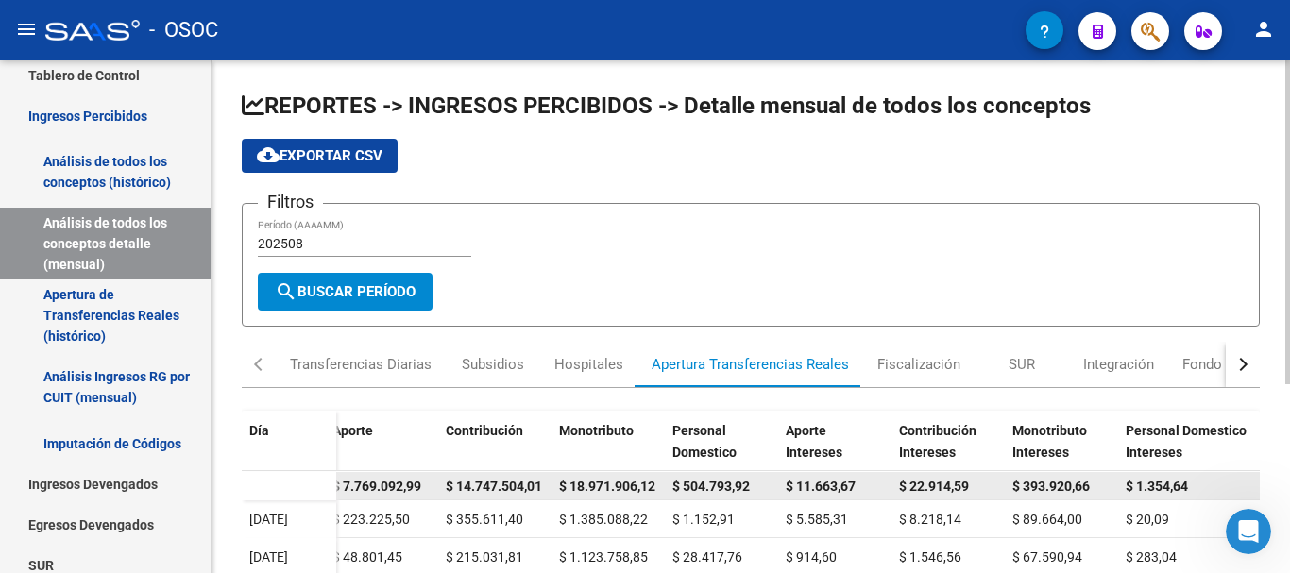
click at [381, 476] on div "$ 7.769.092,99" at bounding box center [381, 487] width 98 height 22
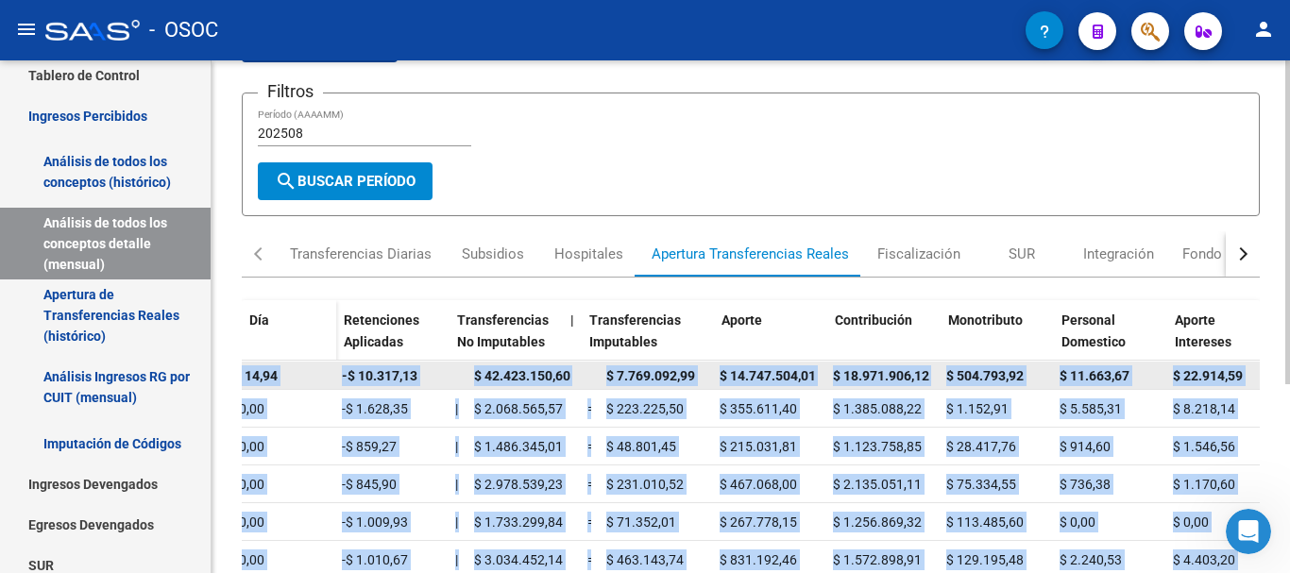
scroll to position [0, 762]
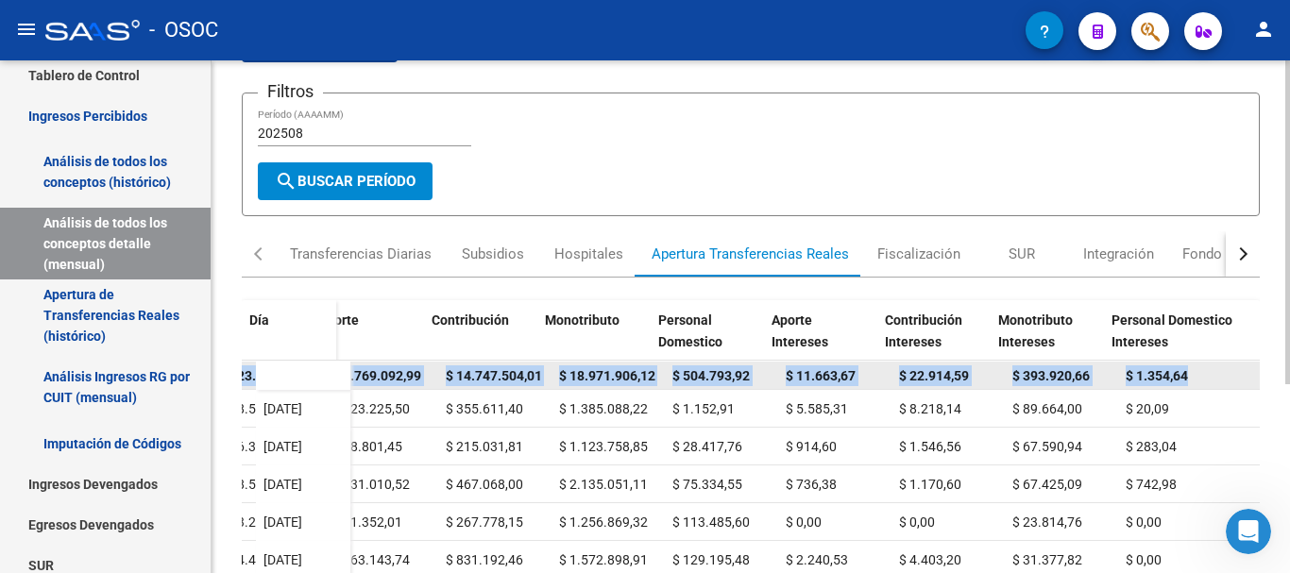
drag, startPoint x: 351, startPoint y: 374, endPoint x: 1206, endPoint y: 372, distance: 854.5
click at [1206, 372] on div "$ 42.412.818,53 $ 42.423.150,60 $ 0,00 -$ 14,94 -$ 10.317,13 $ 42.423.150,60 $ …" at bounding box center [423, 376] width 1671 height 28
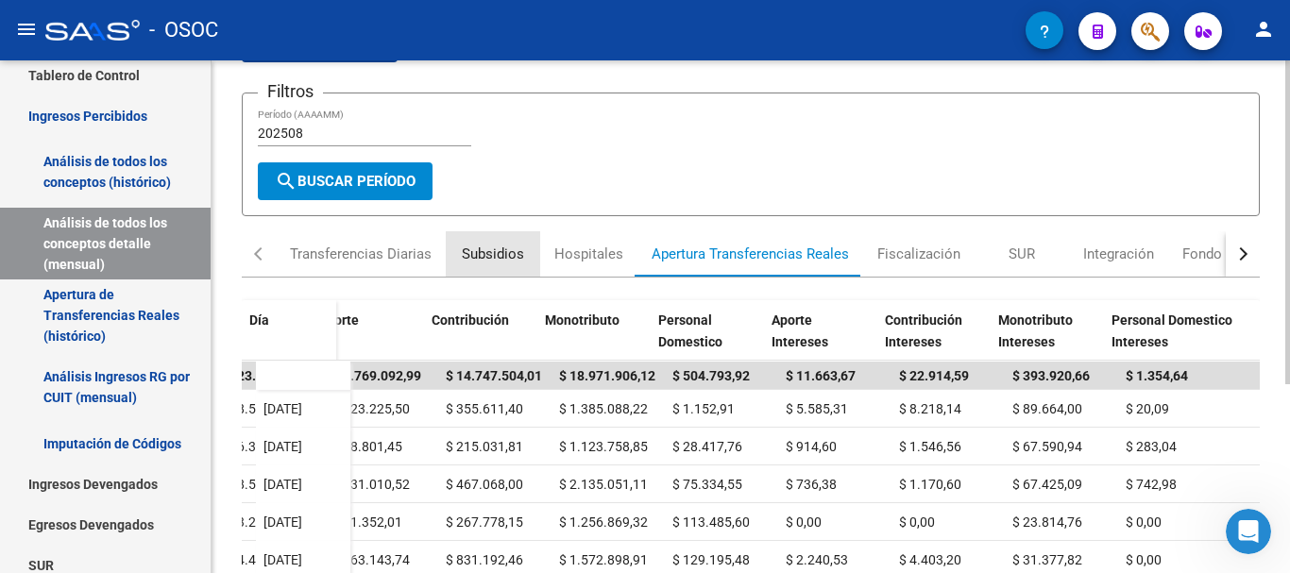
click at [474, 245] on div "Subsidios" at bounding box center [493, 254] width 62 height 21
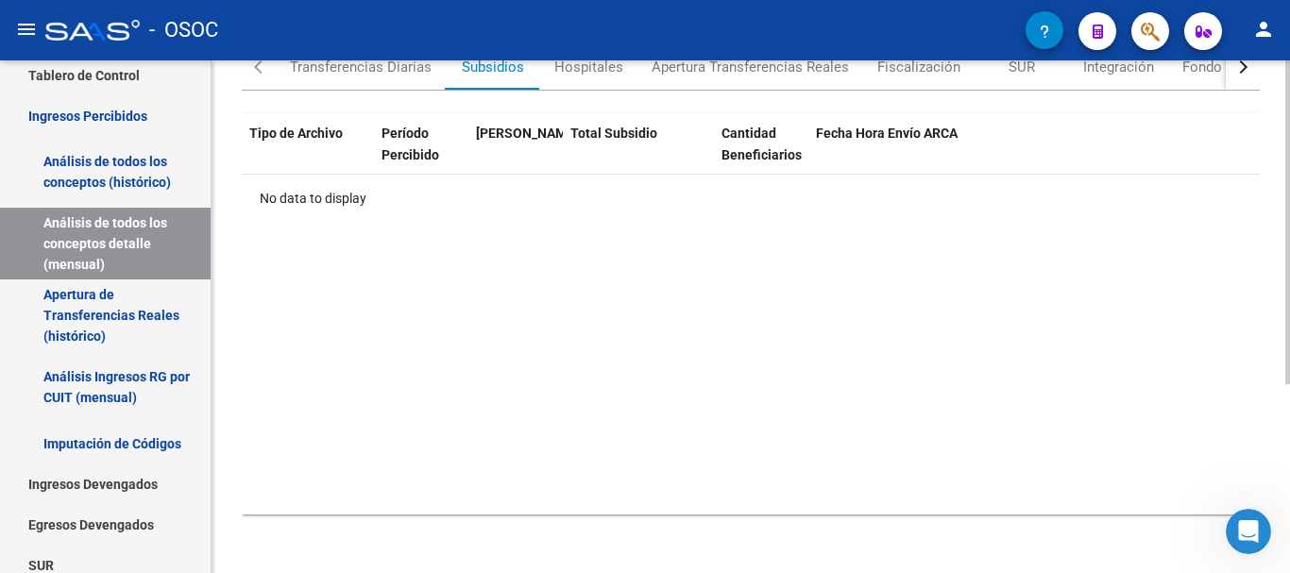
scroll to position [299, 0]
